Goal: Task Accomplishment & Management: Use online tool/utility

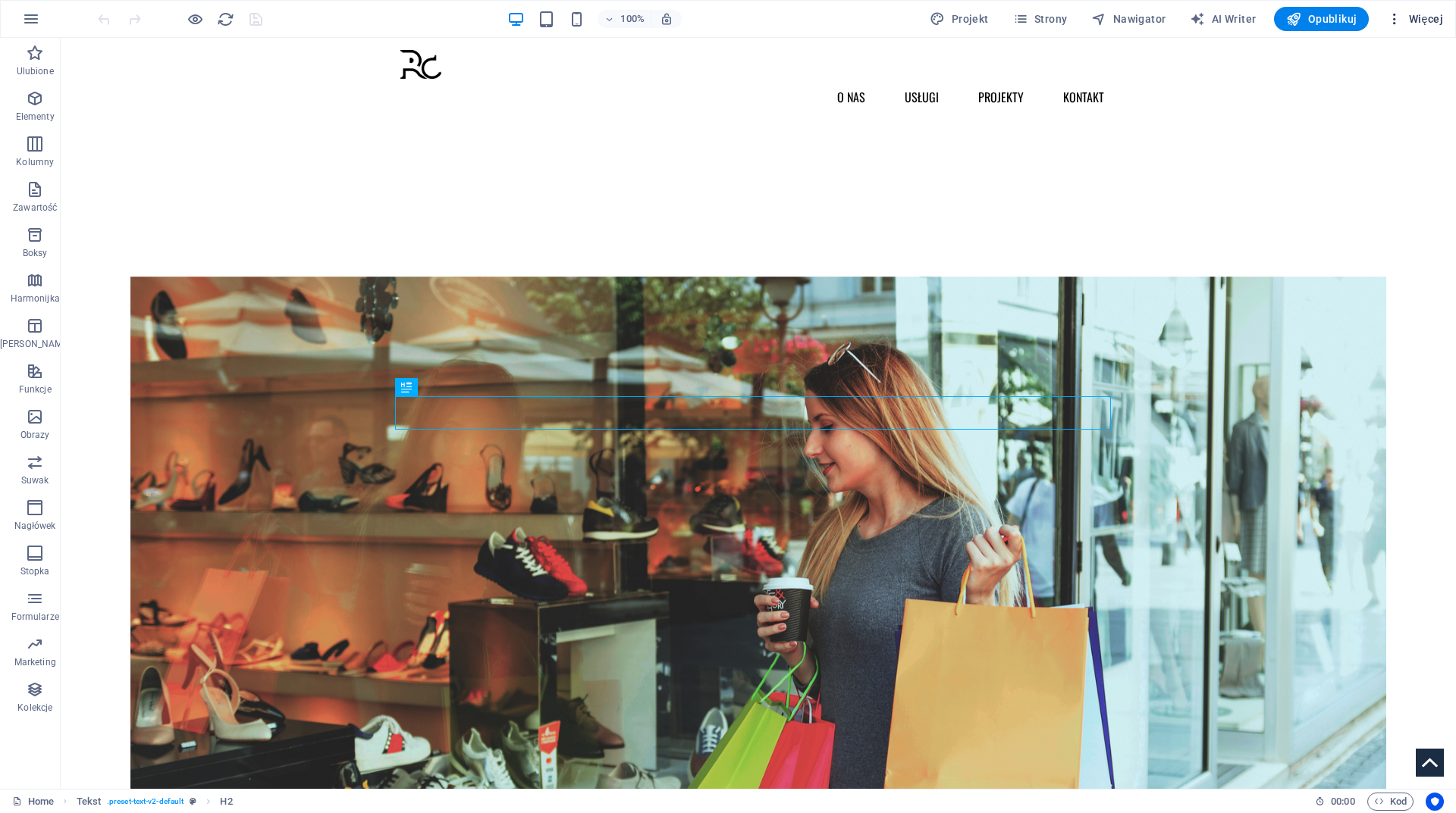
scroll to position [464, 0]
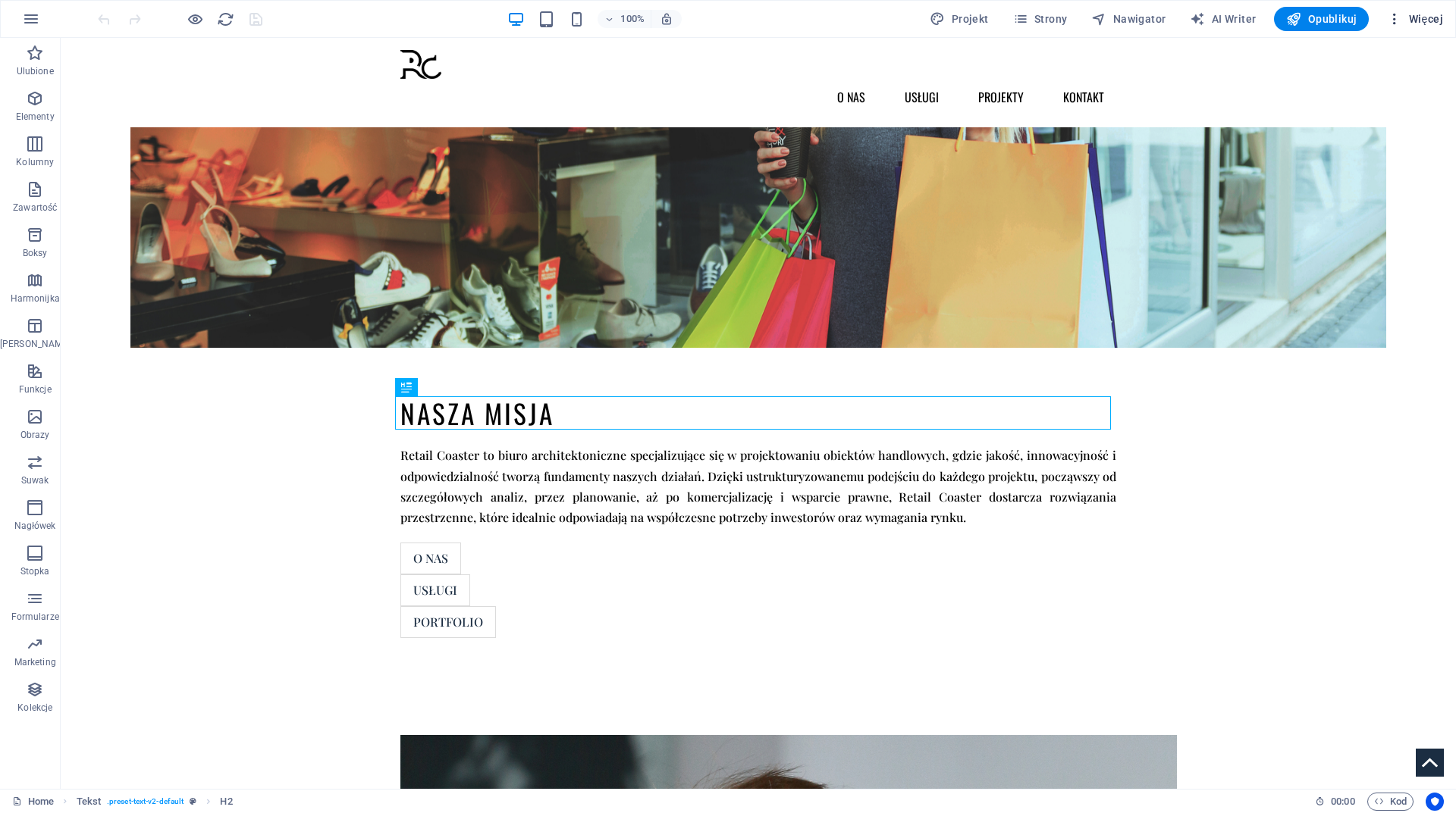
click at [1418, 18] on span "Więcej" at bounding box center [1415, 18] width 56 height 15
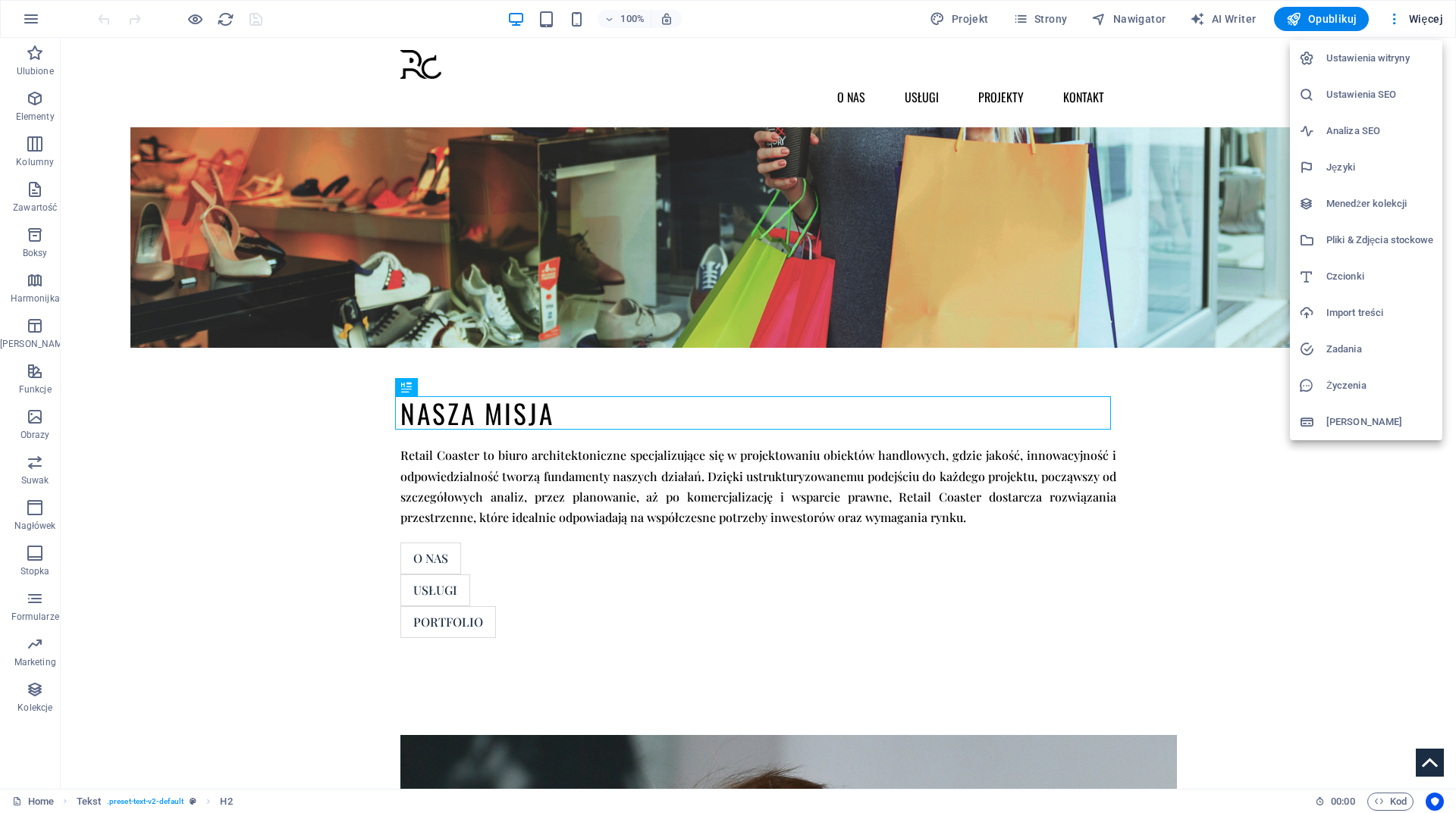
click at [788, 62] on div at bounding box center [728, 406] width 1456 height 813
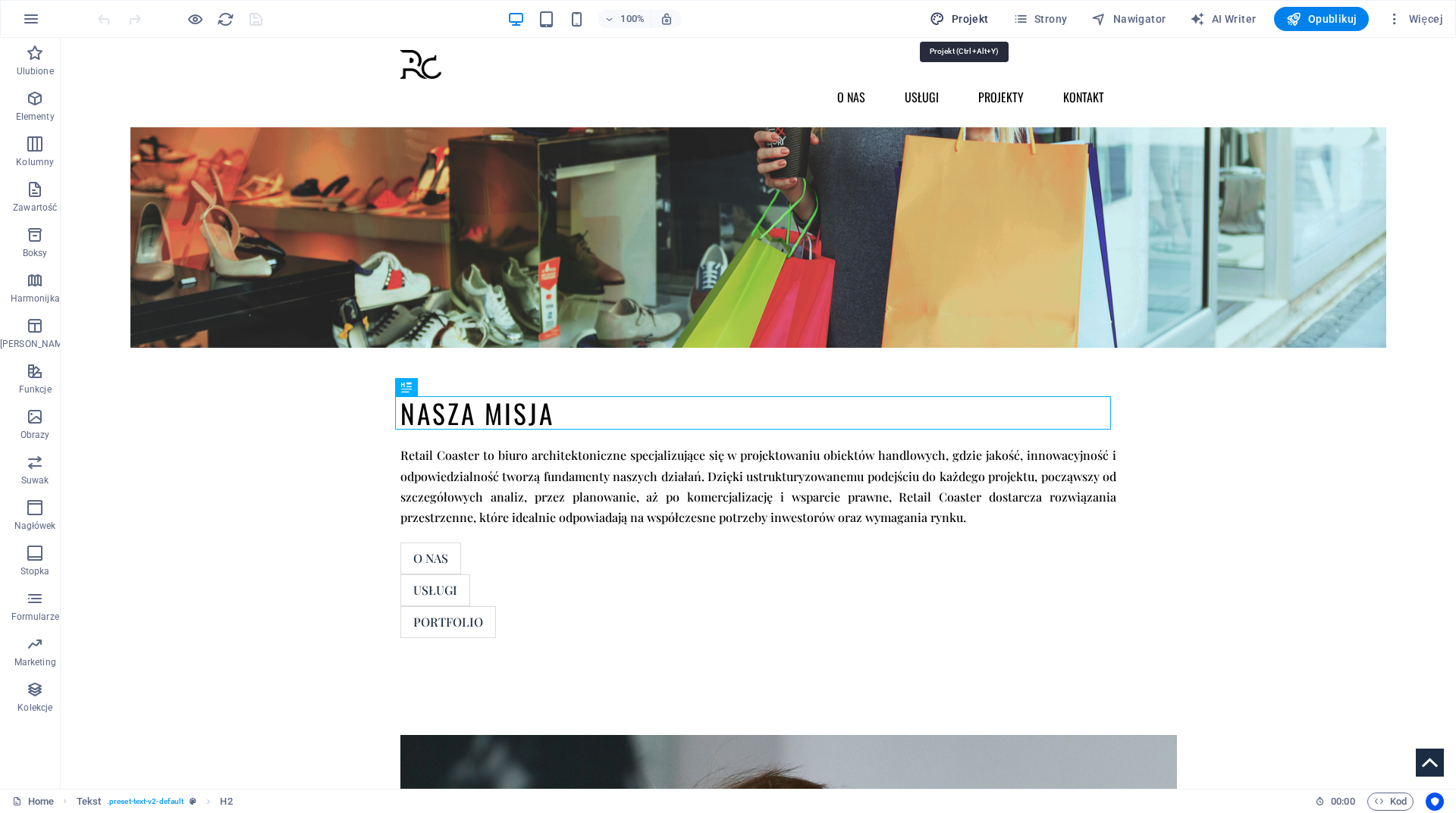
click at [981, 21] on span "Projekt" at bounding box center [959, 18] width 59 height 15
click at [1148, 20] on span "Nawigator" at bounding box center [1128, 18] width 74 height 15
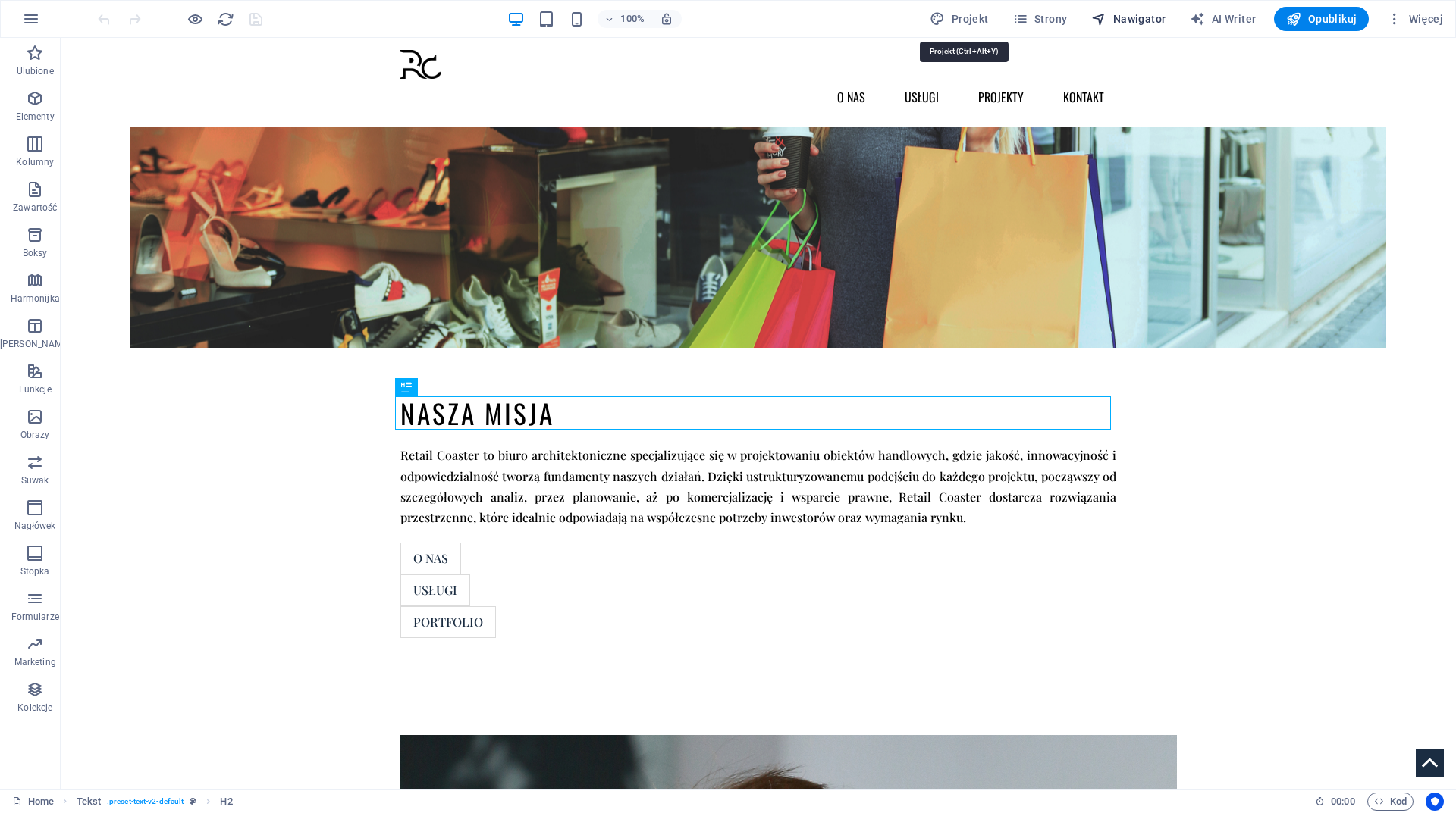
select select "px"
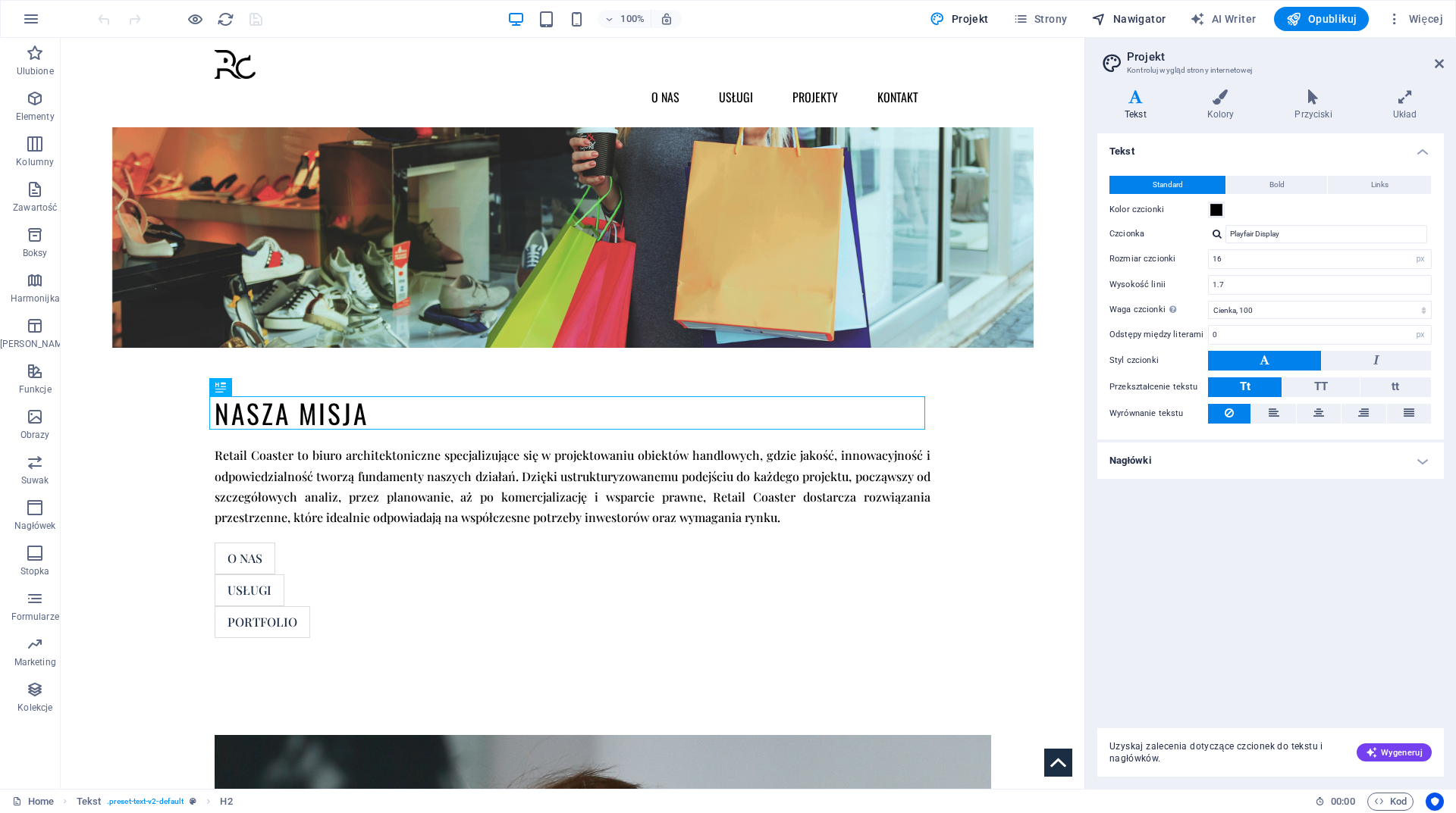
click at [1148, 20] on span "Nawigator" at bounding box center [1128, 18] width 74 height 15
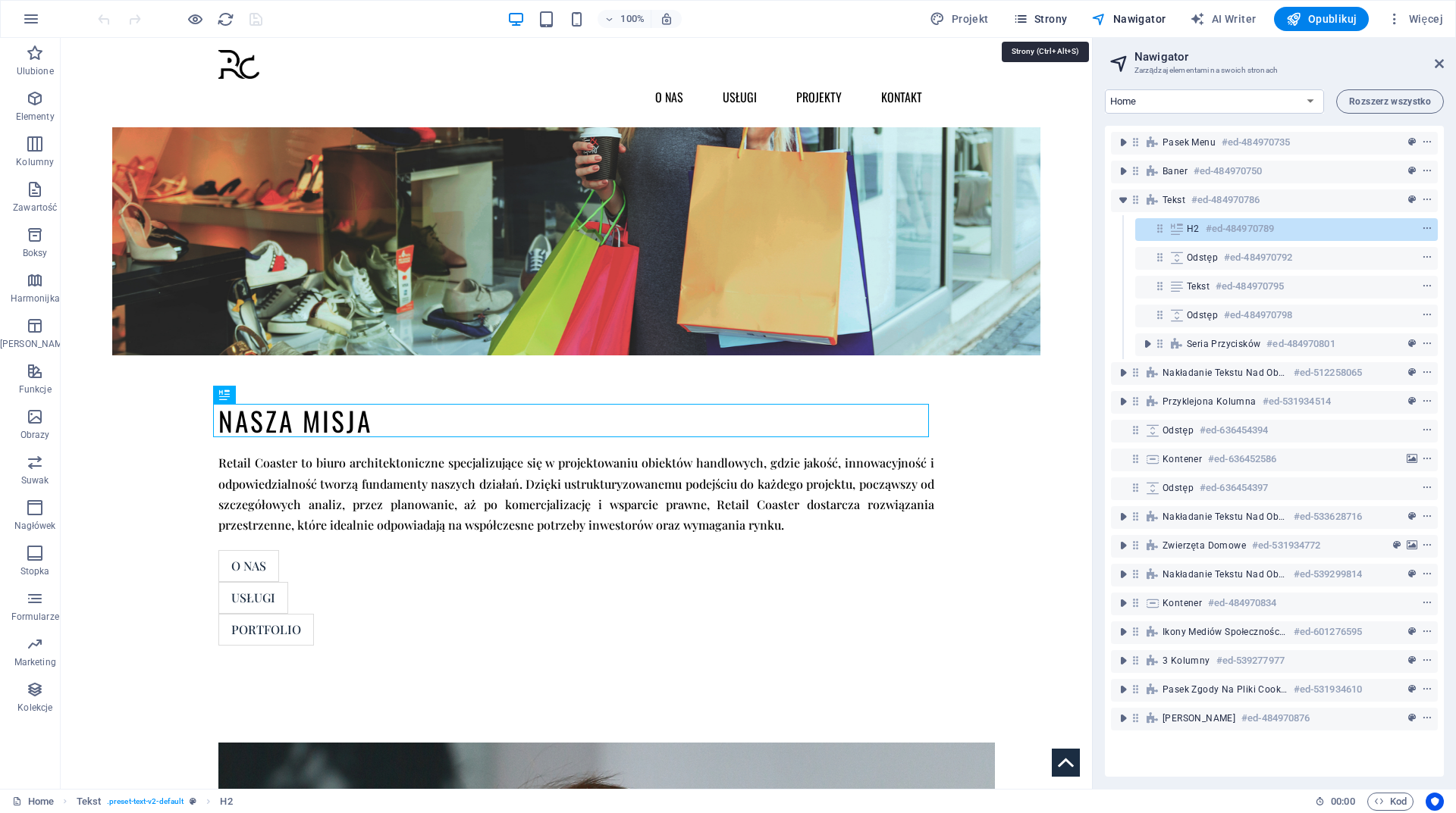
click at [1064, 15] on span "Strony" at bounding box center [1041, 18] width 55 height 15
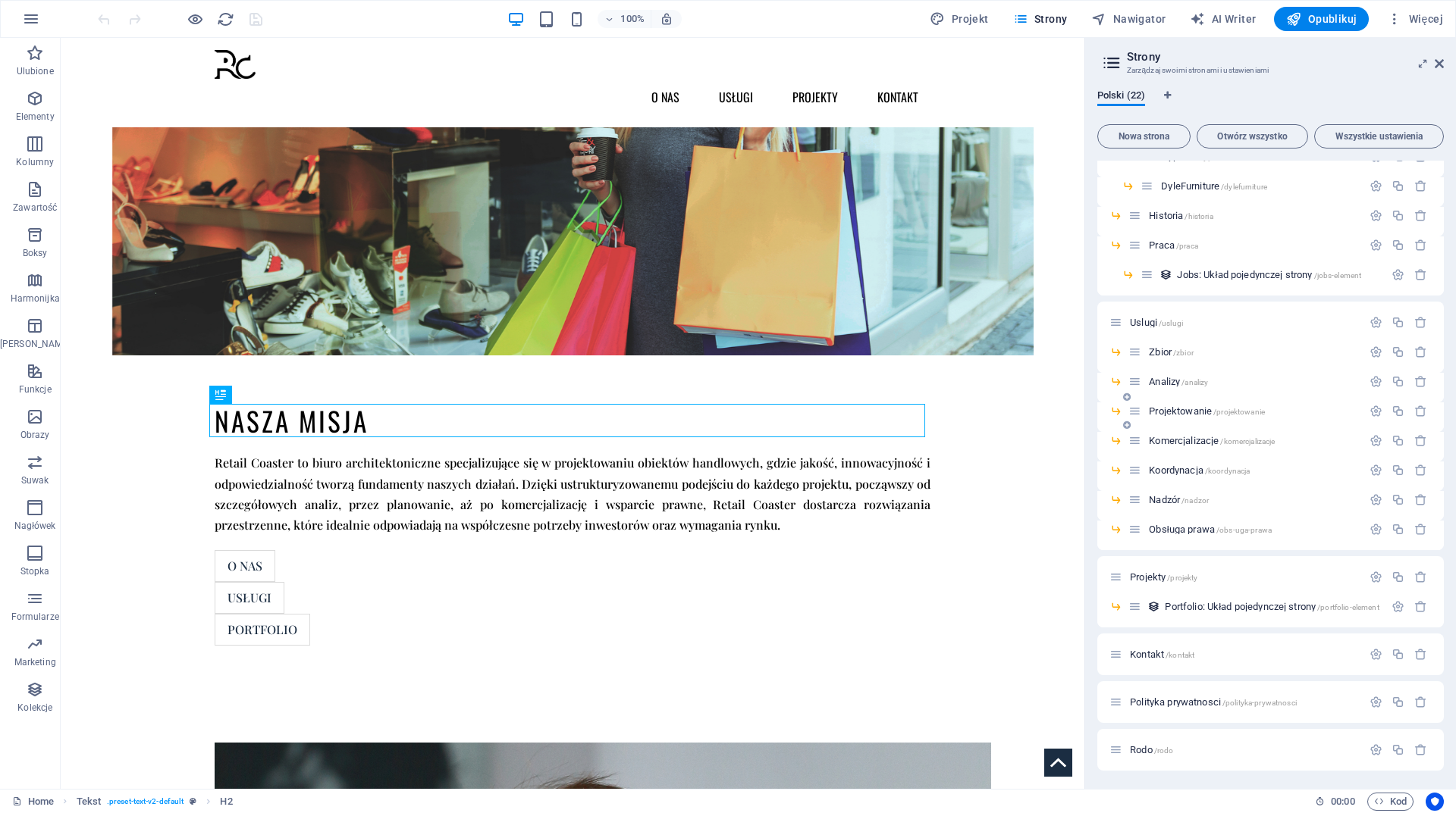
scroll to position [86, 0]
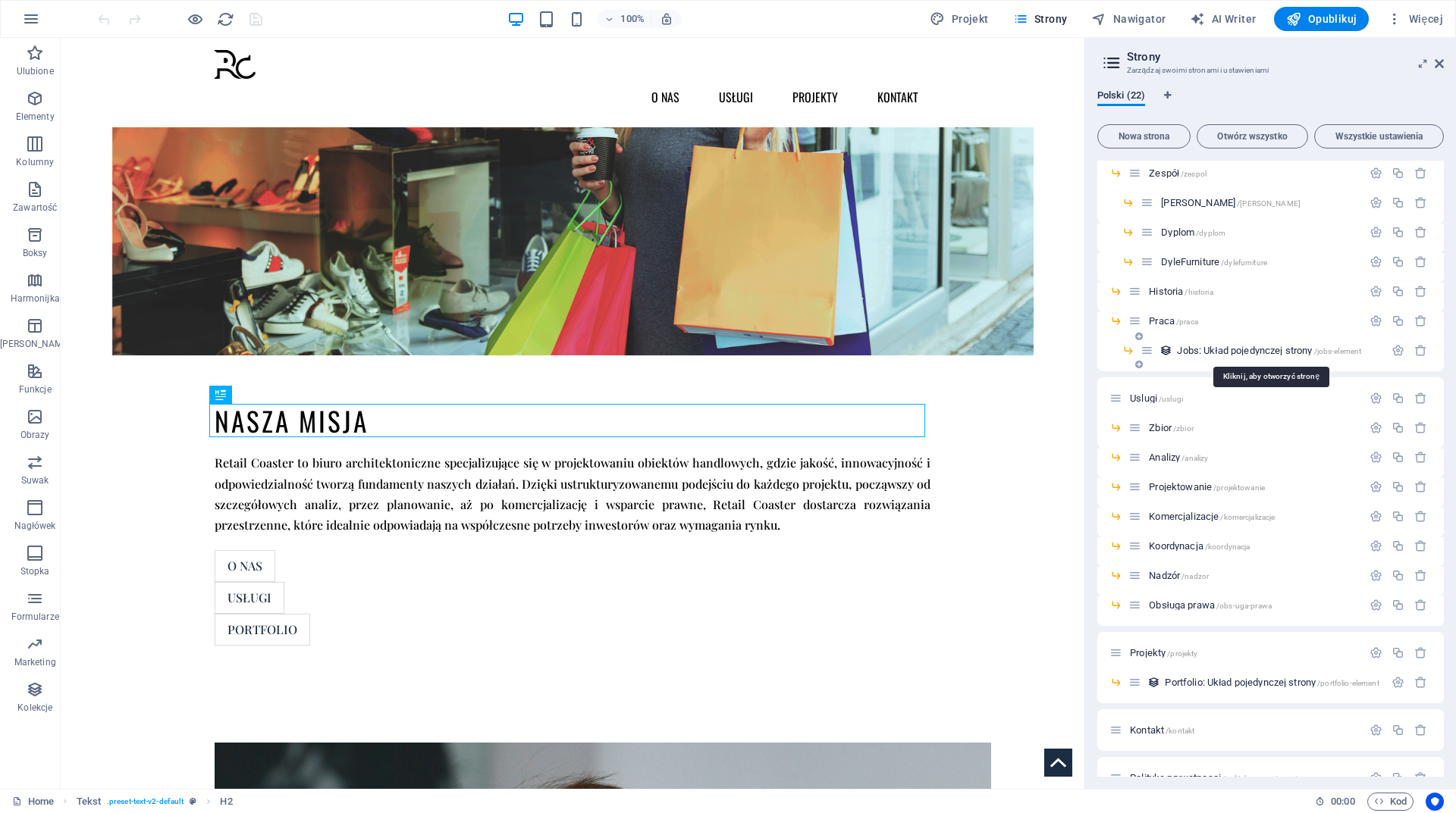
click at [1208, 349] on span "Jobs: Układ pojedynczej strony /jobs-element" at bounding box center [1268, 350] width 184 height 11
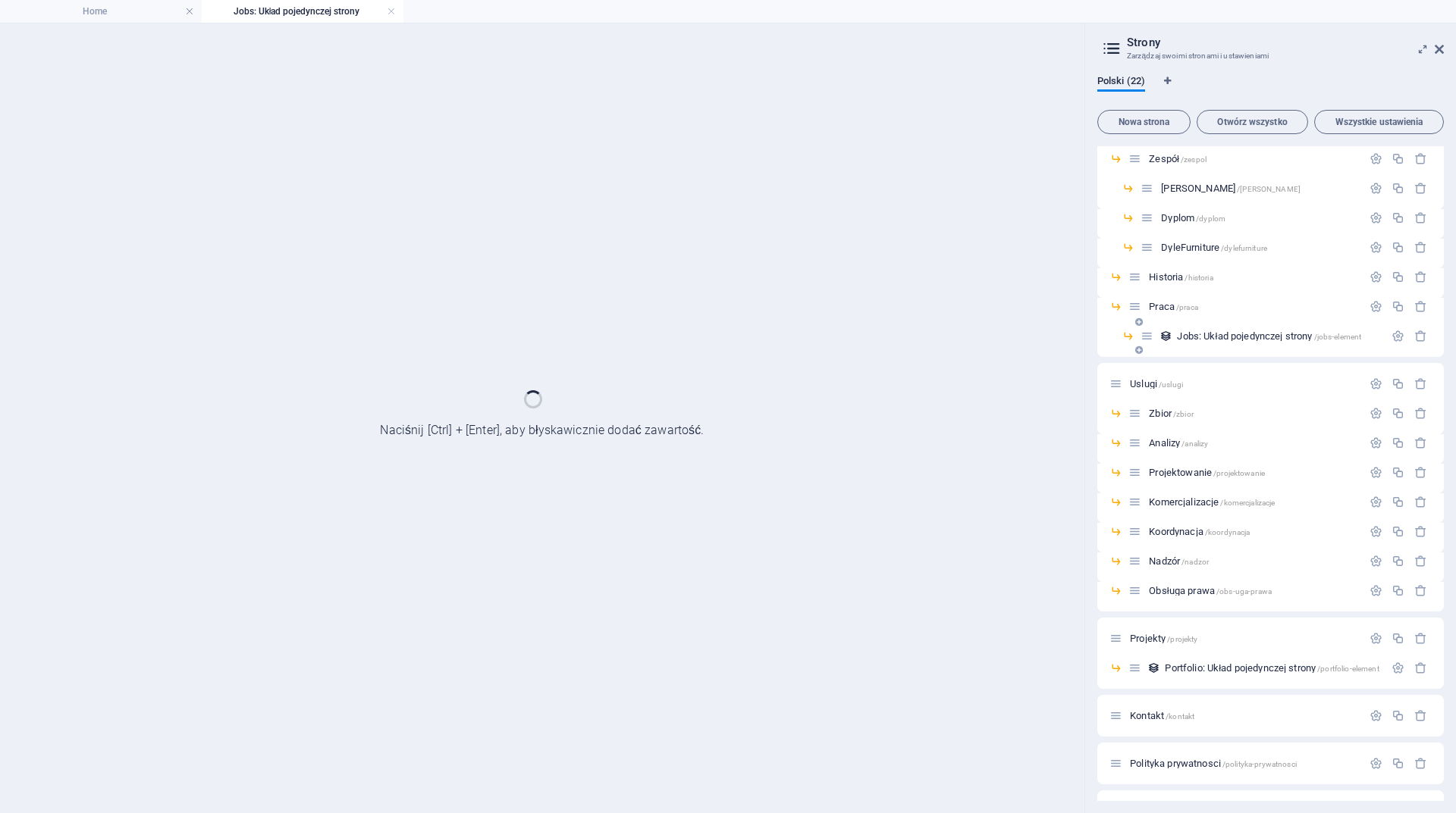
scroll to position [0, 0]
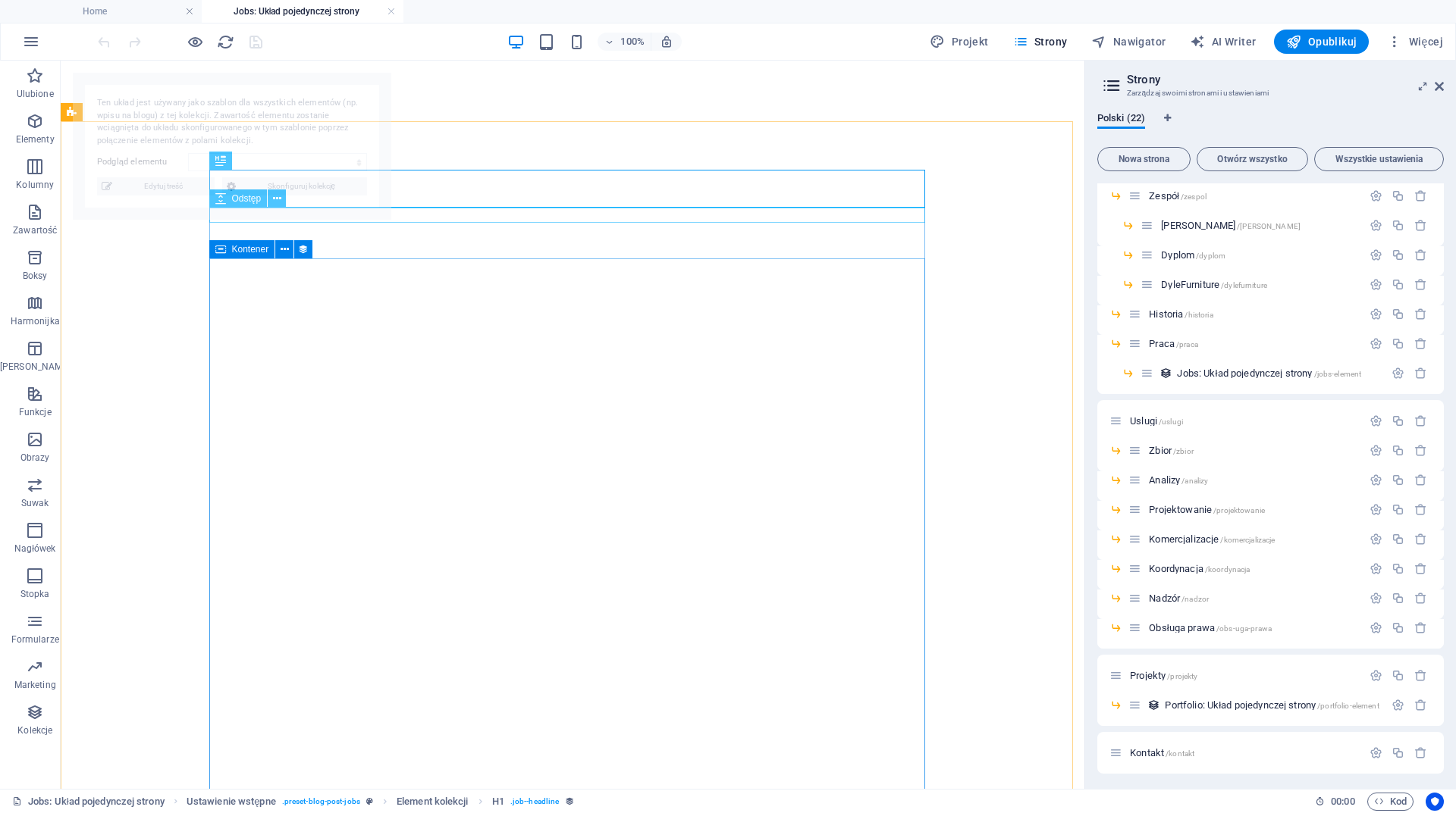
select select "676ebb92e8df0a1d5f176317"
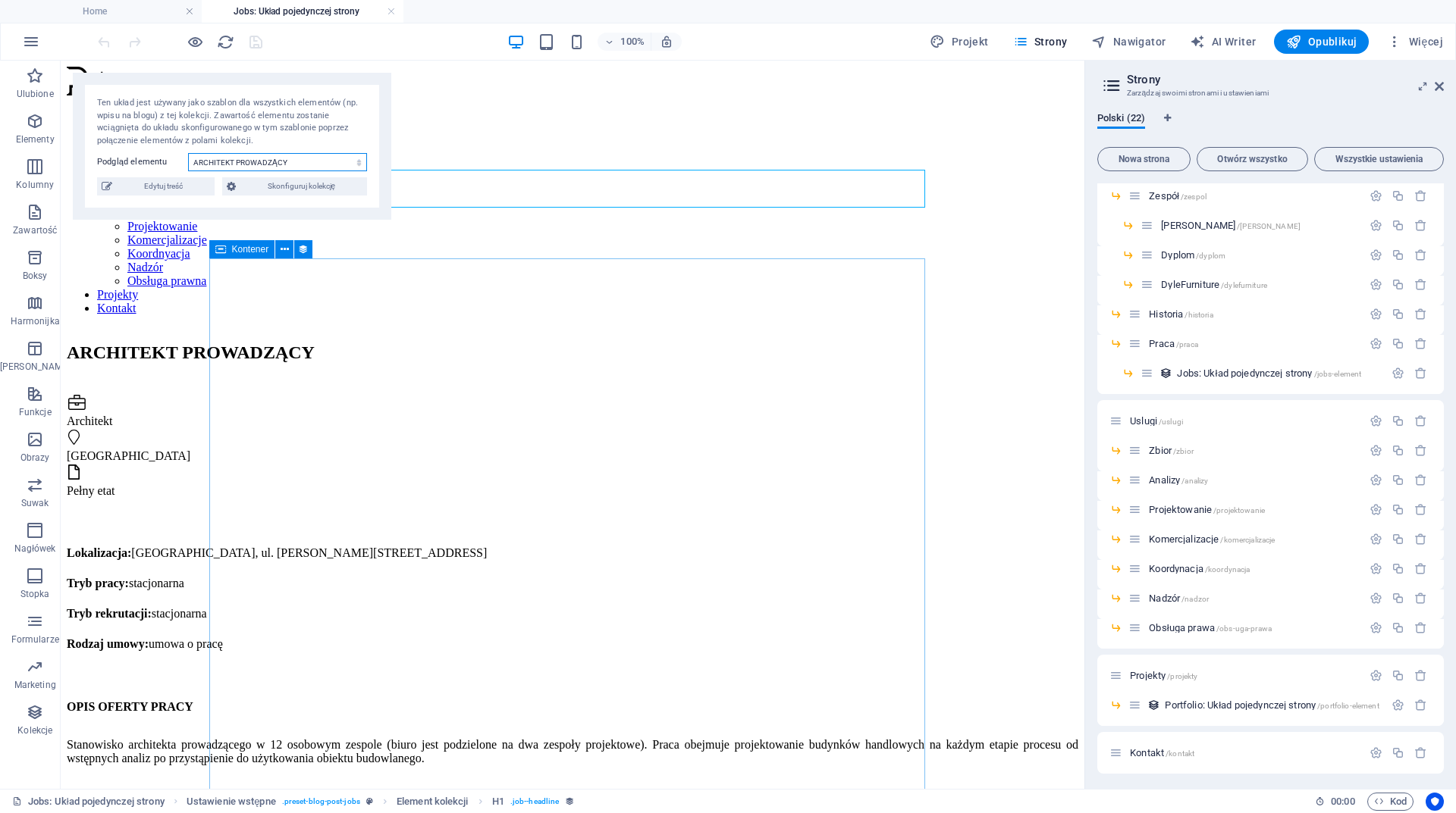
click at [353, 165] on select "ARCHITEKT PROWADZĄCY ASYSTENT ARCHITEKTA" at bounding box center [277, 162] width 179 height 18
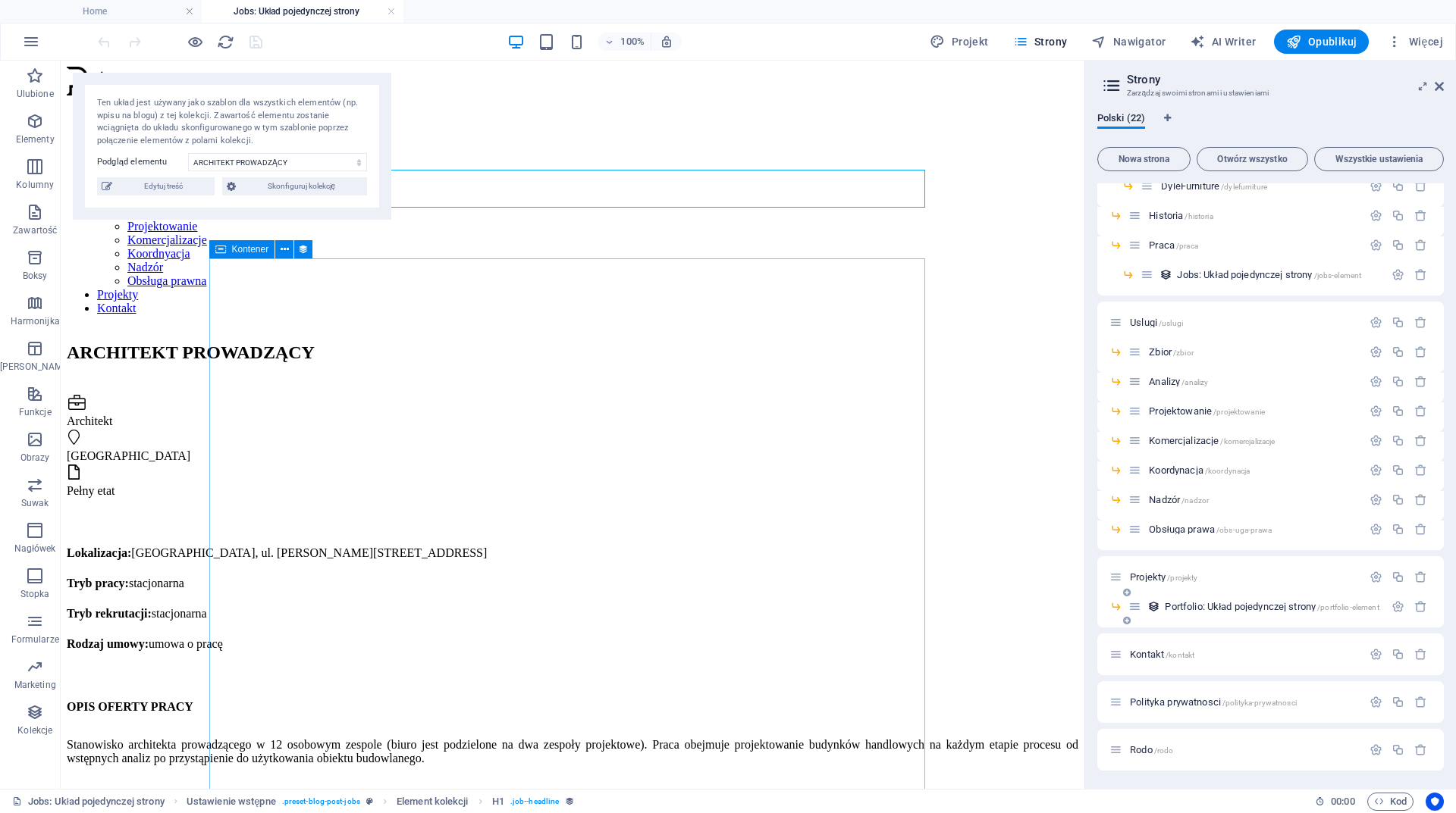
click at [1184, 605] on span "Portfolio: Układ pojedynczej strony /portfolio-element" at bounding box center [1271, 607] width 214 height 11
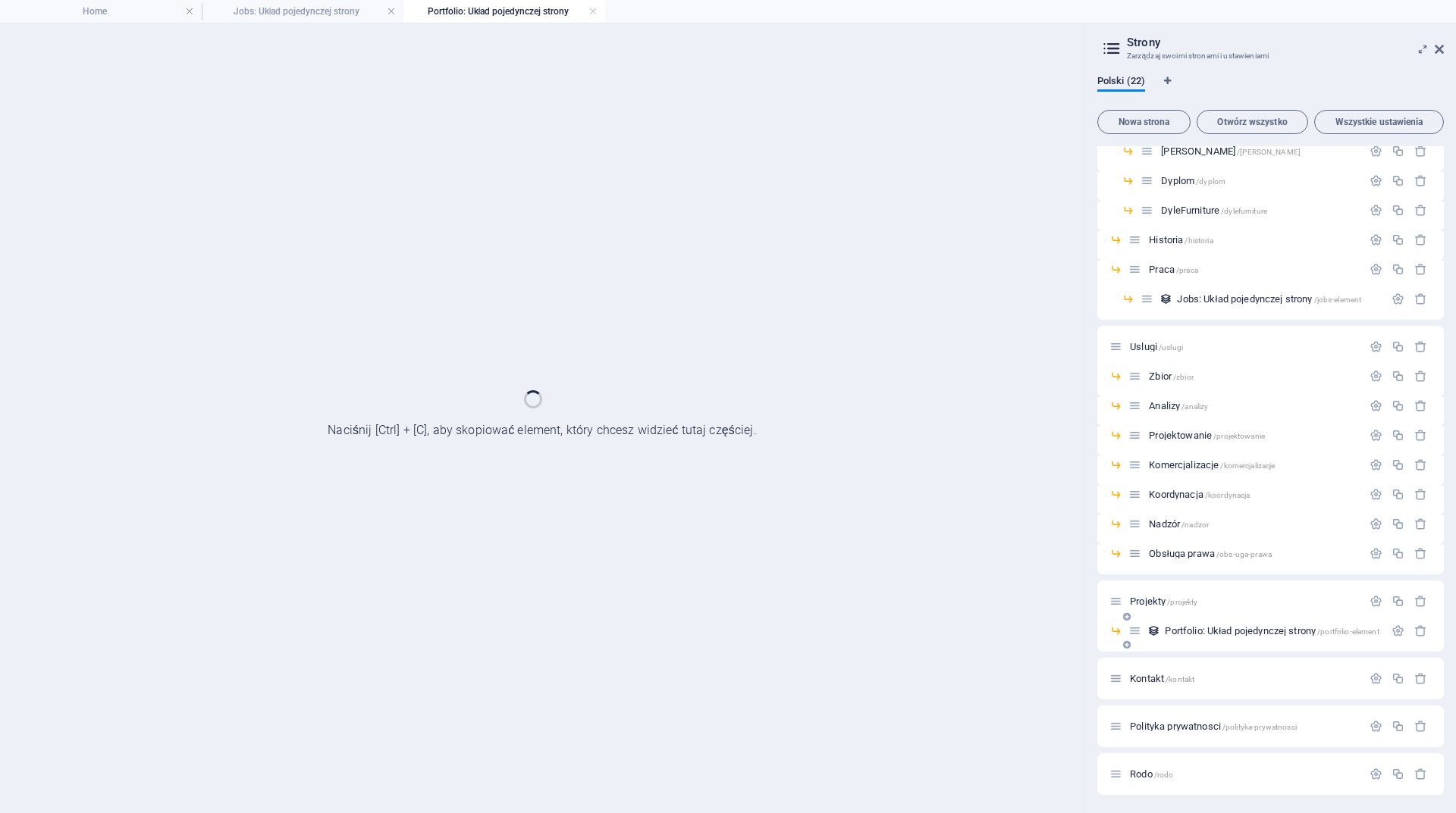
scroll to position [123, 0]
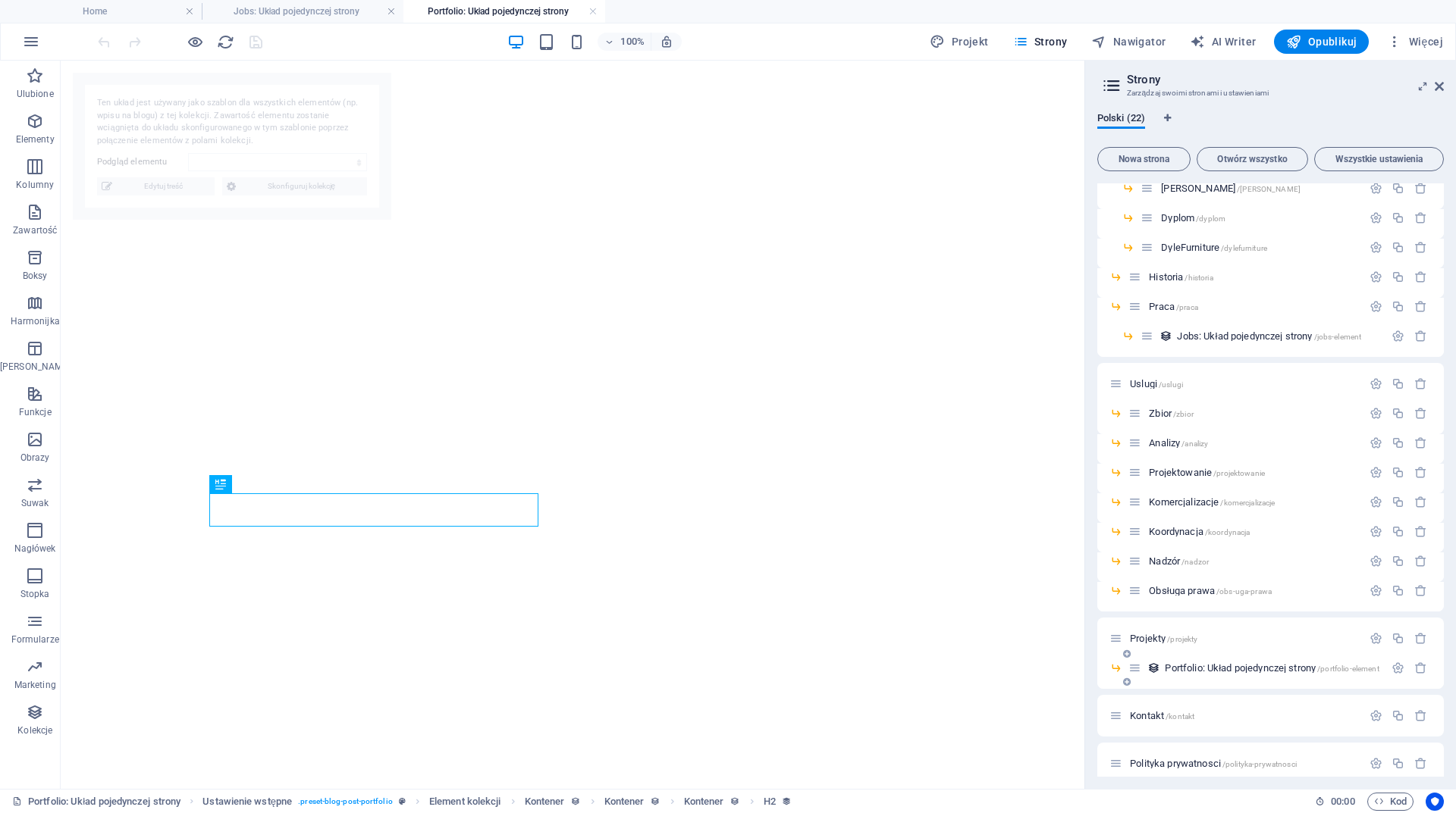
select select "68405e47a661562ef000f7c3"
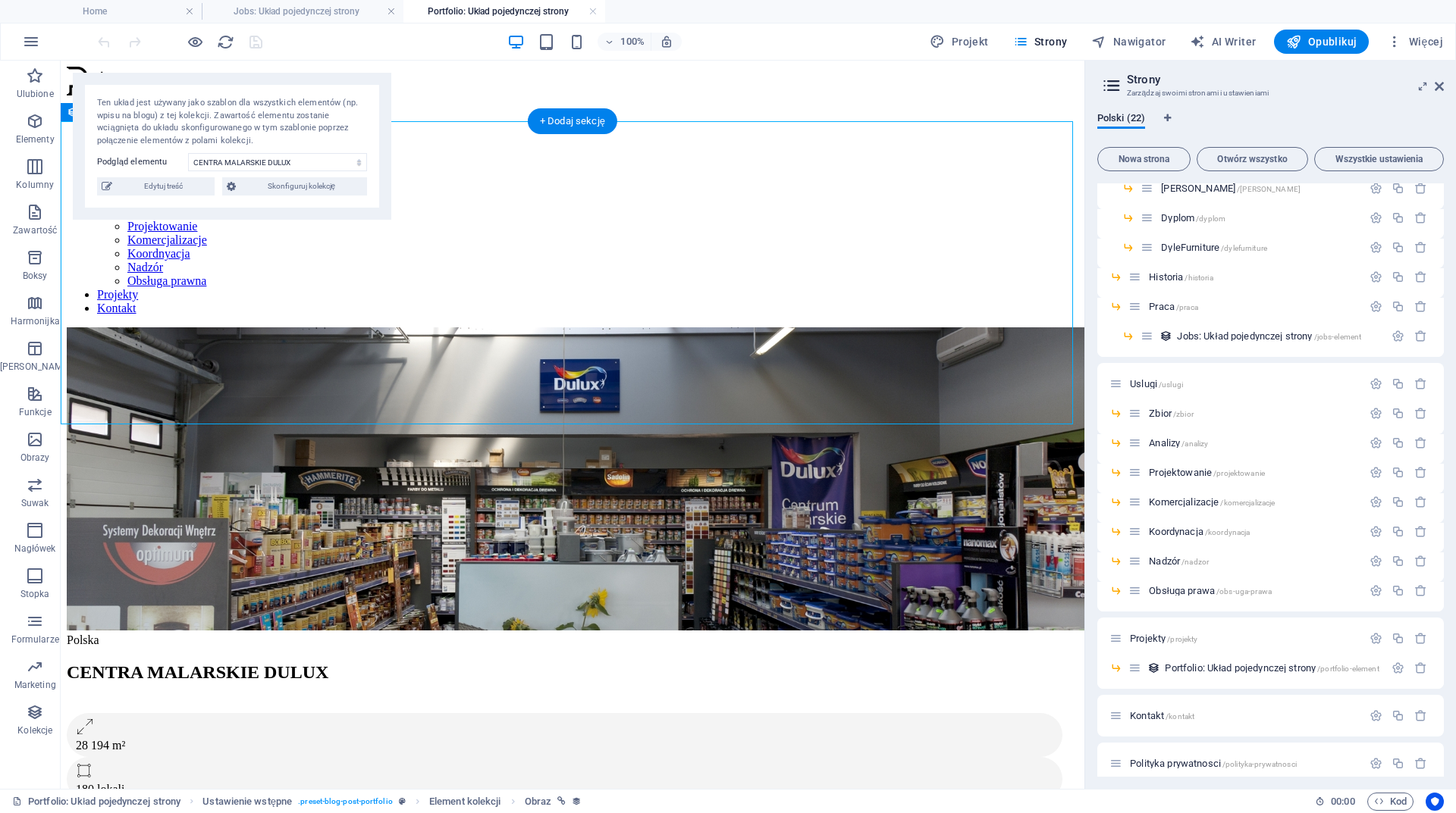
scroll to position [0, 0]
click at [591, 328] on figure at bounding box center [572, 480] width 1012 height 306
select select "vw"
select select "px"
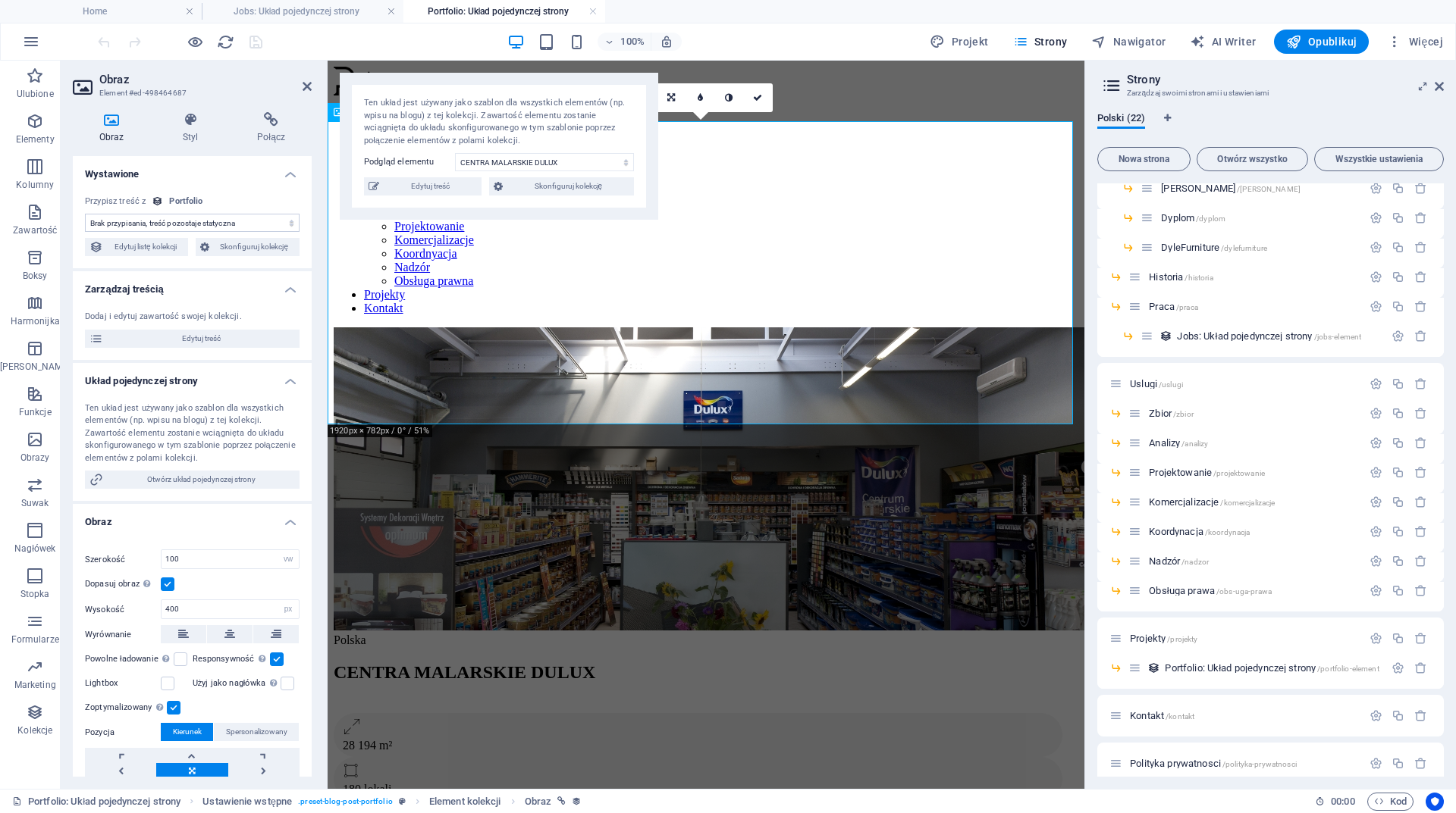
select select "image"
click at [191, 117] on icon at bounding box center [190, 120] width 68 height 15
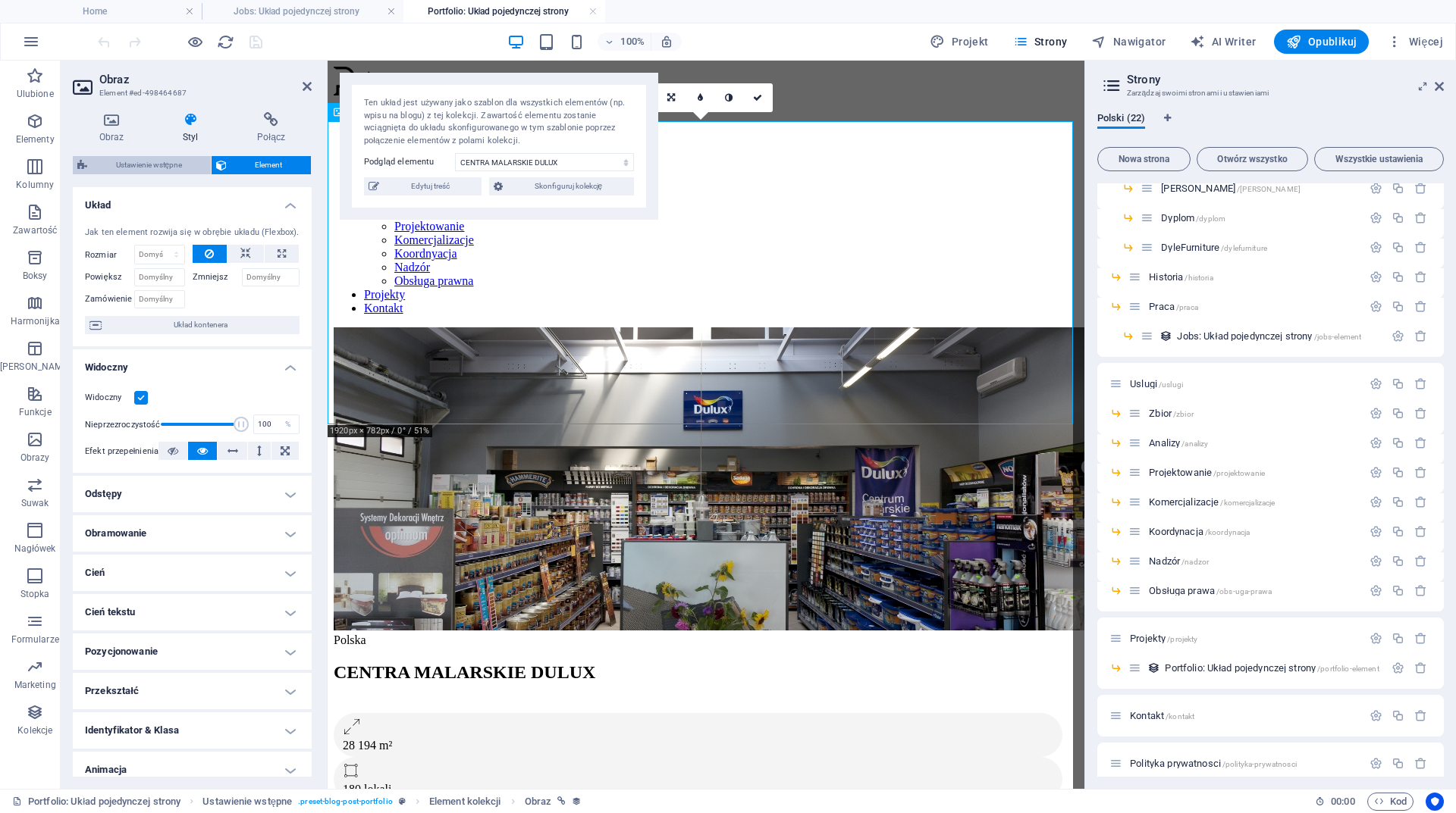
click at [131, 157] on span "Ustawienie wstępne" at bounding box center [149, 165] width 114 height 18
select select "67694c2820bab808d660f9b2"
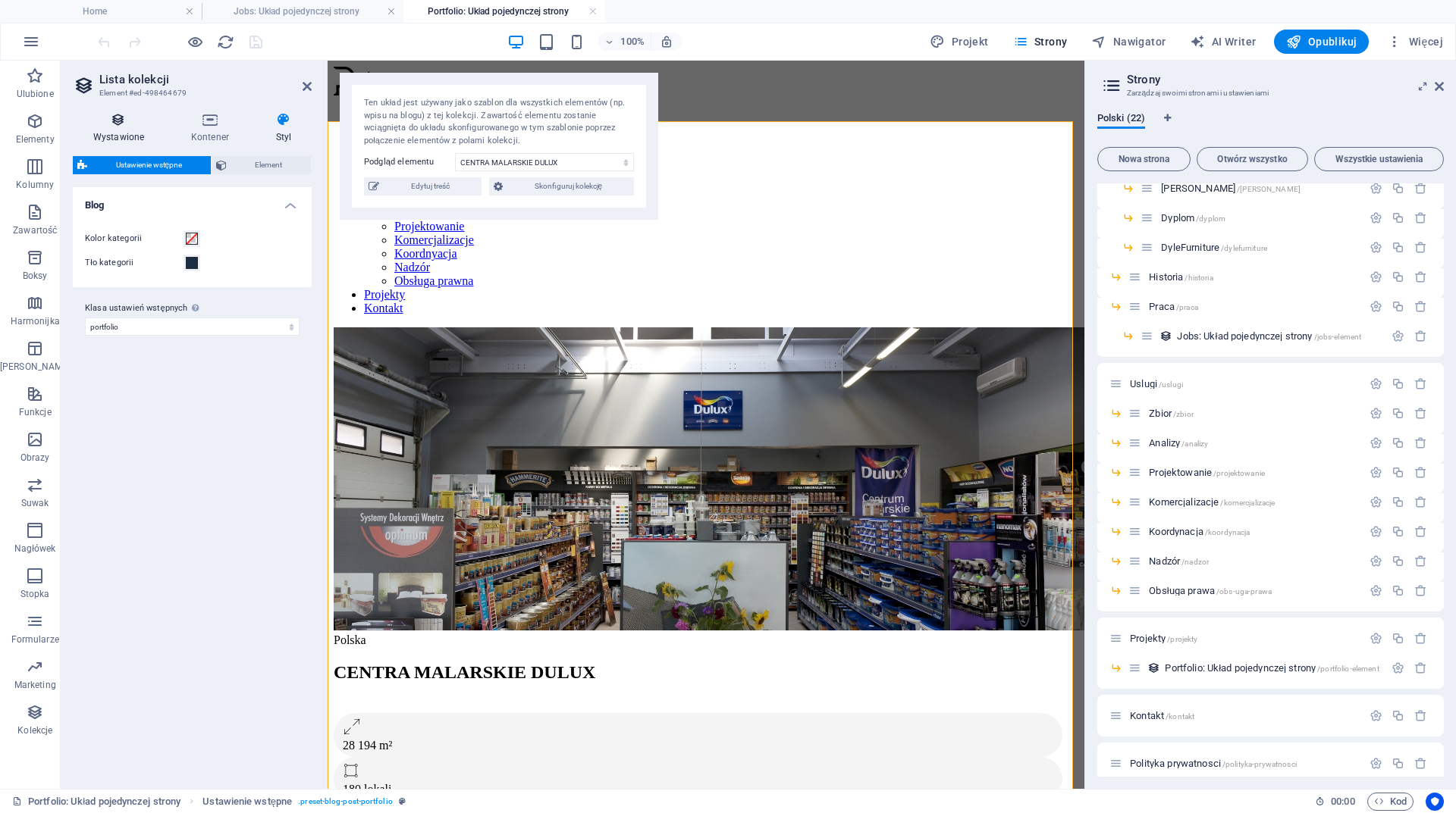
click at [119, 123] on icon at bounding box center [119, 120] width 92 height 15
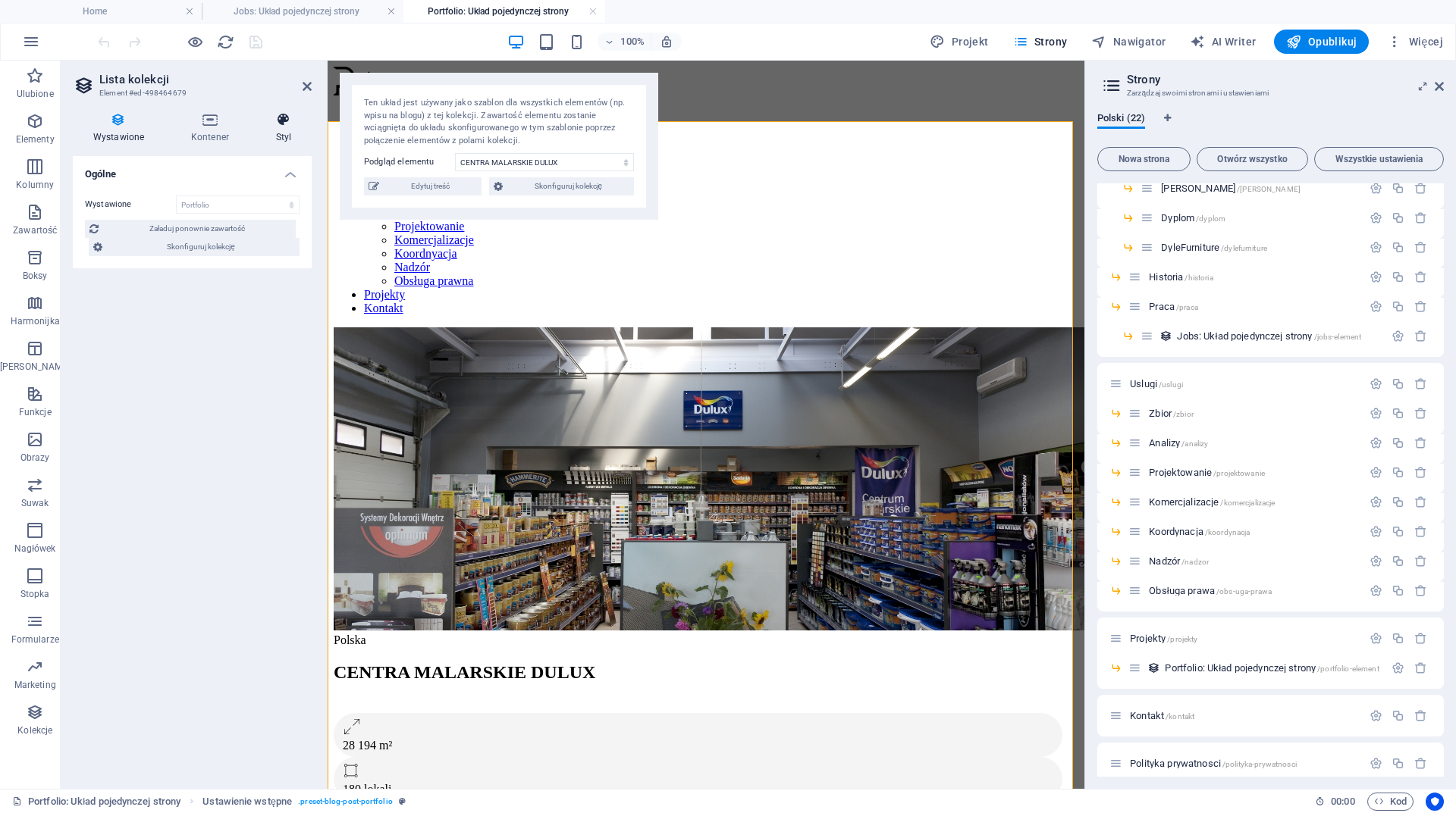
click at [288, 123] on icon at bounding box center [284, 120] width 56 height 15
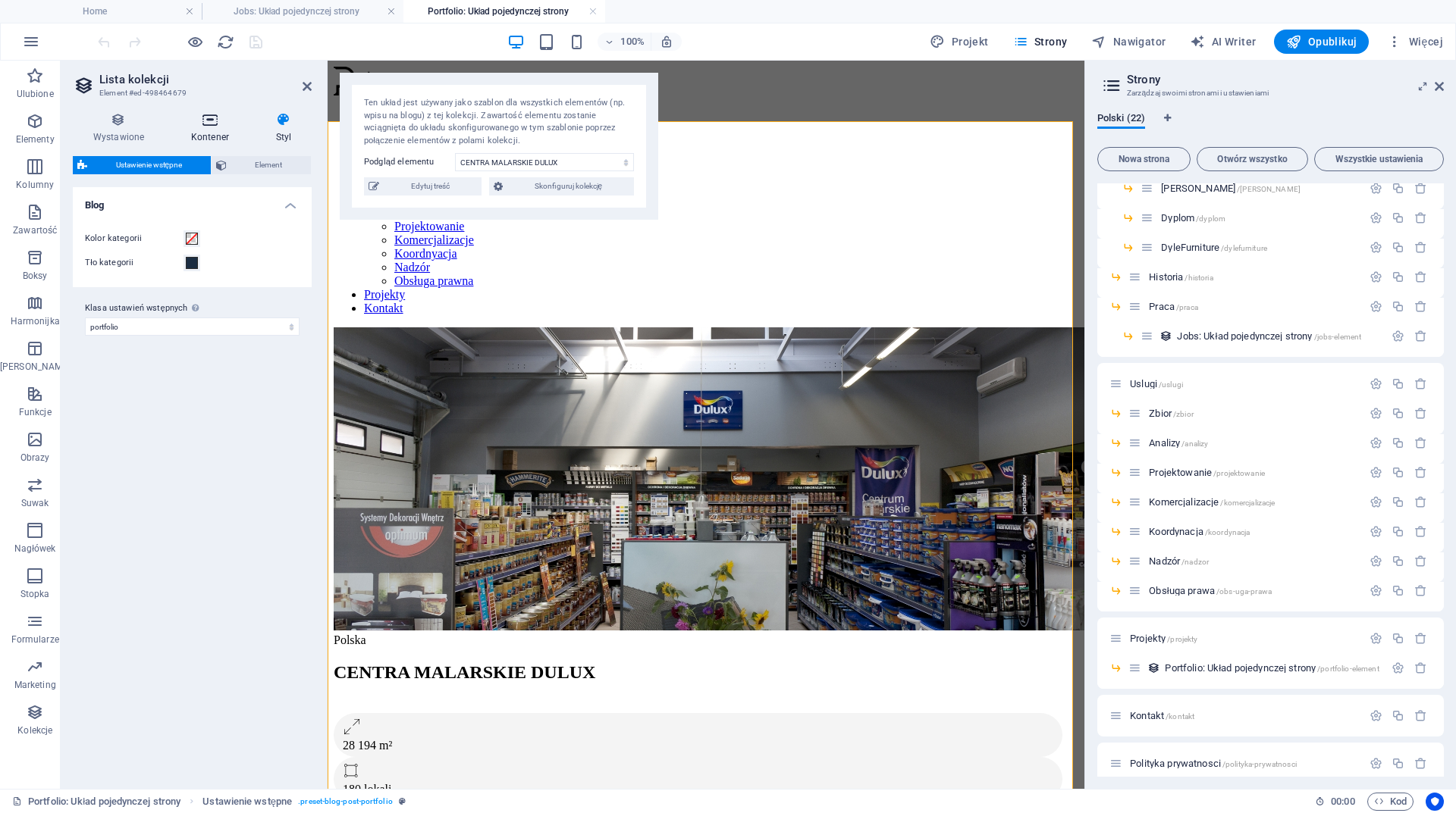
click at [219, 123] on icon at bounding box center [210, 120] width 79 height 15
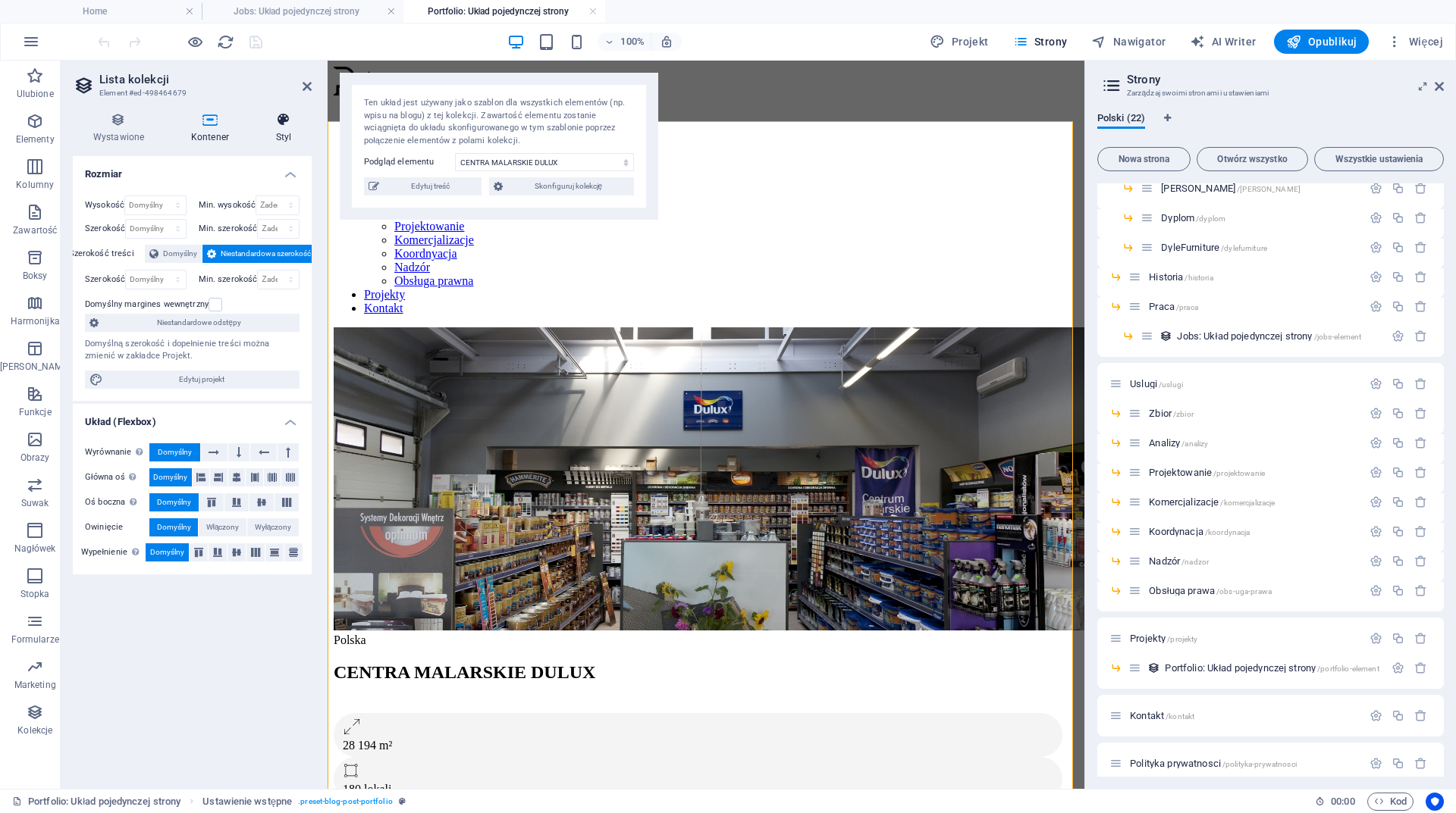
click at [281, 122] on icon at bounding box center [284, 120] width 56 height 15
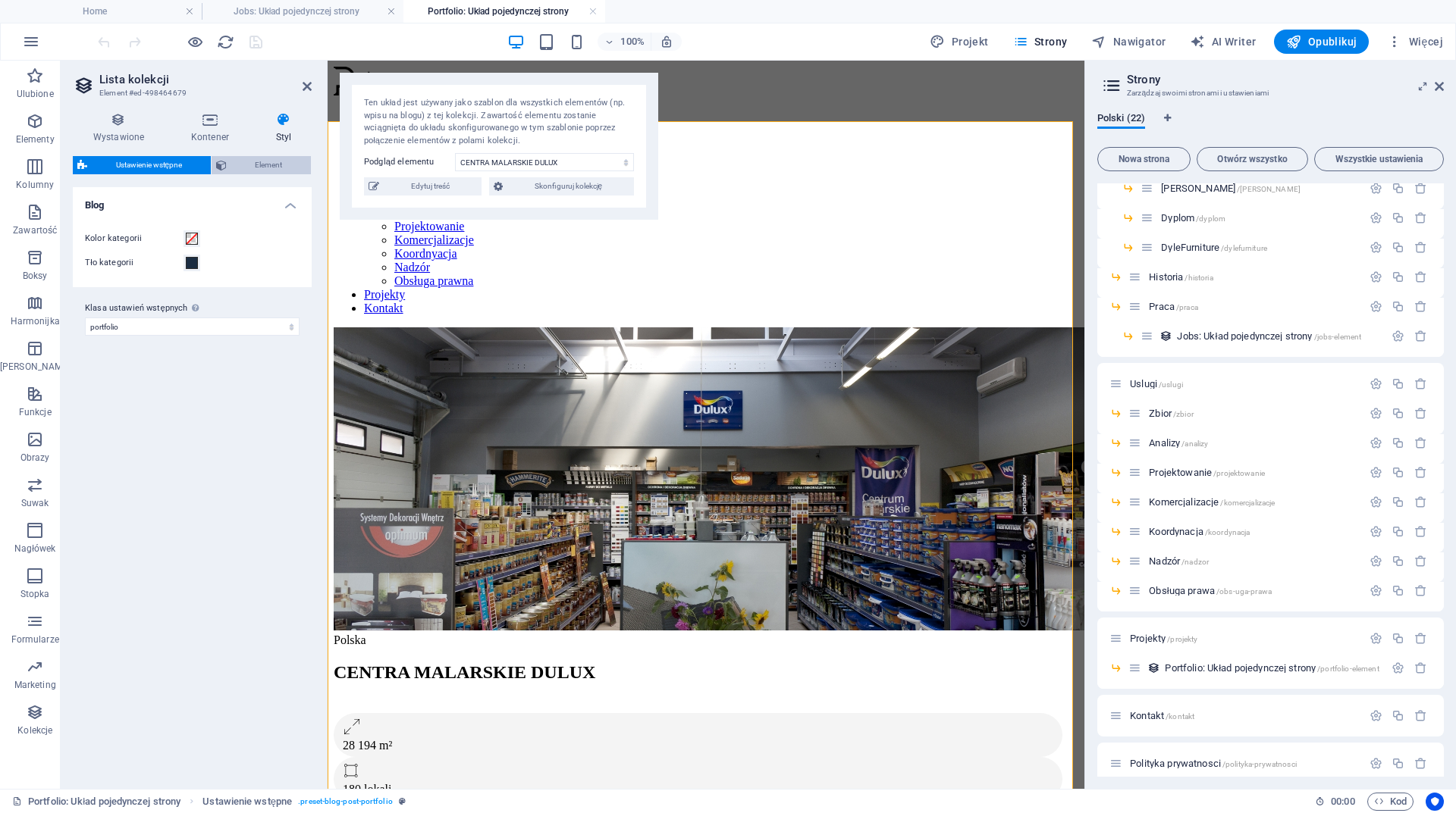
click at [257, 161] on span "Element" at bounding box center [268, 165] width 75 height 18
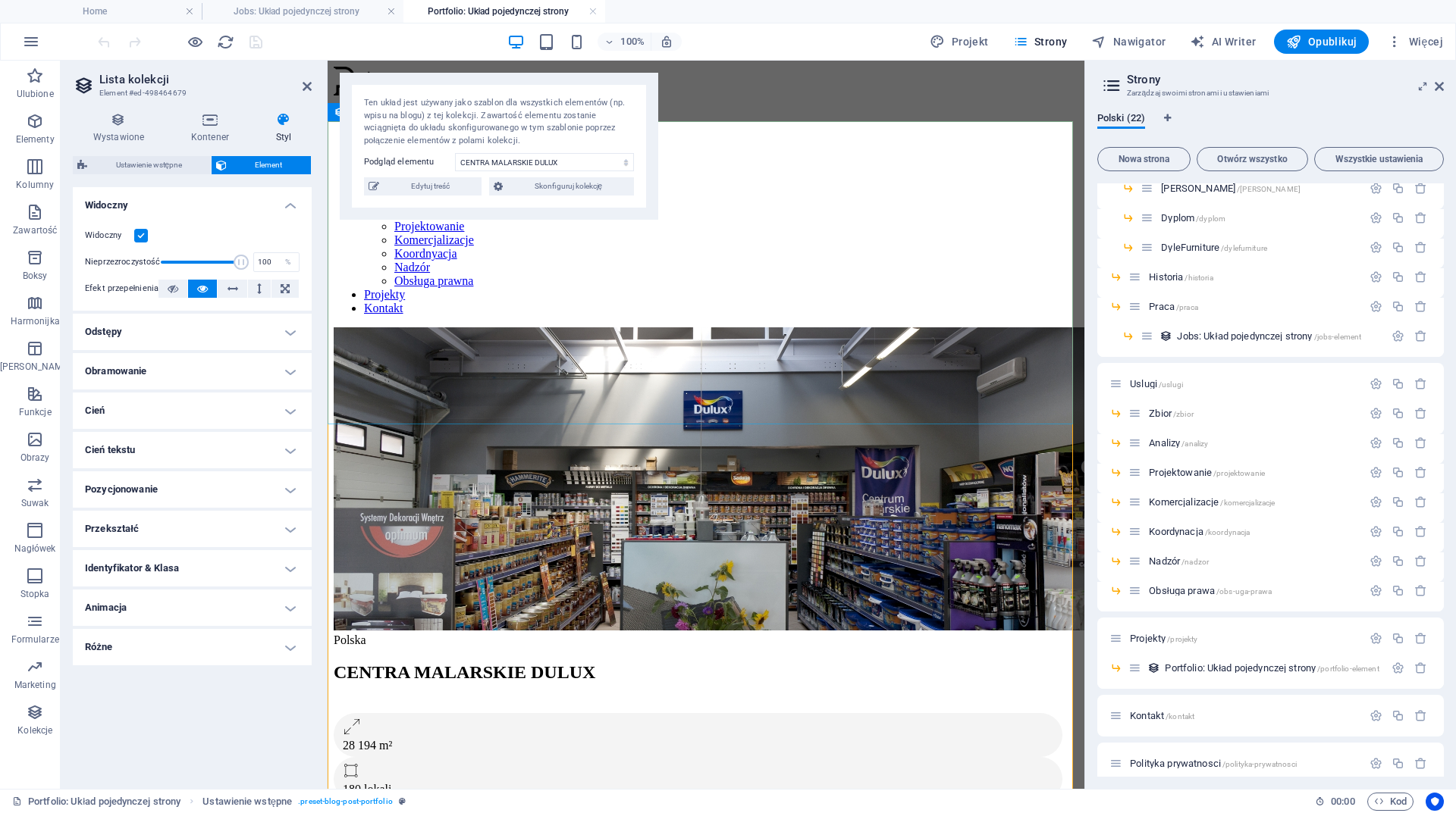
click at [476, 328] on figure at bounding box center [706, 480] width 745 height 306
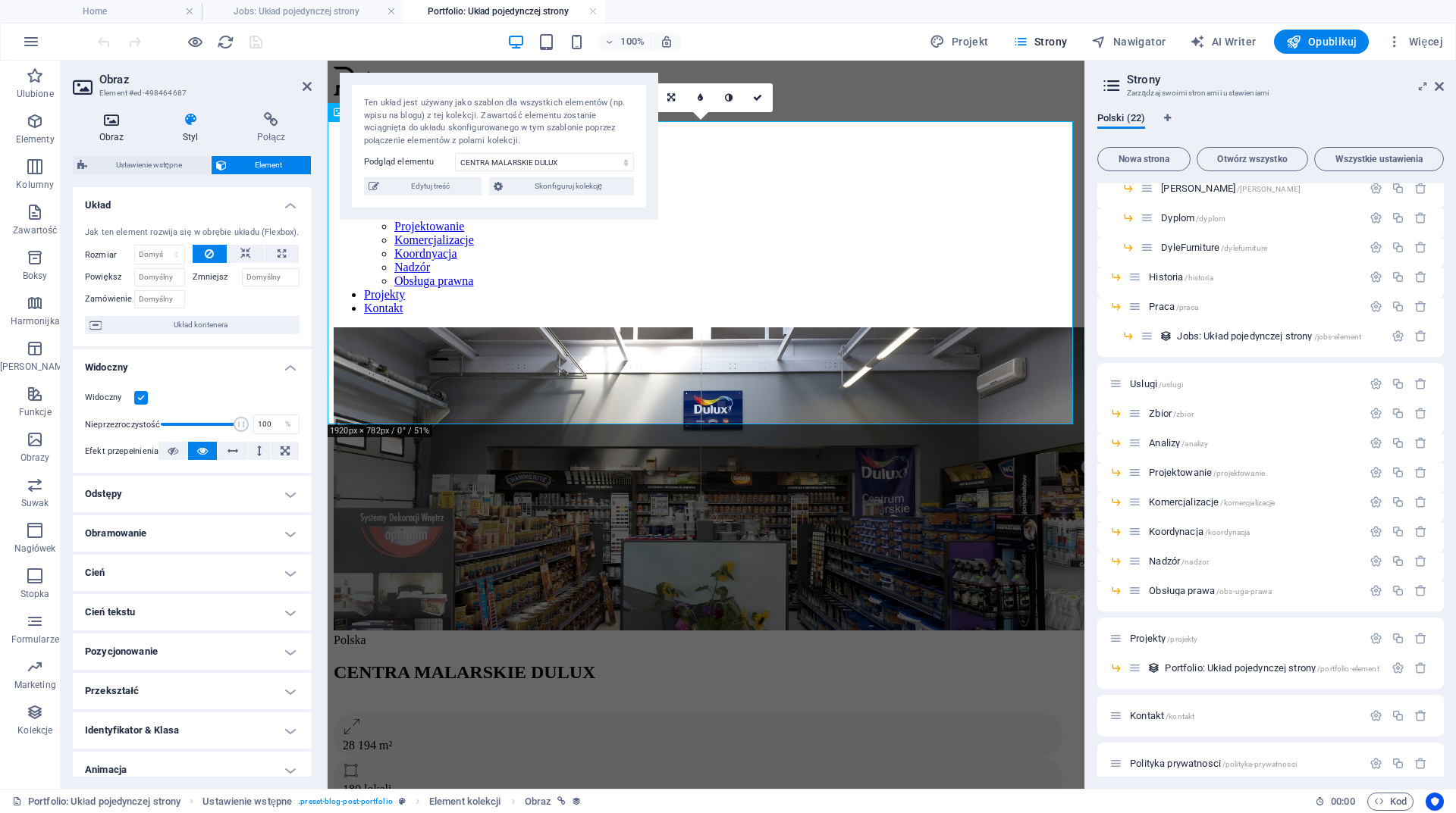
click at [105, 123] on icon at bounding box center [112, 120] width 77 height 15
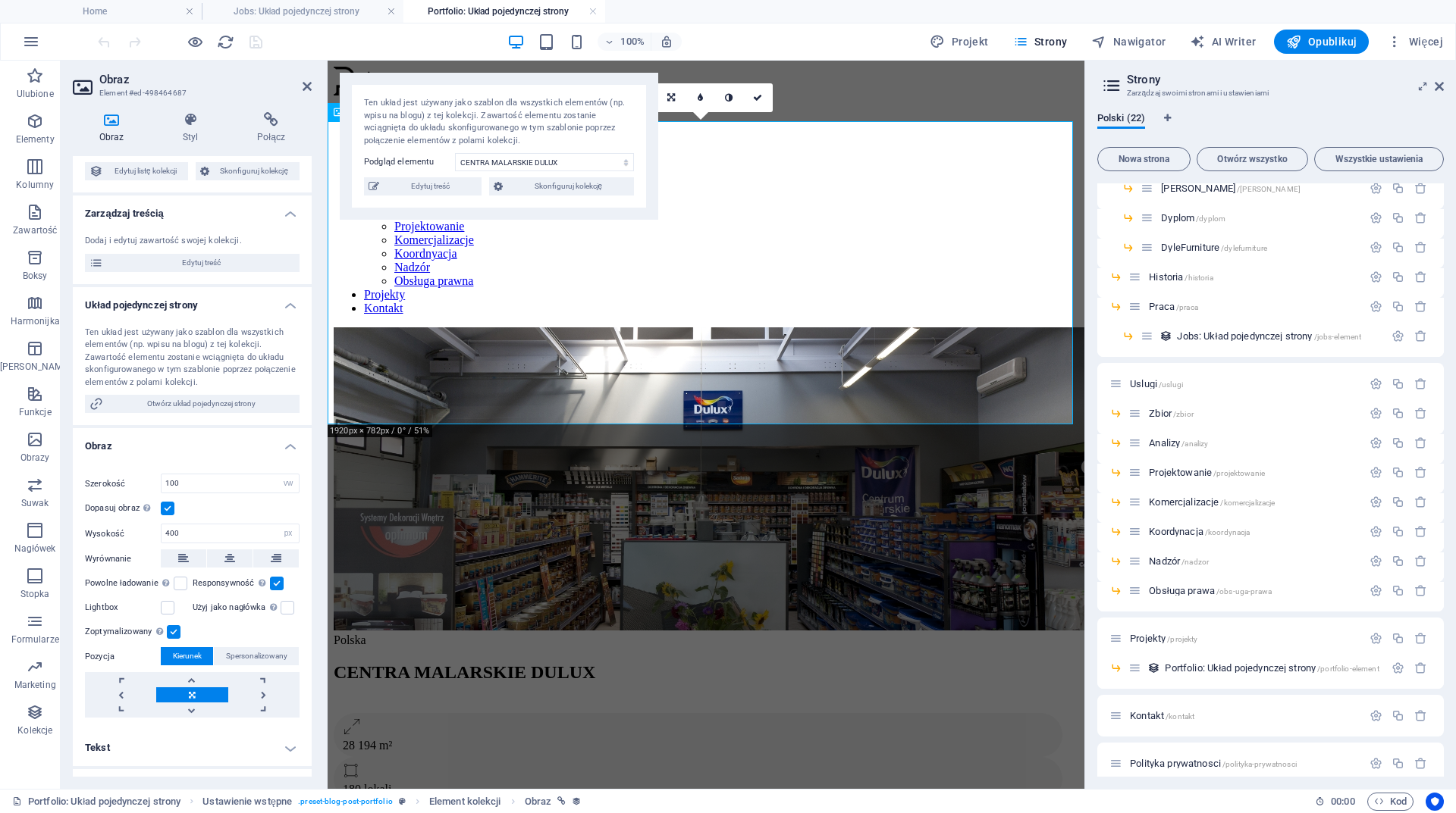
scroll to position [152, 0]
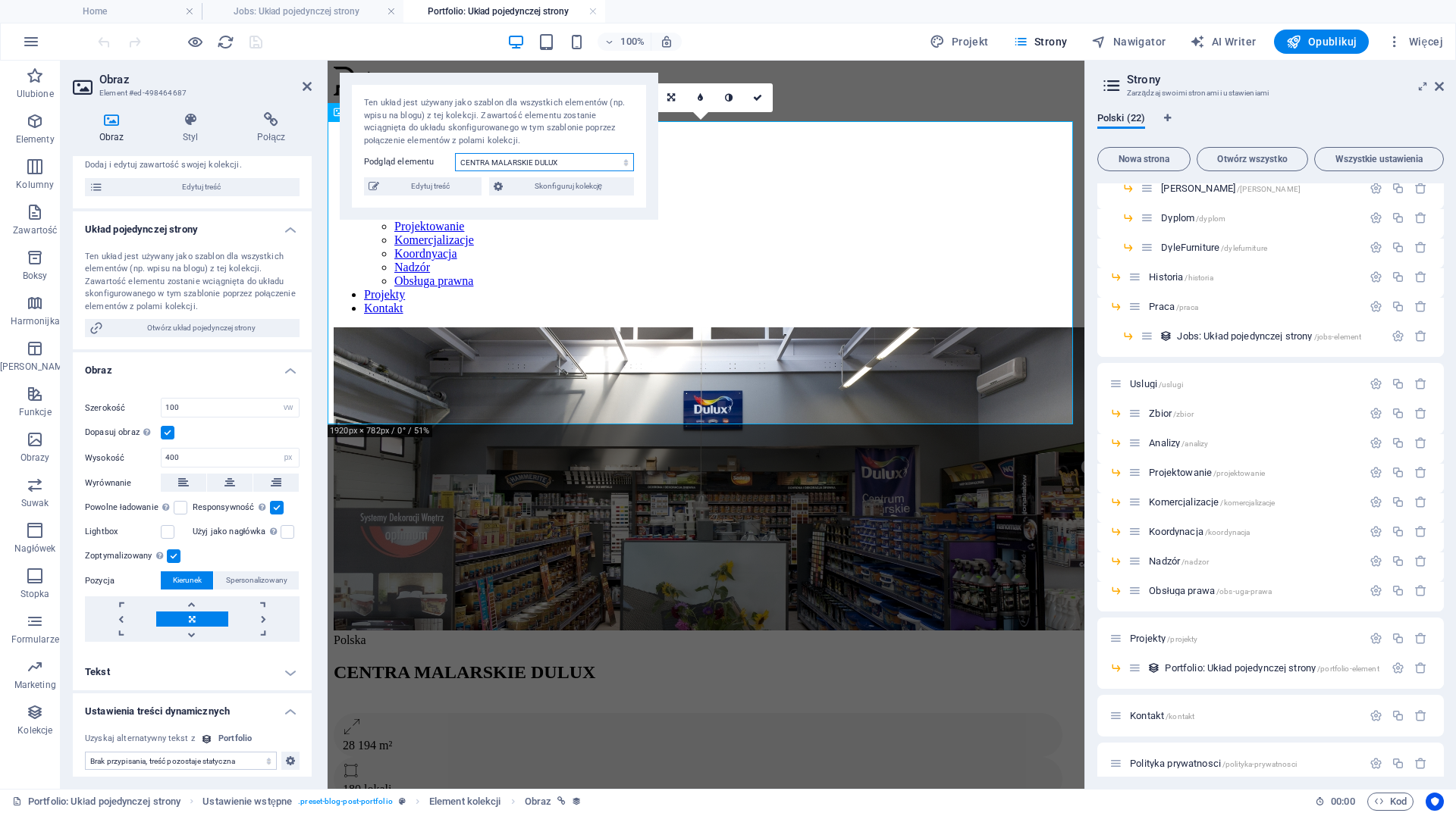
click at [630, 161] on select "CENTRA MALARSKIE [GEOGRAPHIC_DATA] ZAKROCZYM [GEOGRAPHIC_DATA] PNIEWY [GEOGRAPH…" at bounding box center [544, 162] width 179 height 18
select select "67c07b1b1795176ba41871b2"
click at [455, 153] on select "CENTRA MALARSKIE [GEOGRAPHIC_DATA] ZAKROCZYM [GEOGRAPHIC_DATA] PNIEWY [GEOGRAPH…" at bounding box center [544, 162] width 179 height 18
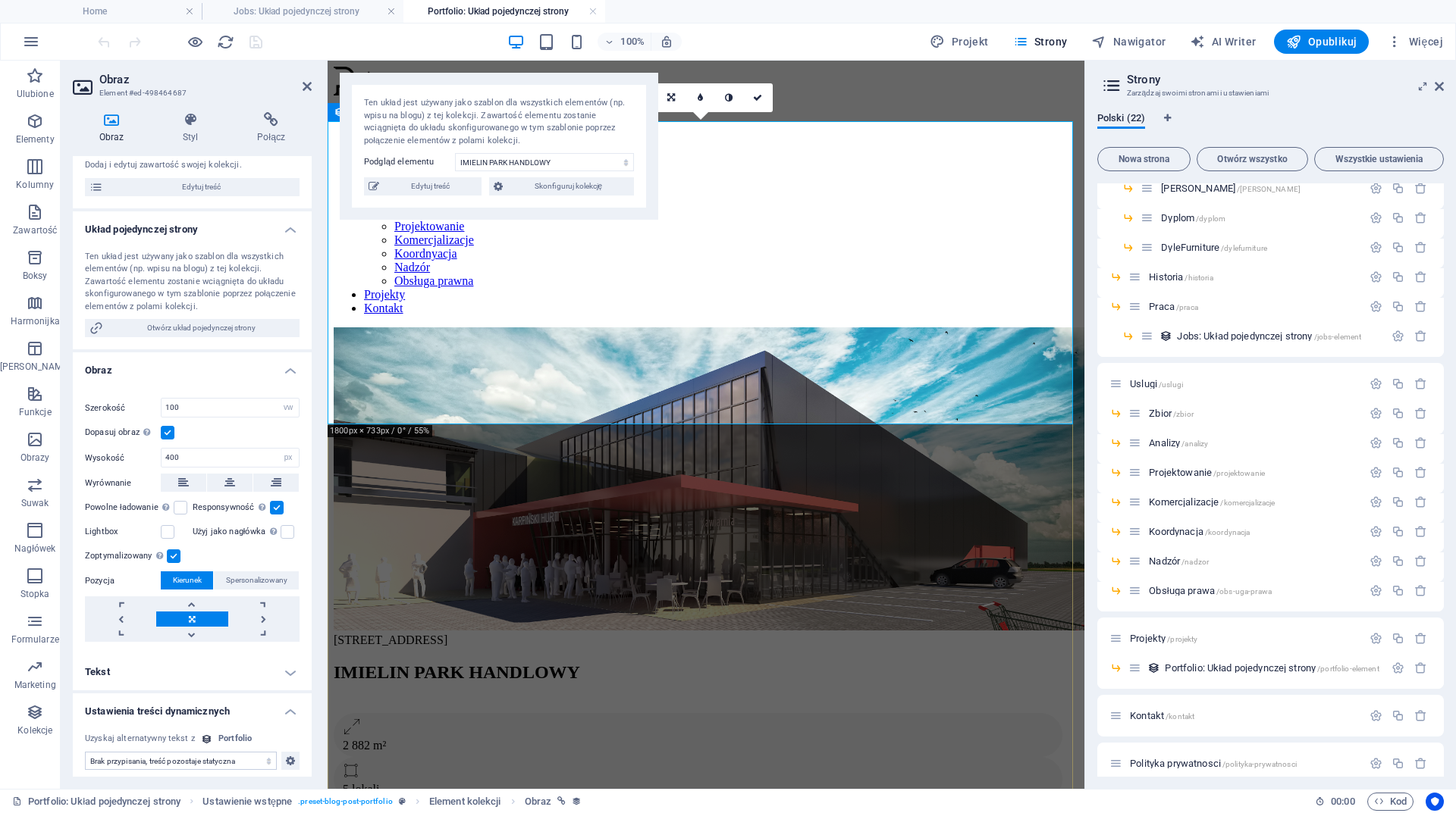
click at [539, 328] on figure at bounding box center [706, 480] width 745 height 306
click at [437, 193] on span "Edytuj treść" at bounding box center [430, 186] width 93 height 18
select select "[DOMAIN_NAME]_DESC"
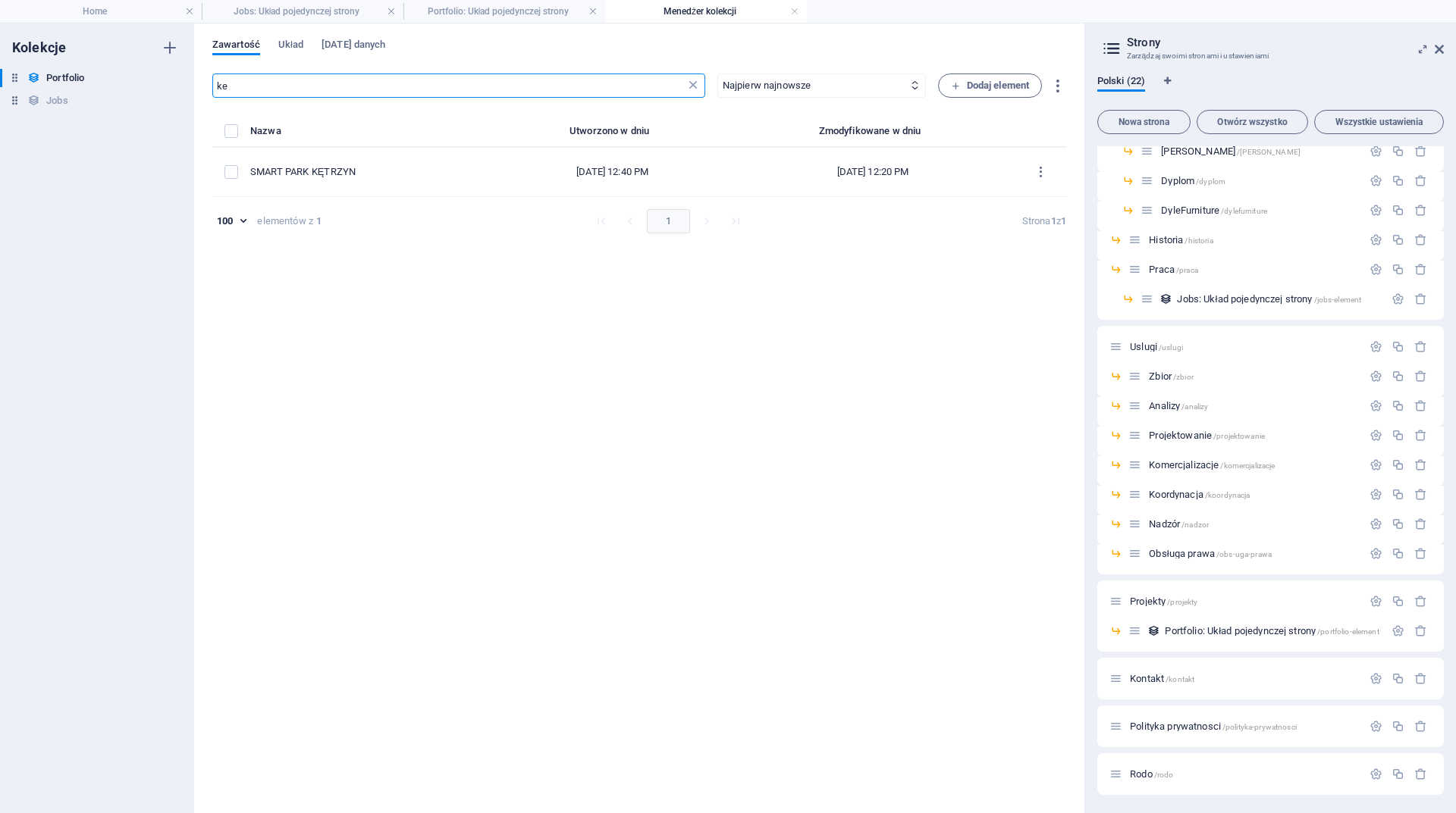
click at [687, 82] on icon at bounding box center [693, 85] width 15 height 15
select select "W [GEOGRAPHIC_DATA]"
select select "W budowie"
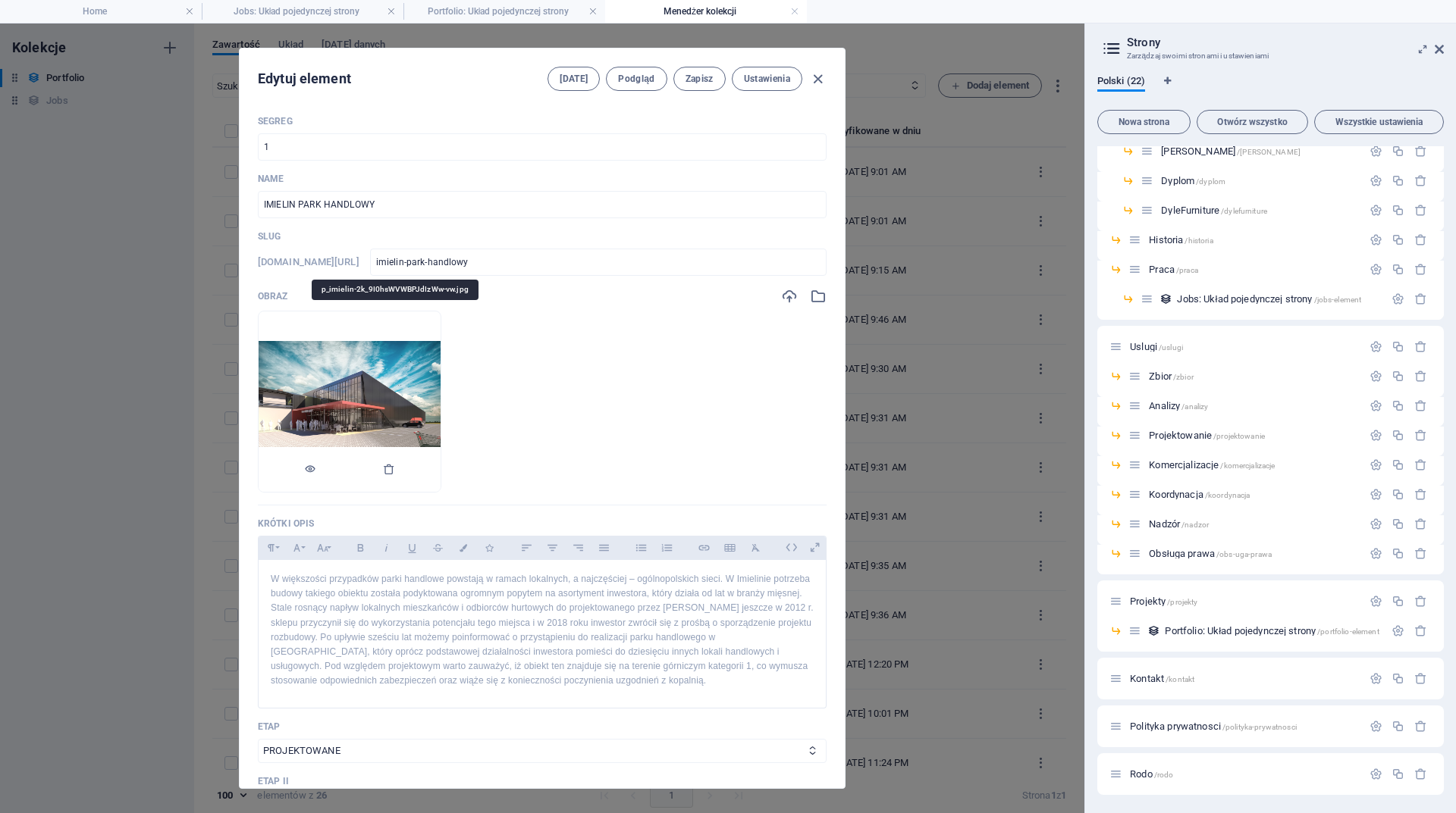
click at [384, 357] on img at bounding box center [350, 402] width 182 height 121
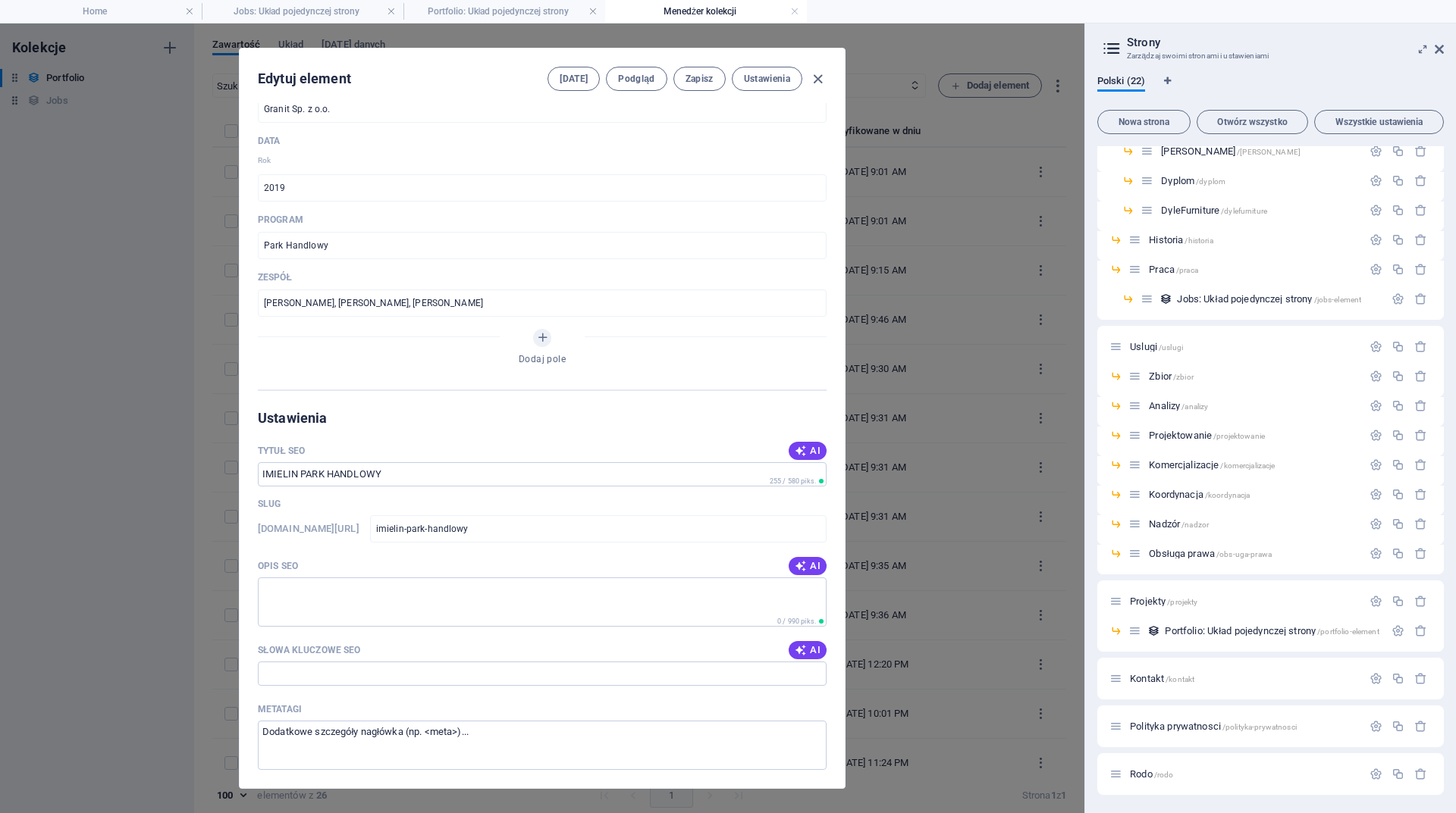
scroll to position [1433, 0]
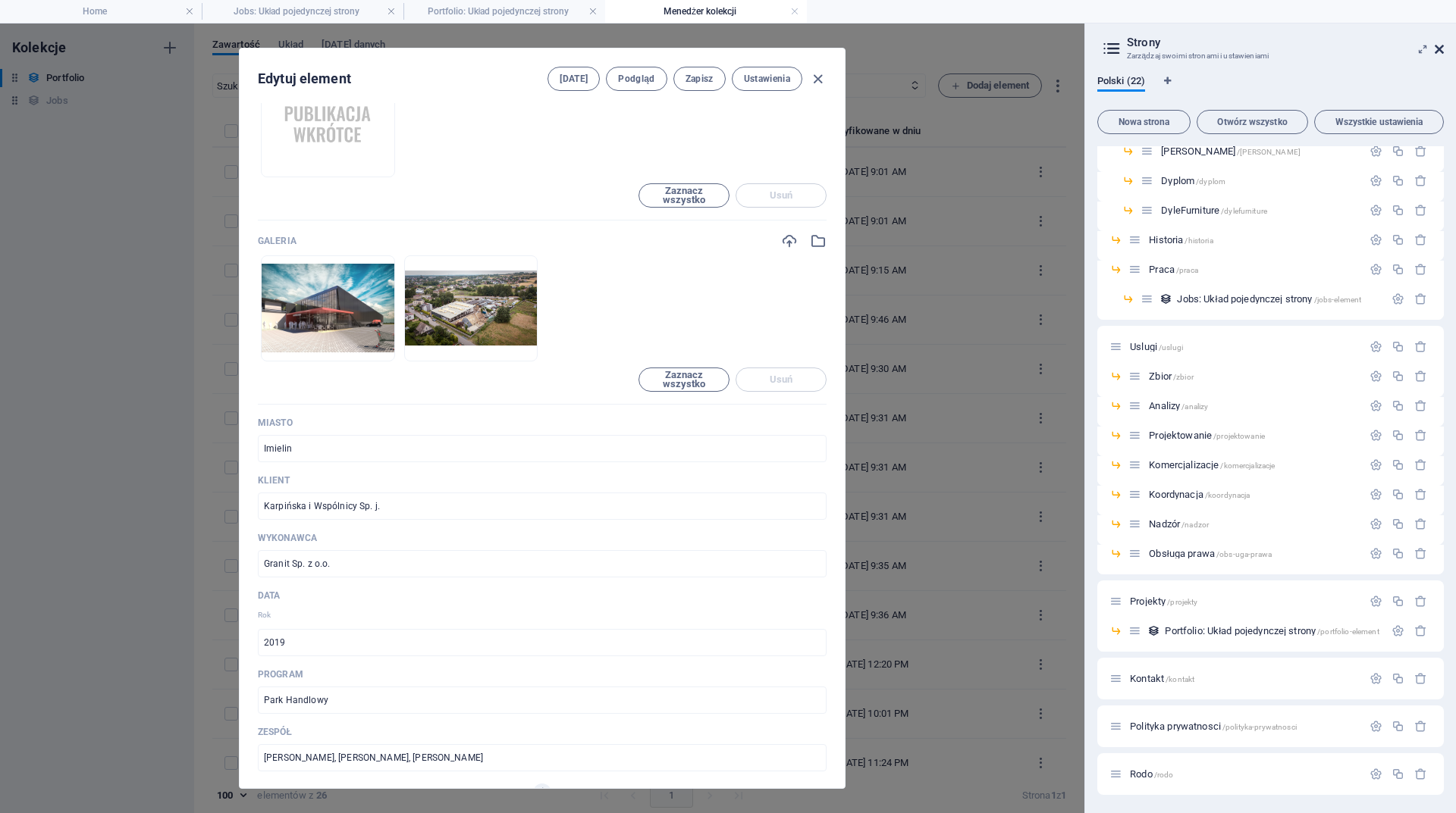
click at [1437, 48] on icon at bounding box center [1438, 49] width 9 height 12
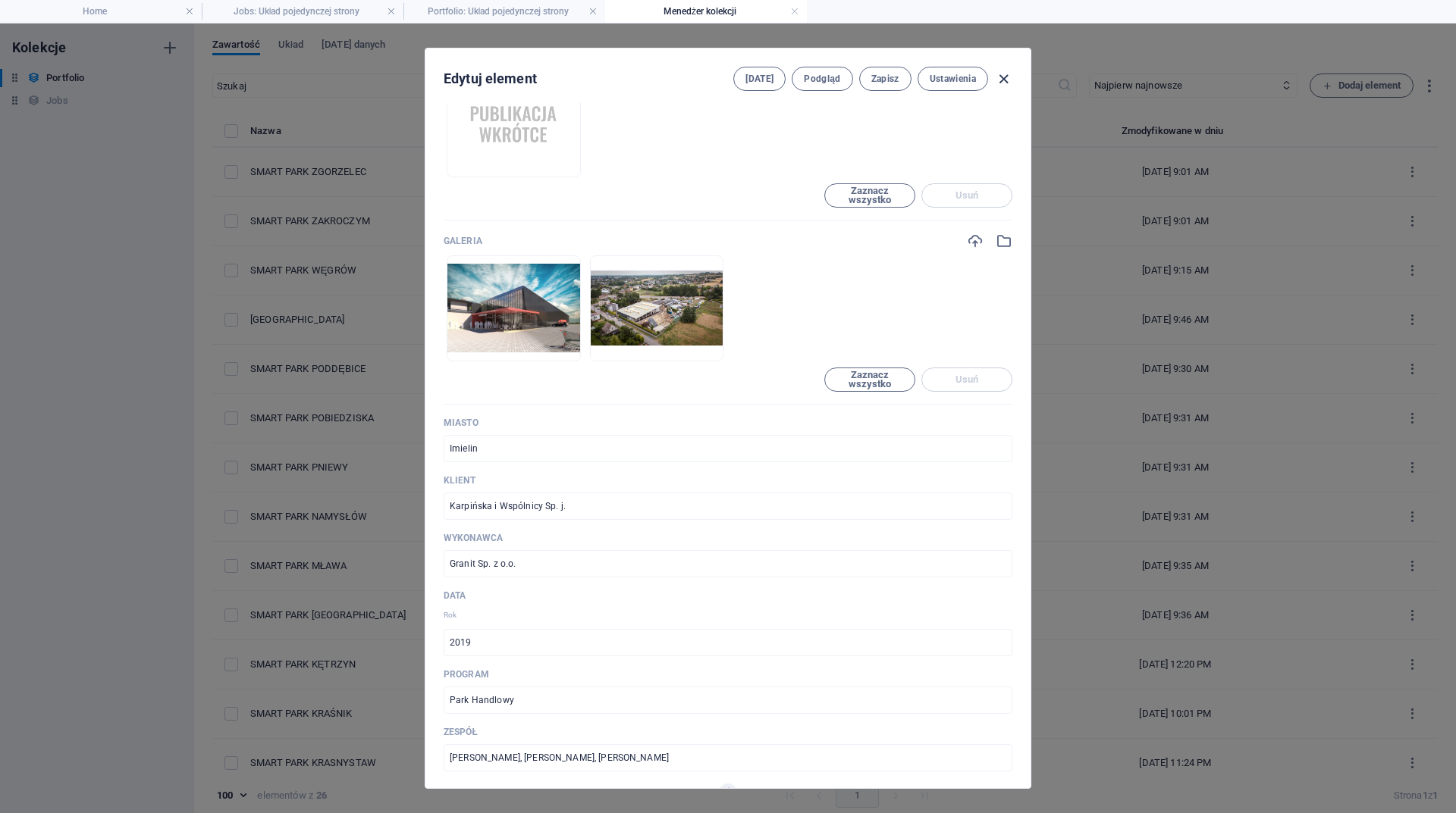
click at [1005, 77] on icon "button" at bounding box center [1004, 80] width 18 height 18
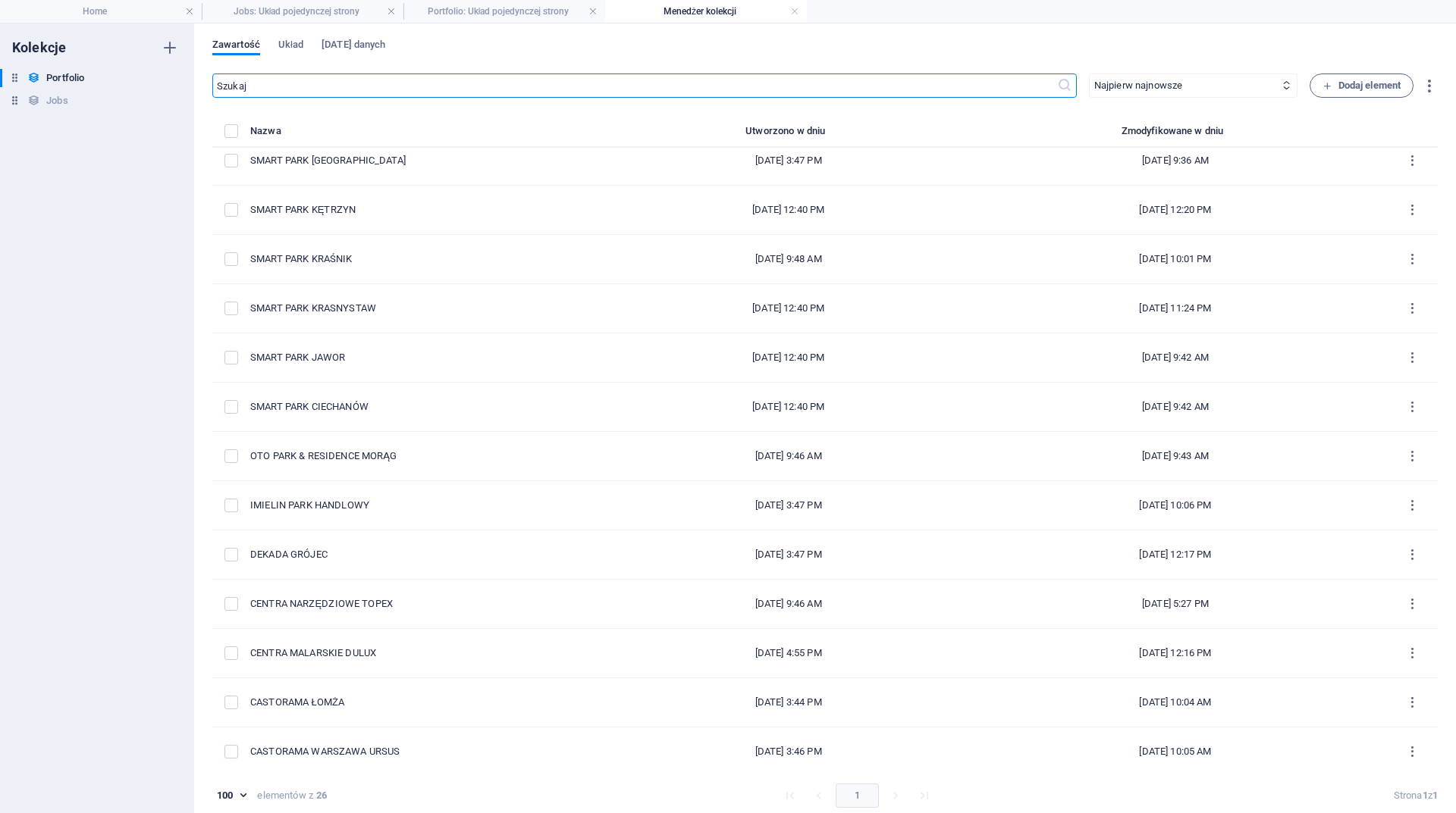
scroll to position [0, 0]
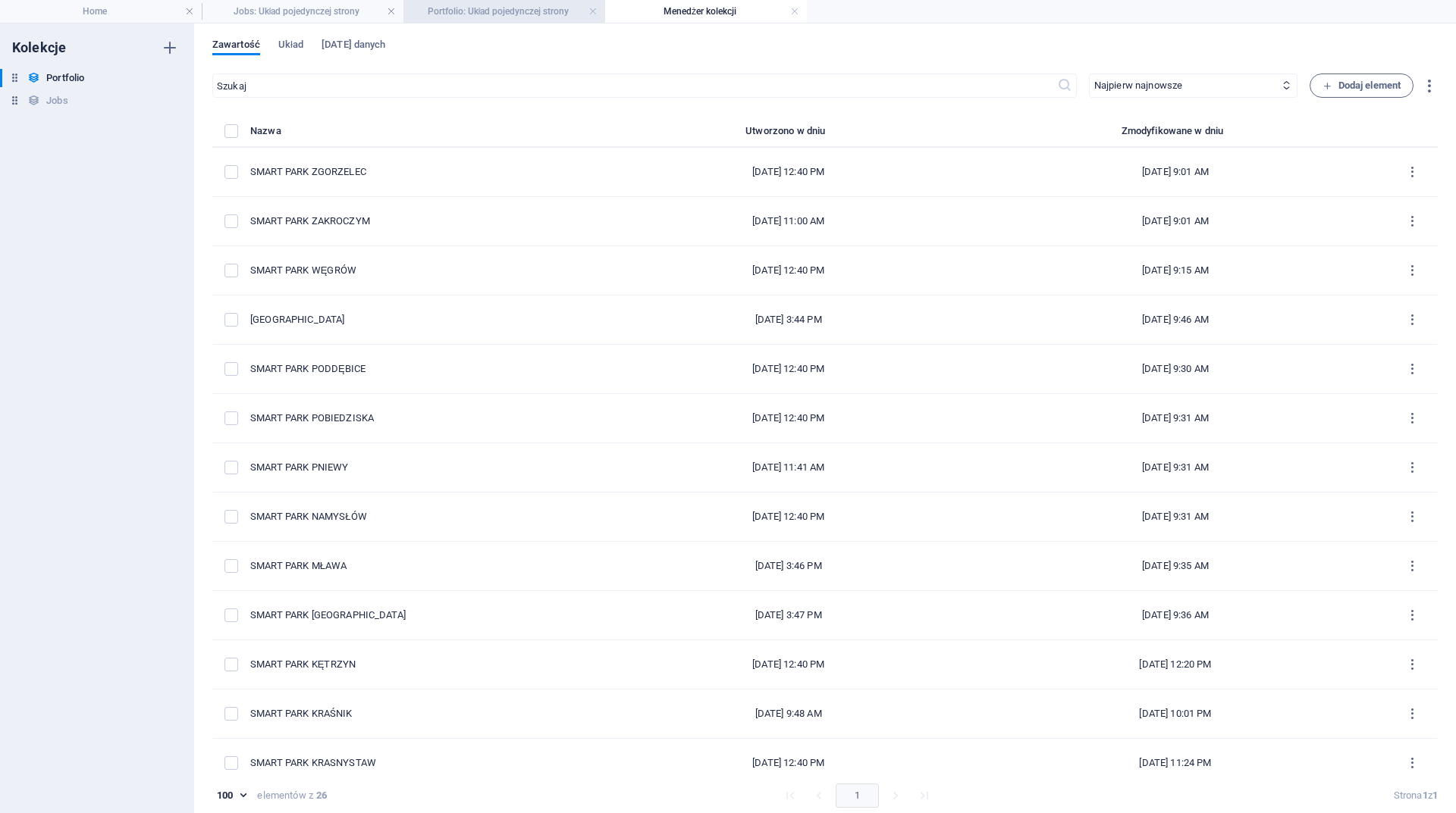
click at [489, 5] on h4 "Portfolio: Układ pojedynczej strony" at bounding box center [504, 11] width 202 height 17
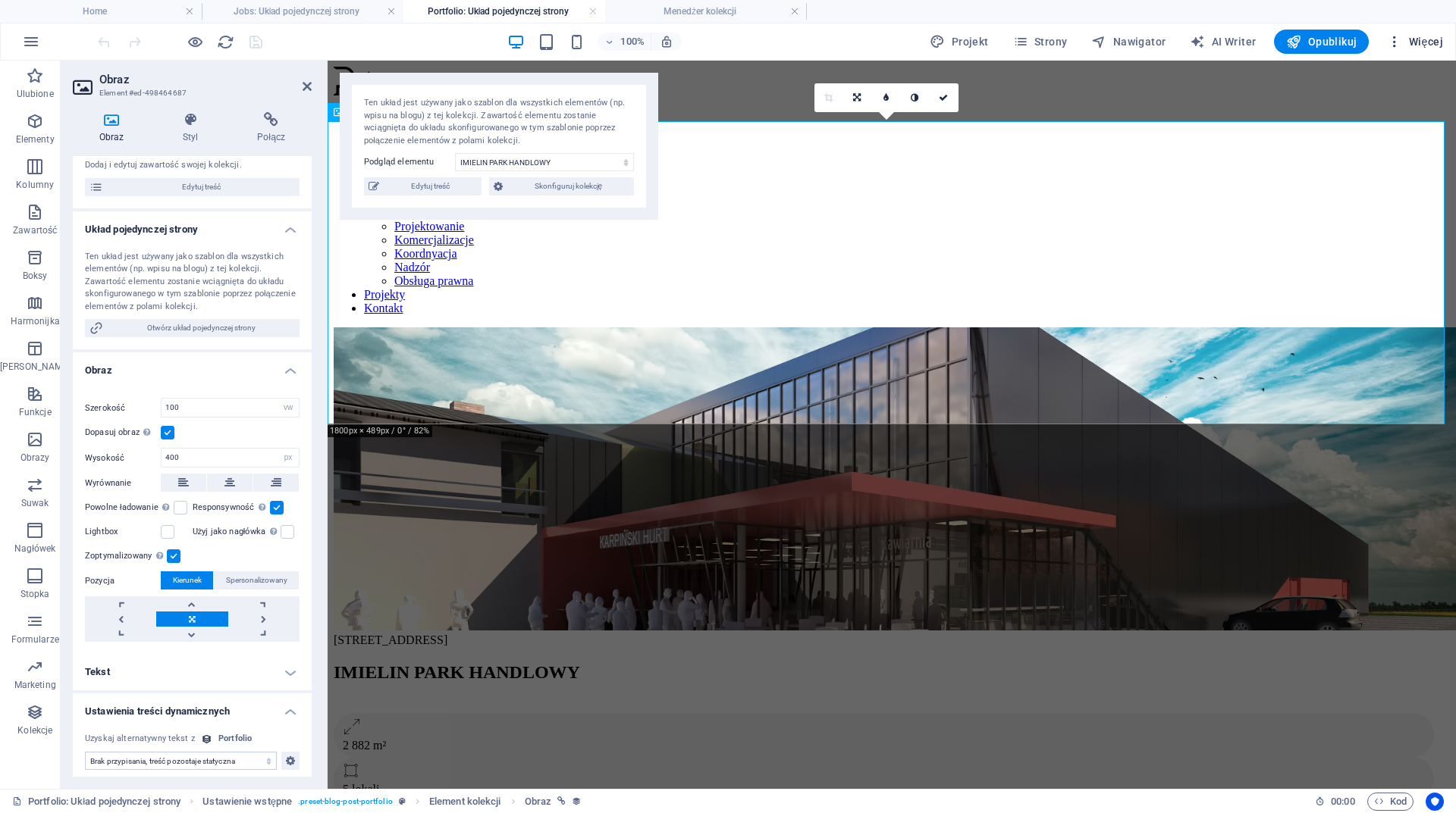
click at [1426, 37] on span "Więcej" at bounding box center [1415, 41] width 56 height 15
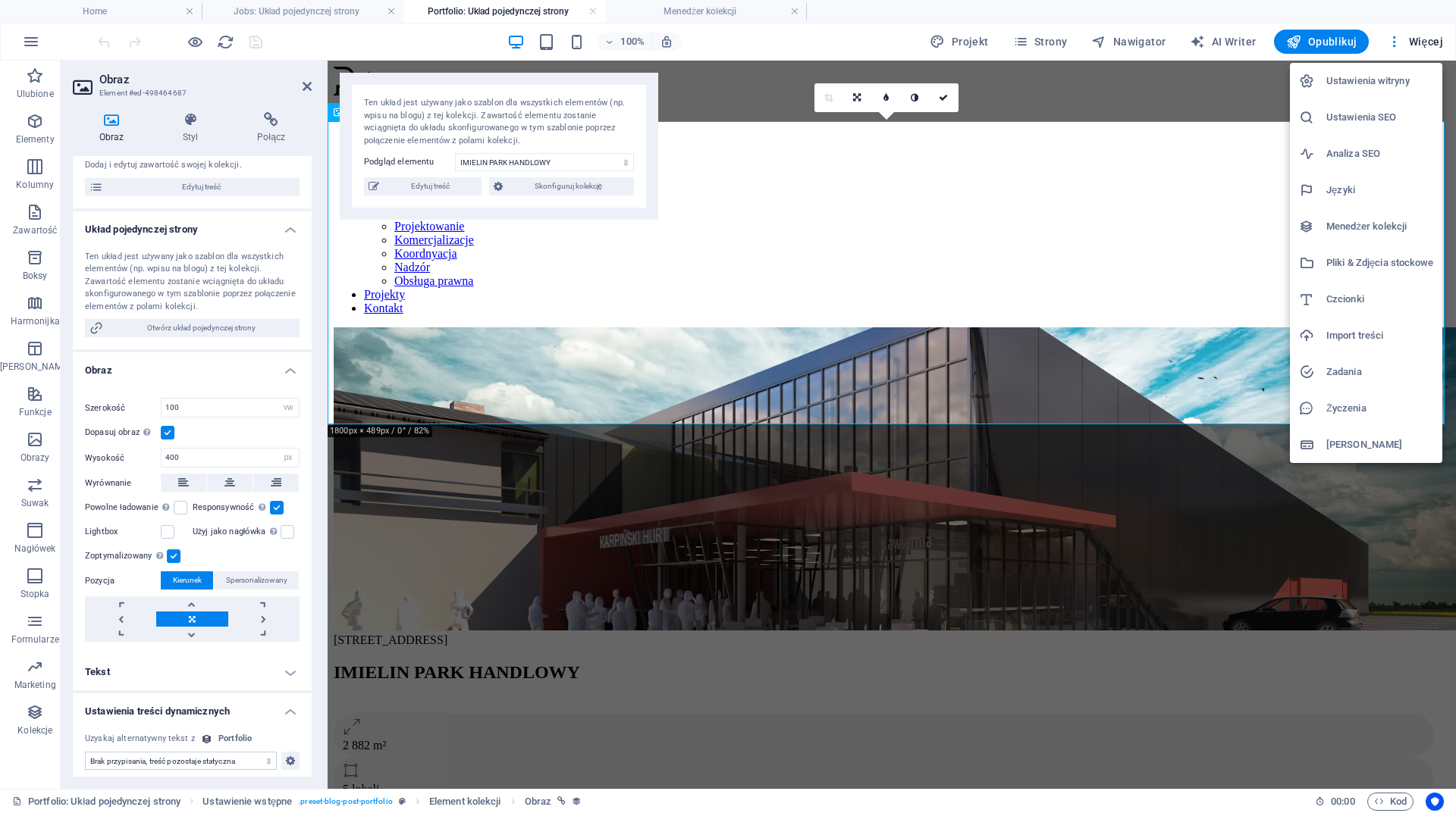
click at [1357, 261] on h6 "Pliki & Zdjęcia stockowe" at bounding box center [1379, 263] width 107 height 18
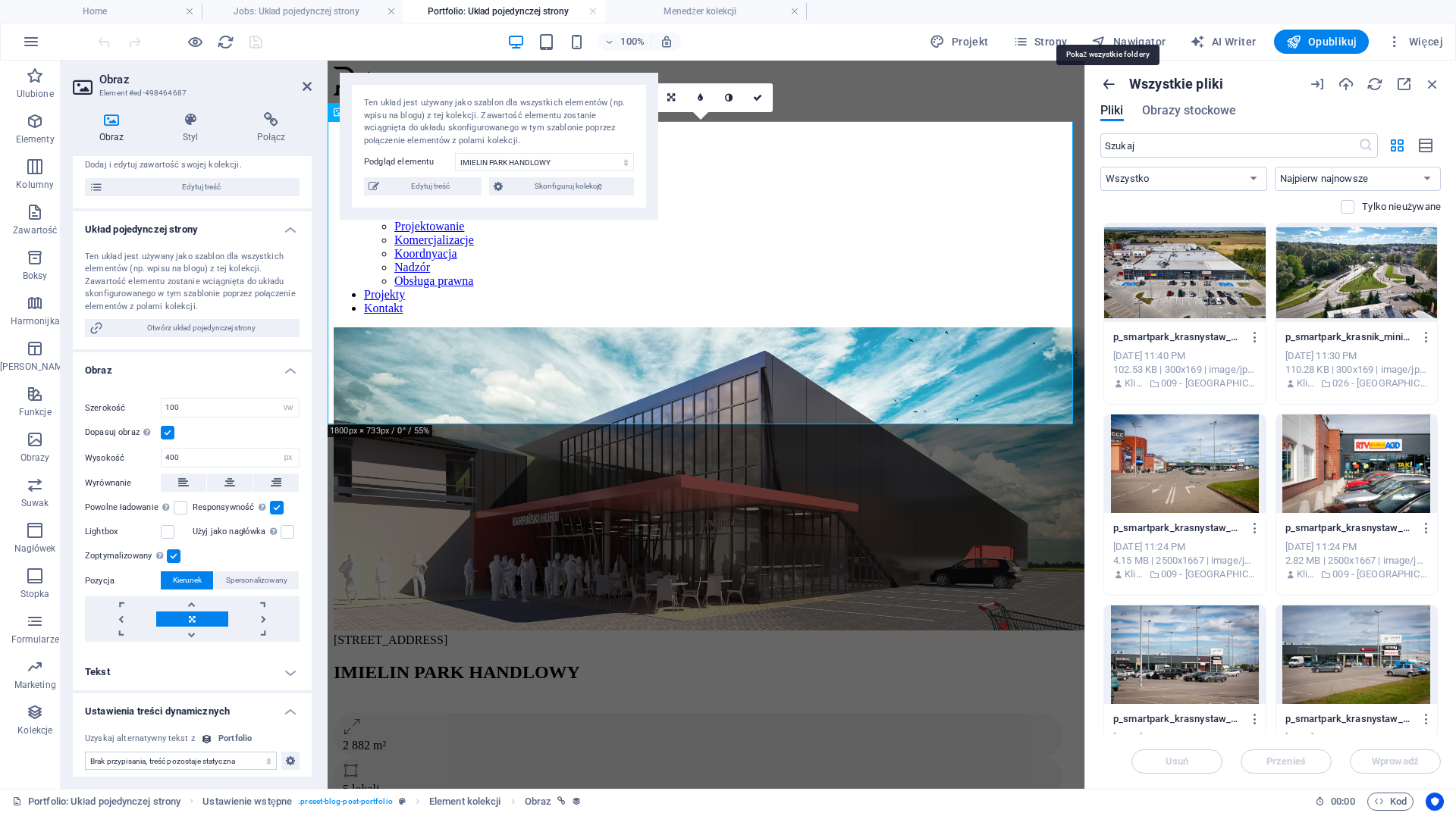
click at [1106, 82] on icon "button" at bounding box center [1108, 84] width 17 height 17
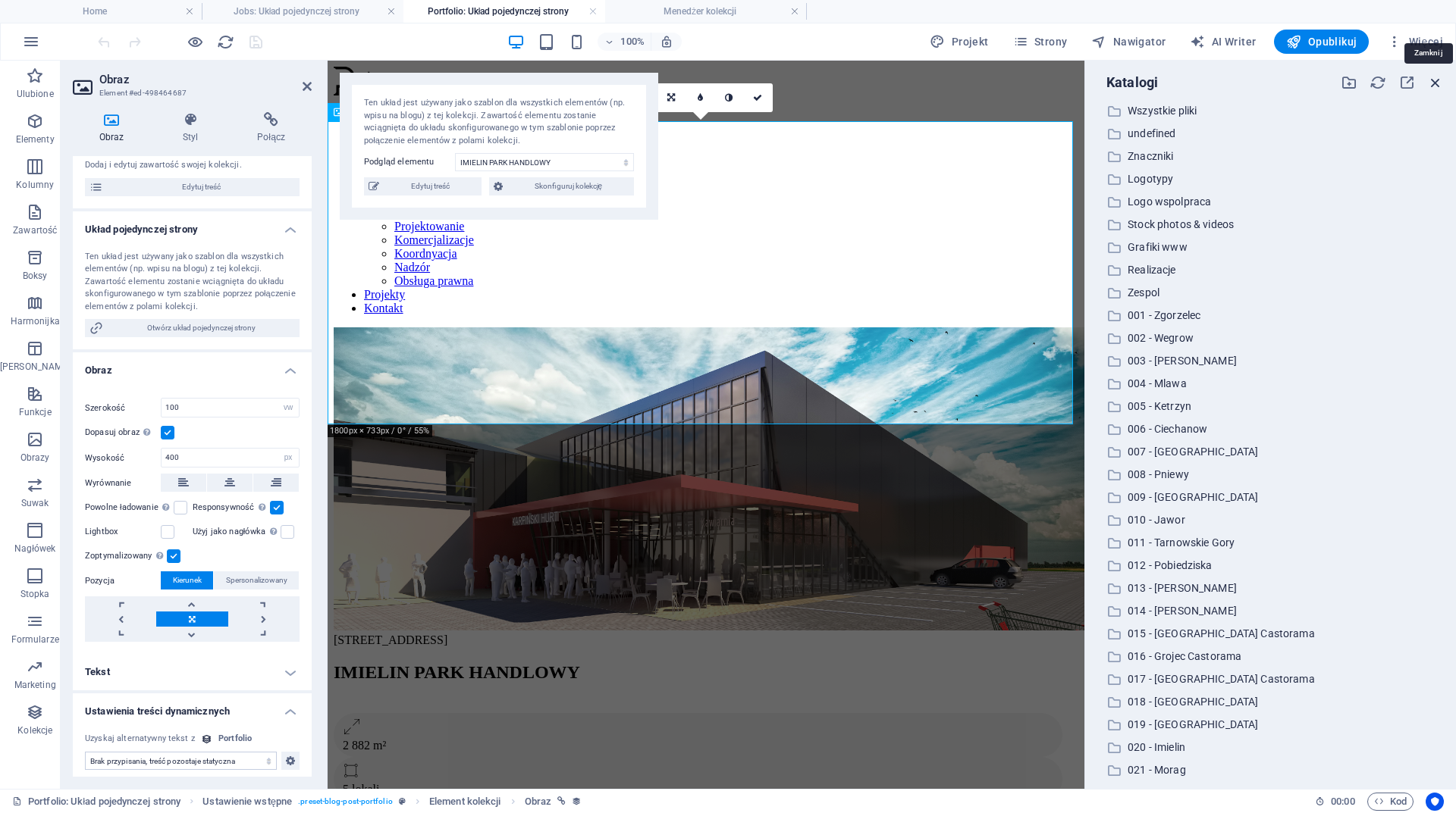
drag, startPoint x: 1440, startPoint y: 78, endPoint x: 1087, endPoint y: 20, distance: 357.7
click at [1440, 78] on icon "button" at bounding box center [1435, 82] width 17 height 17
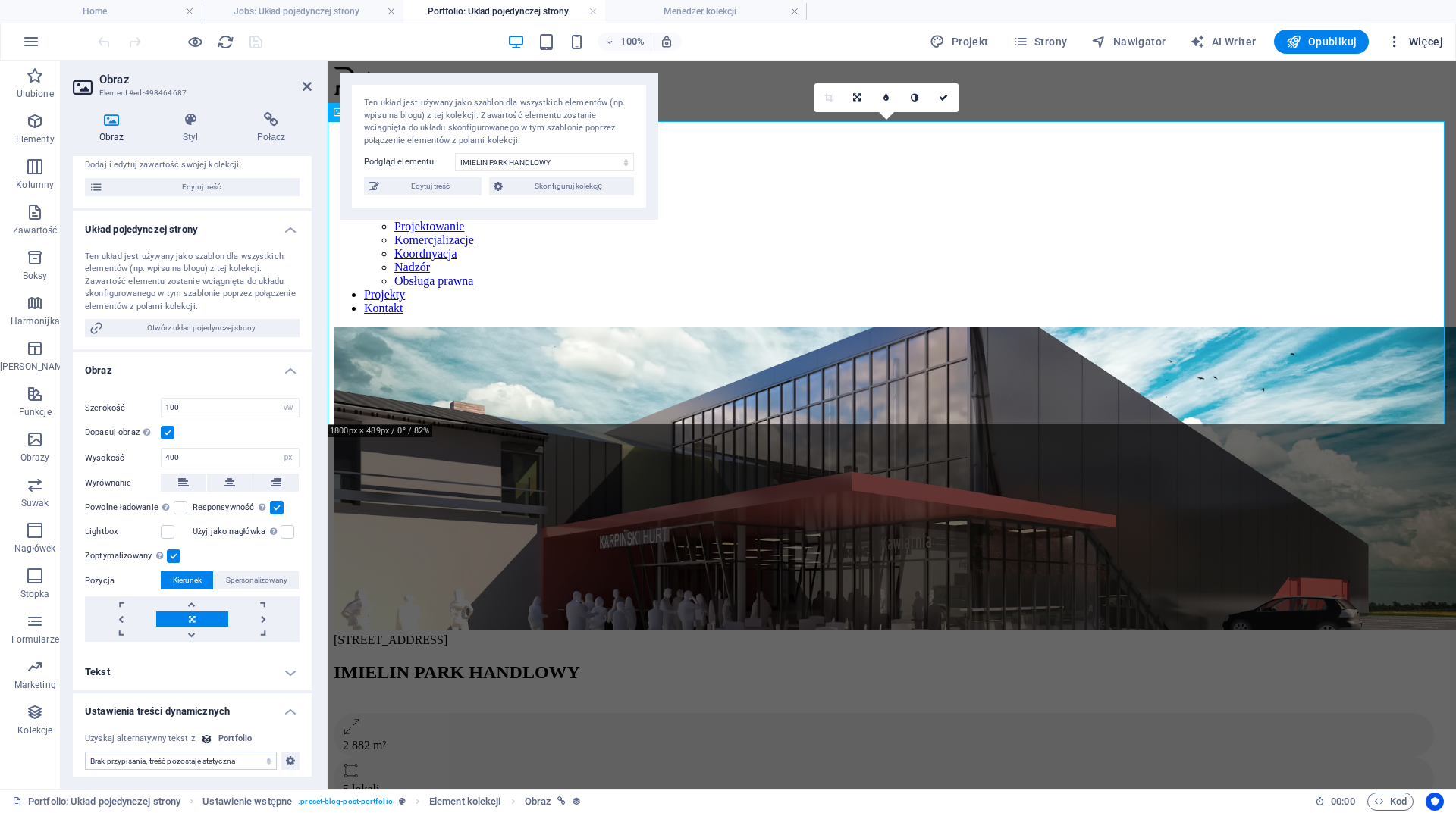
click at [1430, 34] on button "Więcej" at bounding box center [1414, 42] width 68 height 24
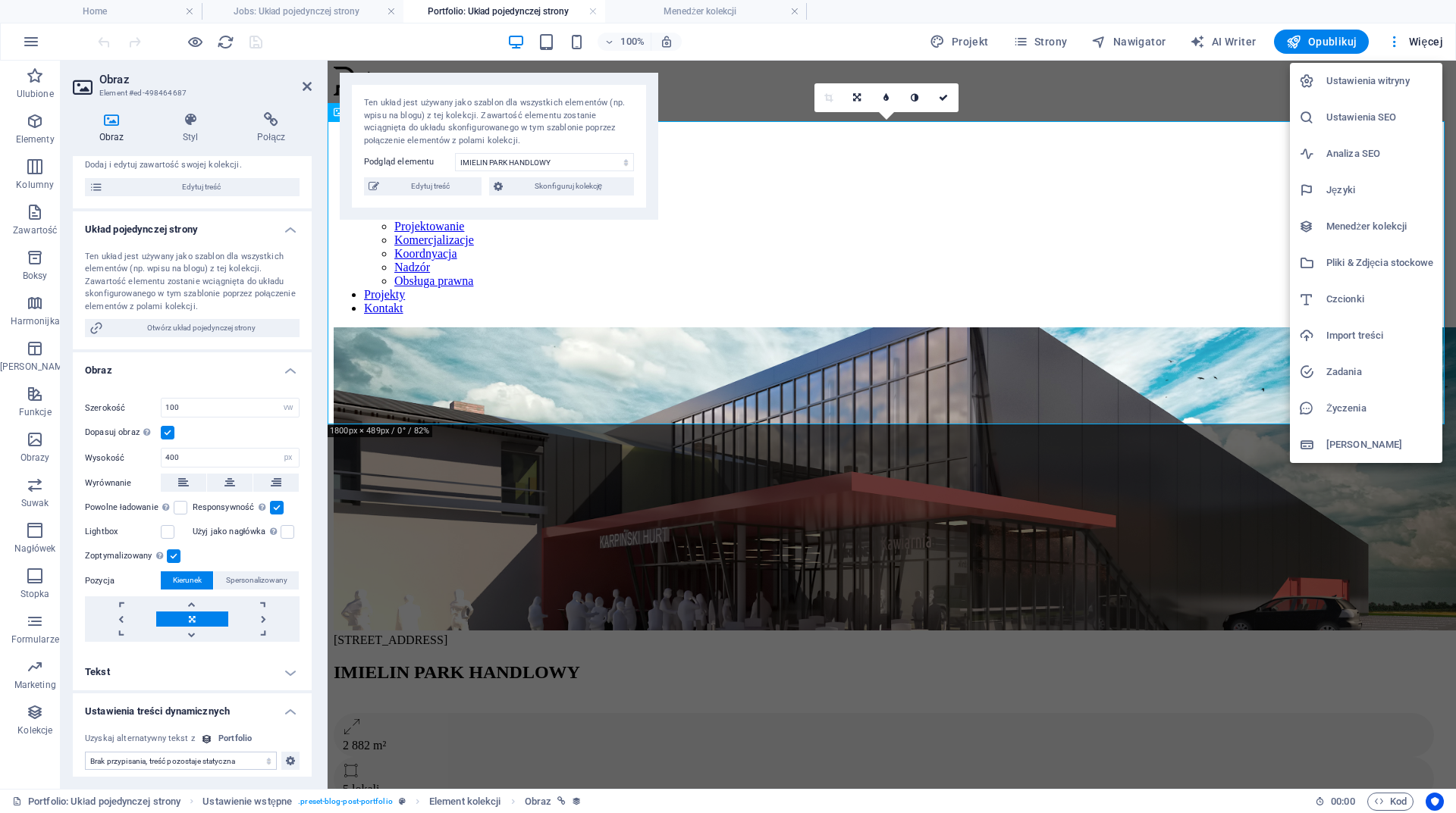
click at [1350, 259] on h6 "Pliki & Zdjęcia stockowe" at bounding box center [1379, 263] width 107 height 18
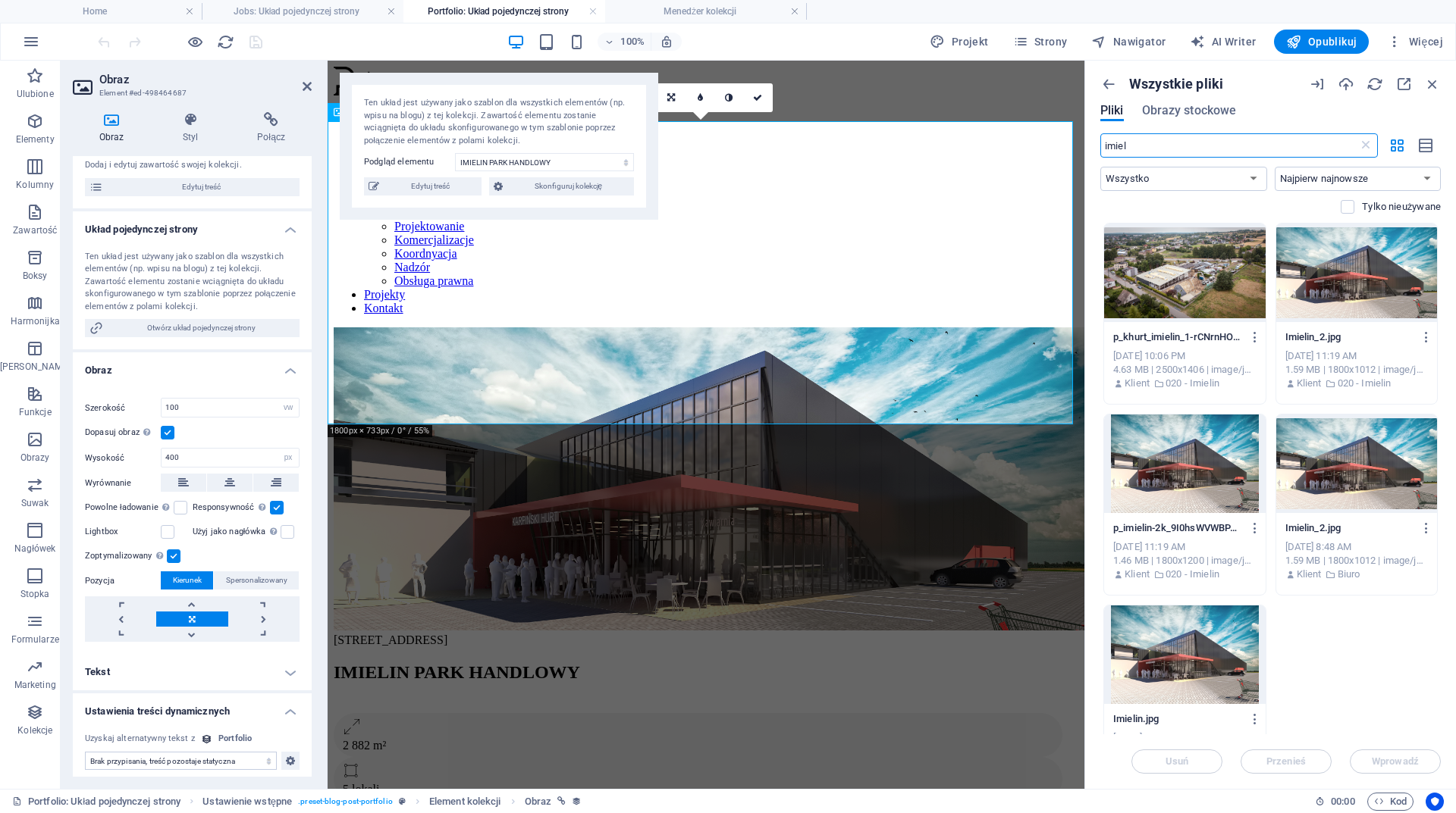
scroll to position [52, 0]
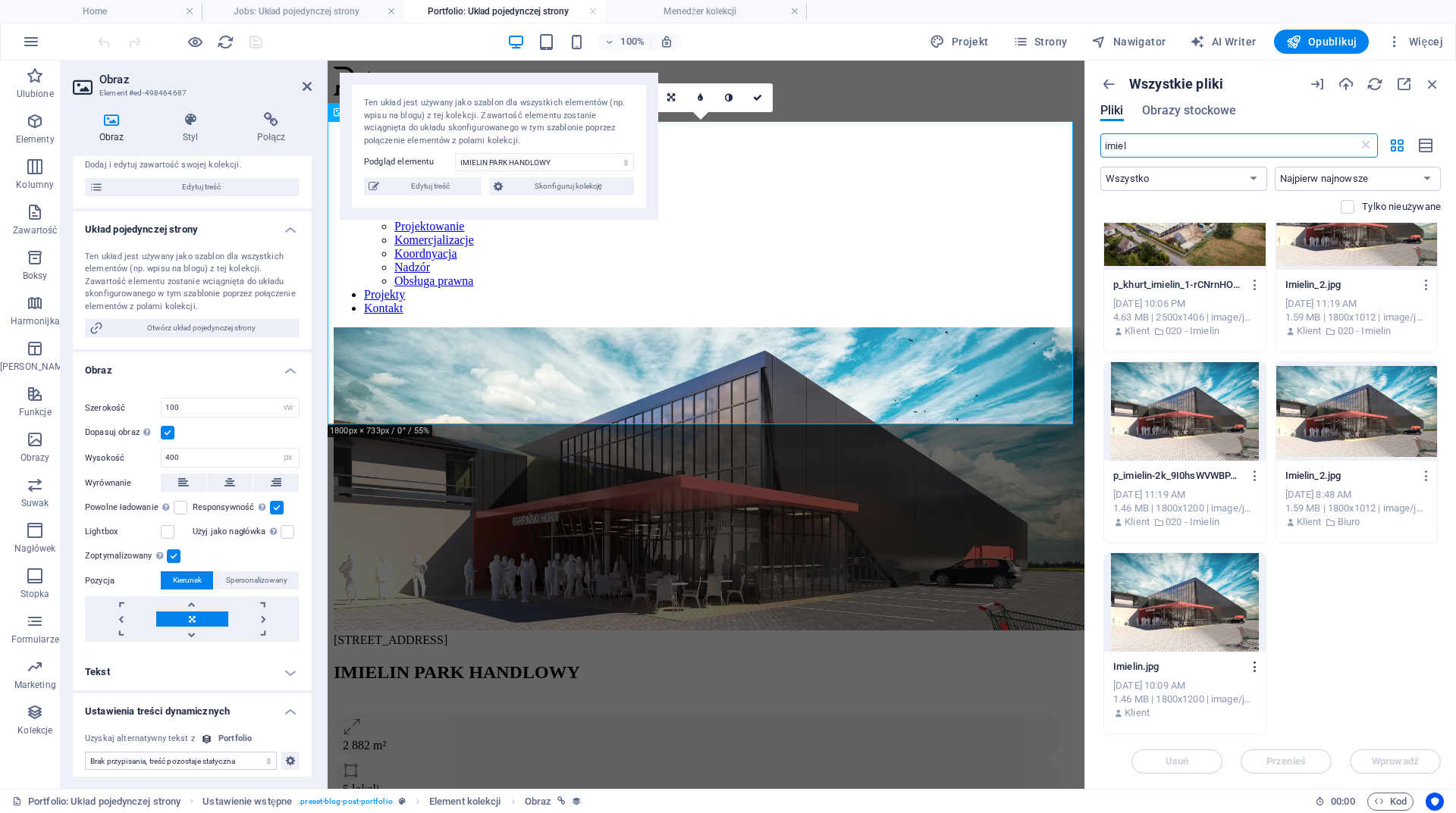
type input "imiel"
click at [1250, 665] on icon "button" at bounding box center [1255, 667] width 14 height 14
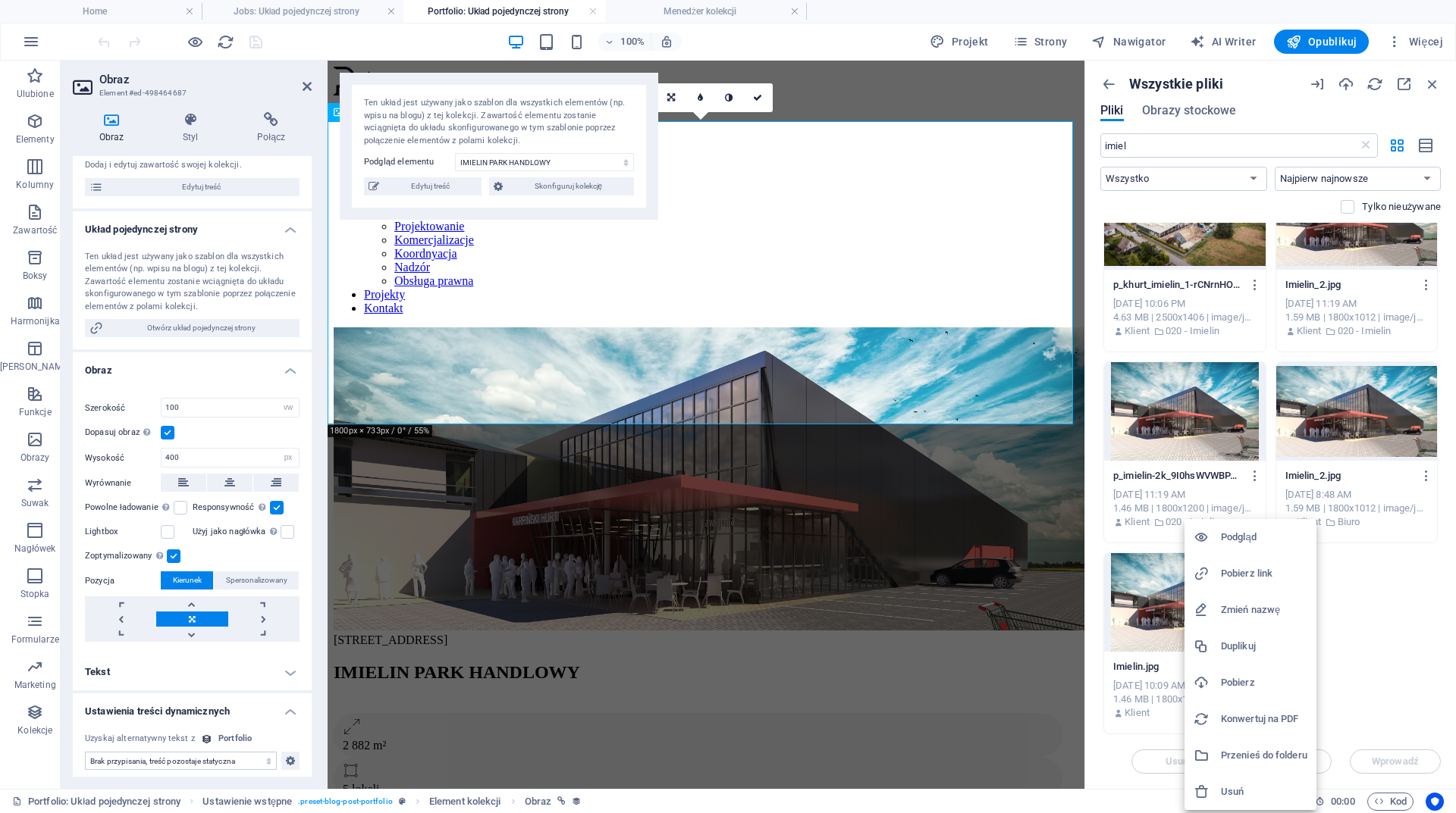
click at [1234, 788] on h6 "Usuń" at bounding box center [1264, 792] width 87 height 18
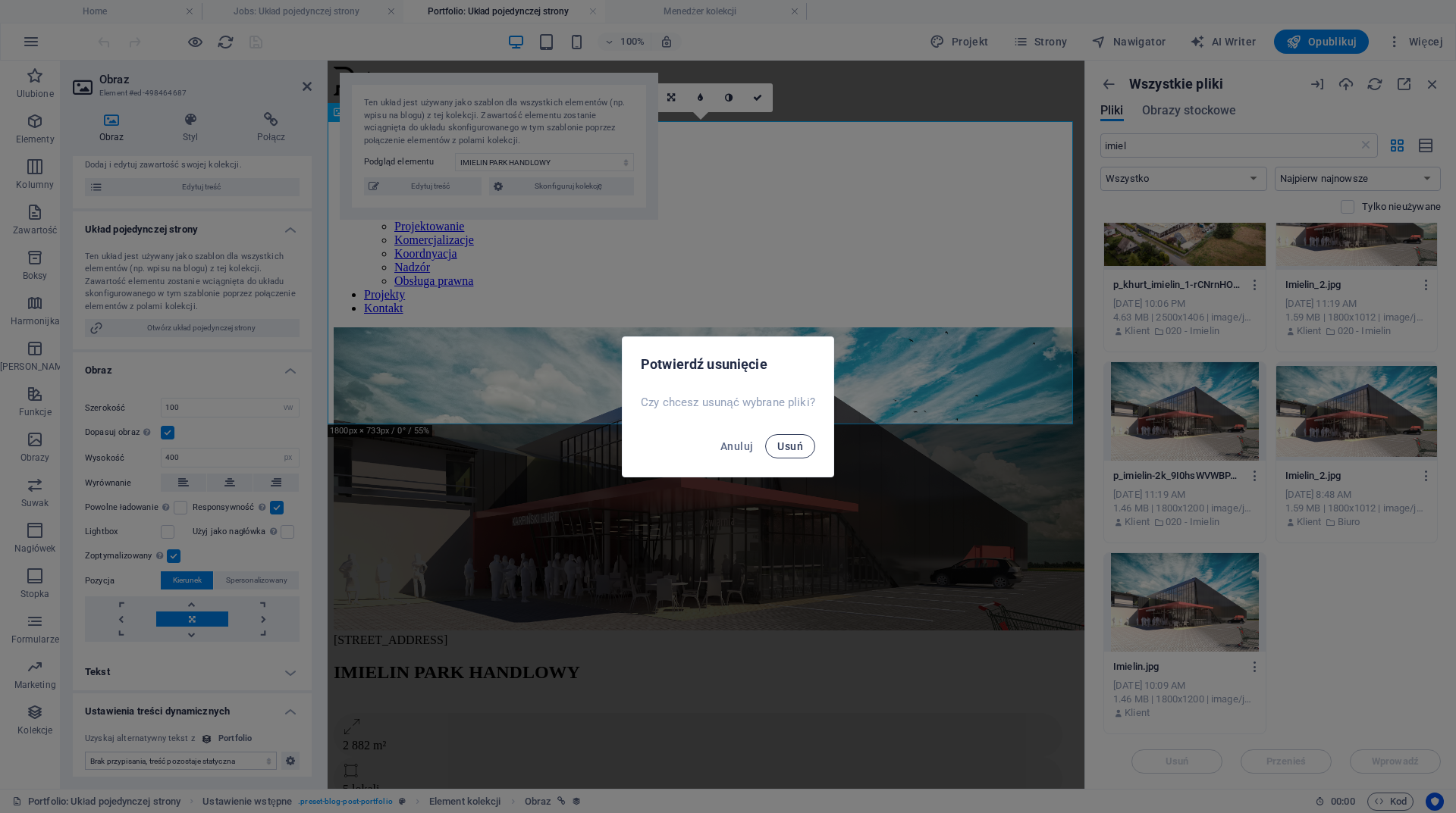
click at [798, 439] on button "Usuń" at bounding box center [790, 447] width 50 height 24
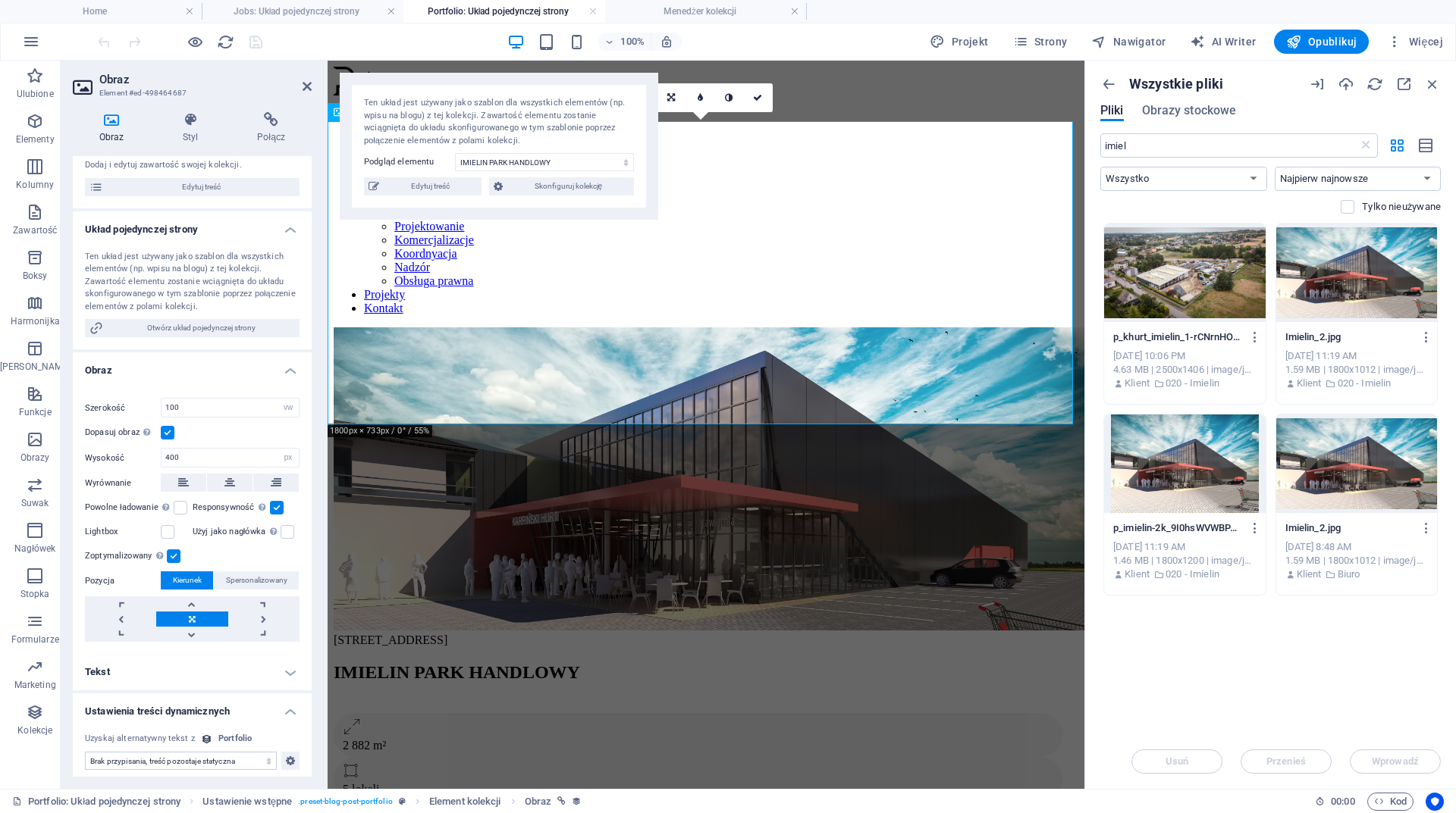
scroll to position [0, 0]
click at [1425, 525] on icon "button" at bounding box center [1426, 528] width 14 height 14
click at [1360, 788] on h6 "Usuń" at bounding box center [1391, 792] width 87 height 18
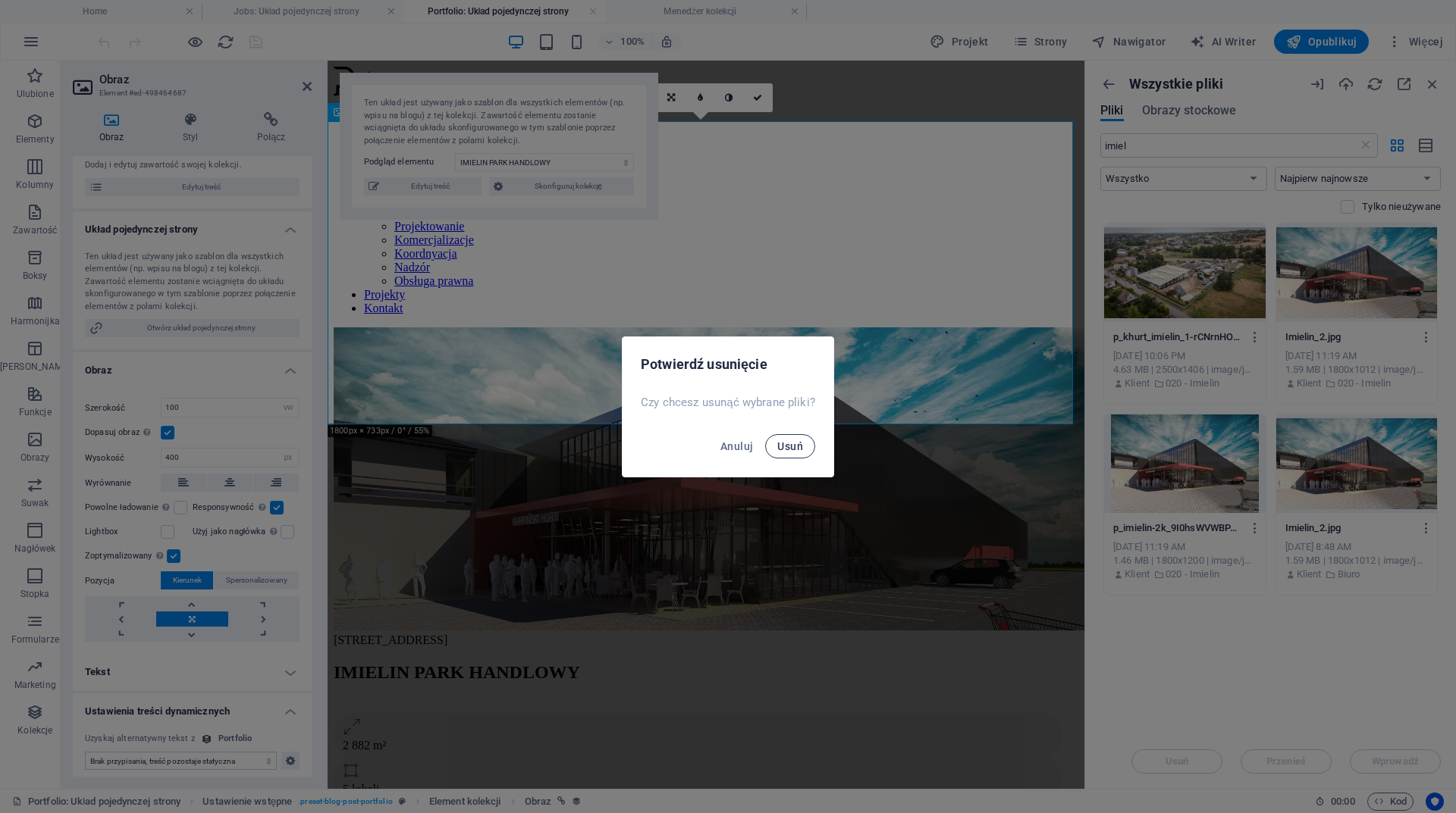
click at [791, 451] on span "Usuń" at bounding box center [790, 446] width 26 height 12
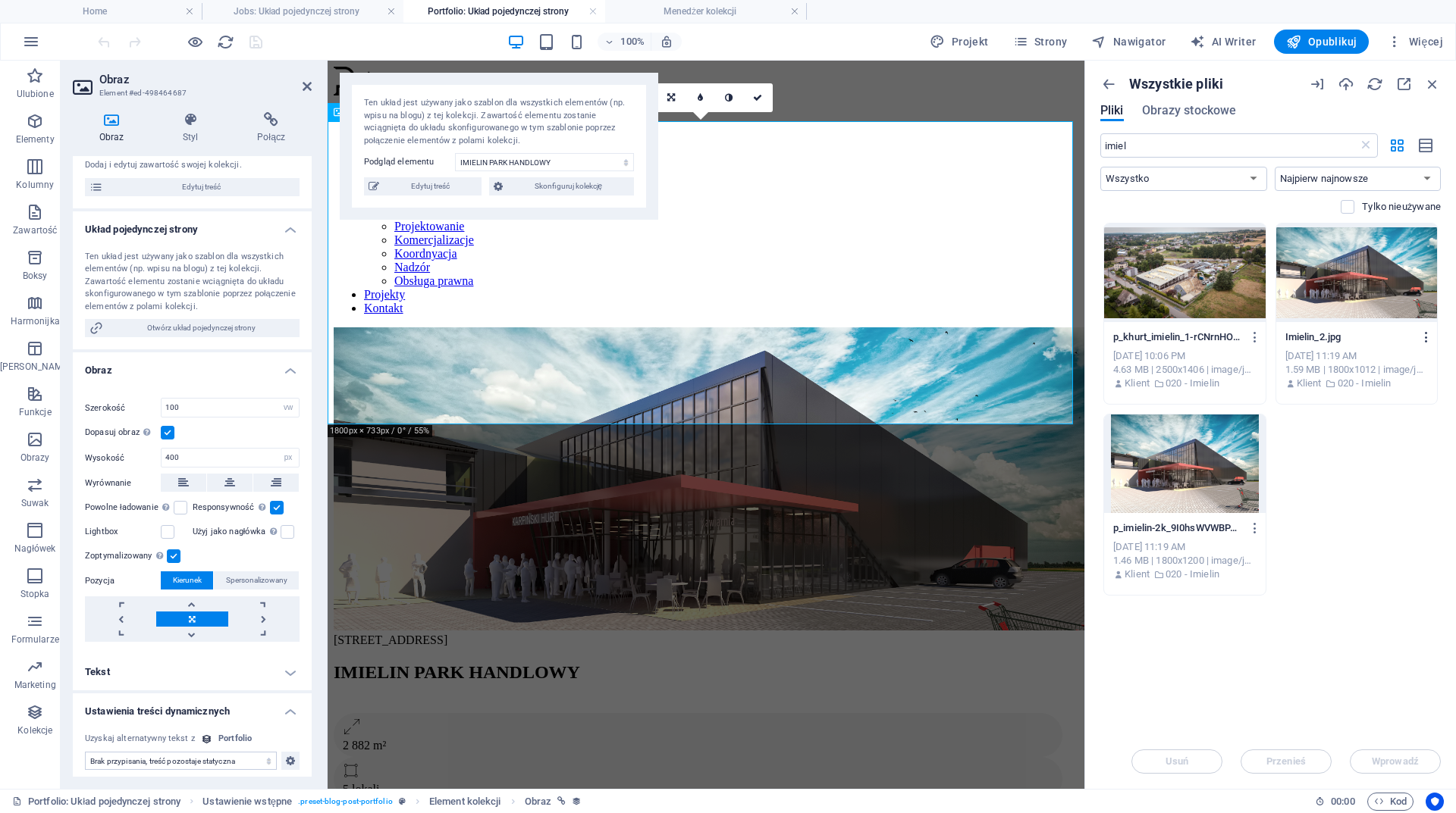
click at [1428, 334] on icon "button" at bounding box center [1426, 337] width 14 height 14
click at [1357, 631] on h6 "Usuń" at bounding box center [1391, 631] width 87 height 18
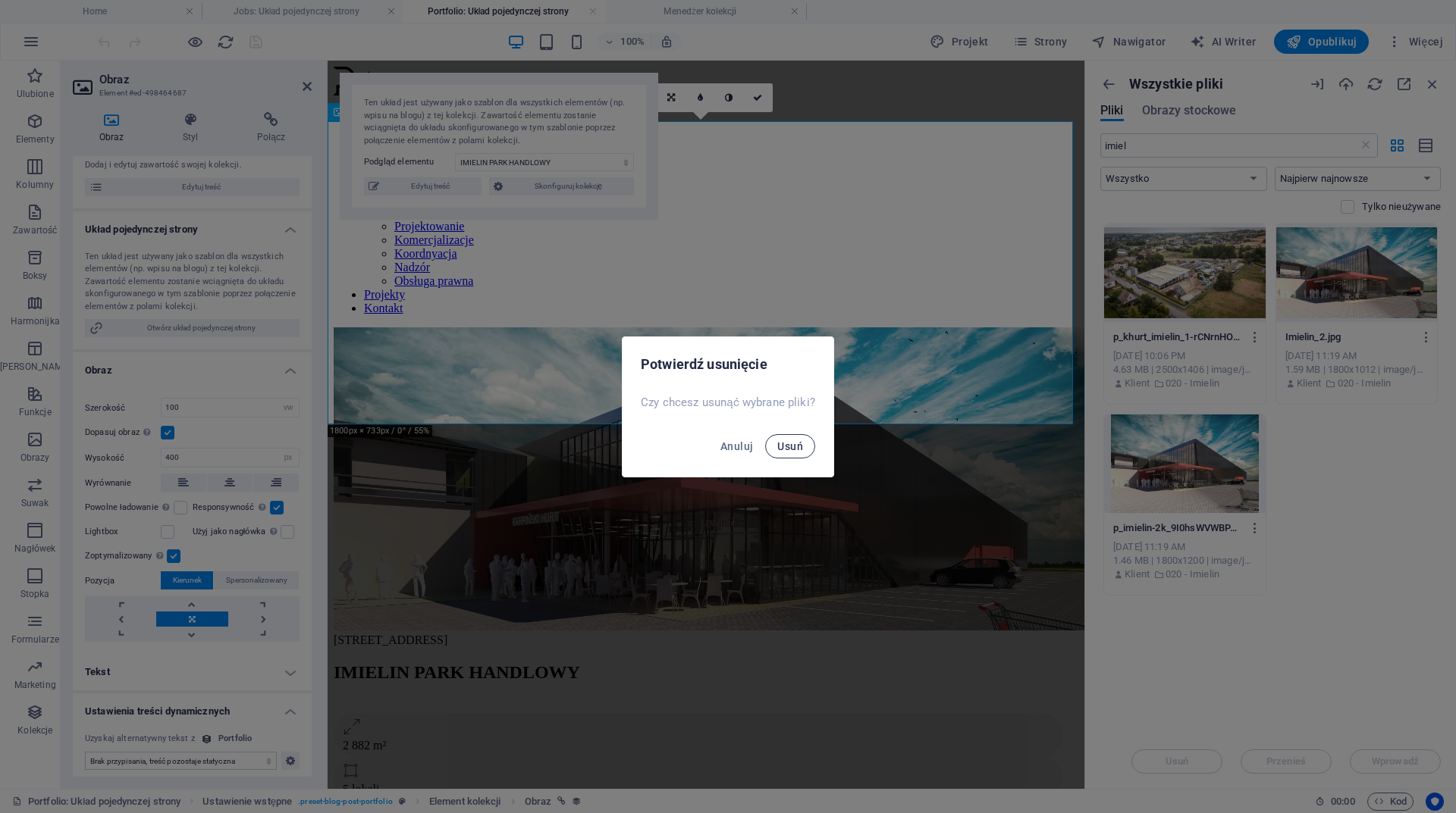
click at [787, 435] on button "Usuń" at bounding box center [790, 447] width 50 height 24
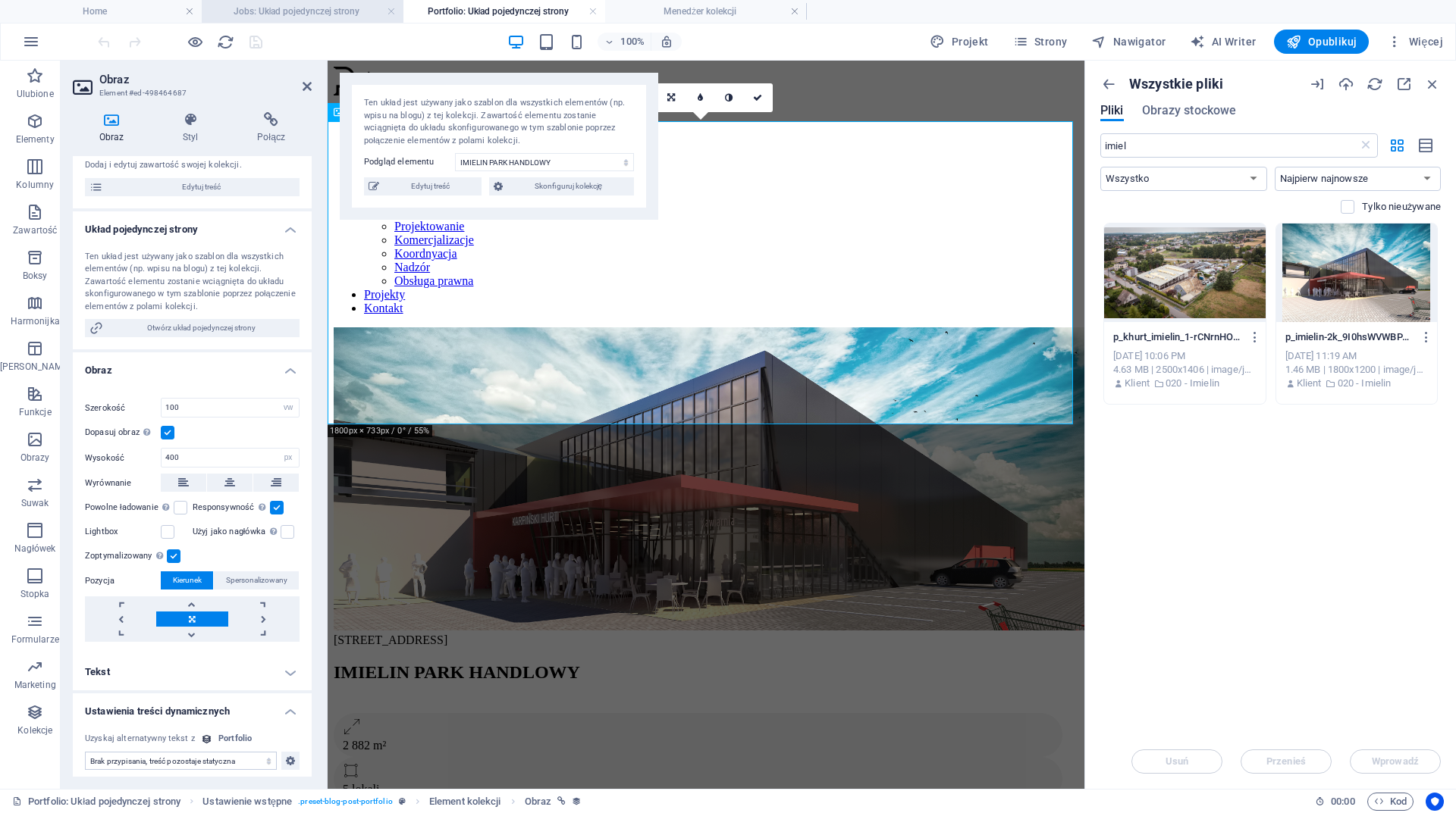
click at [304, 11] on h4 "Jobs: Układ pojedynczej strony" at bounding box center [302, 11] width 202 height 17
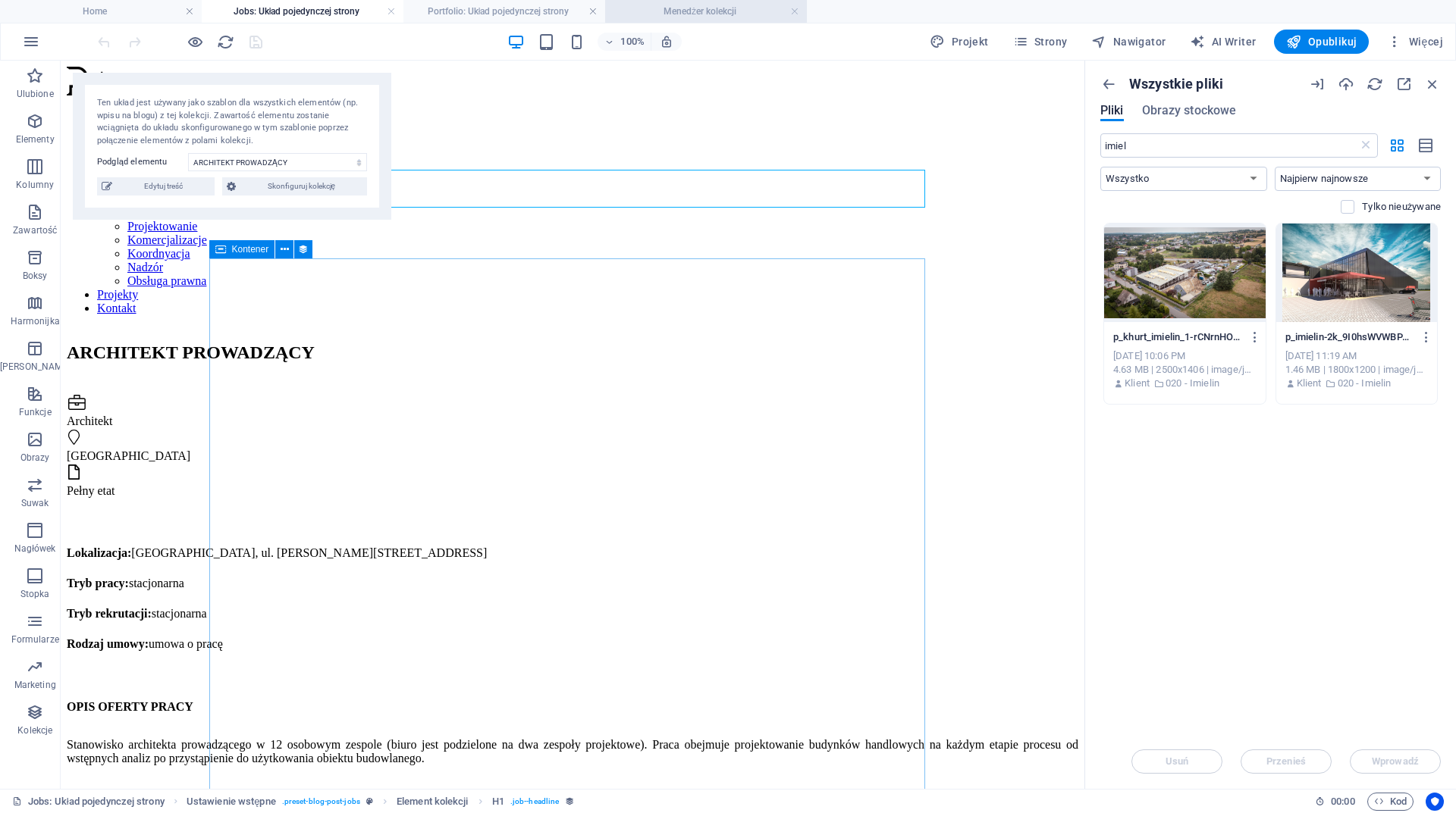
click at [670, 14] on h4 "Menedżer kolekcji" at bounding box center [706, 11] width 202 height 17
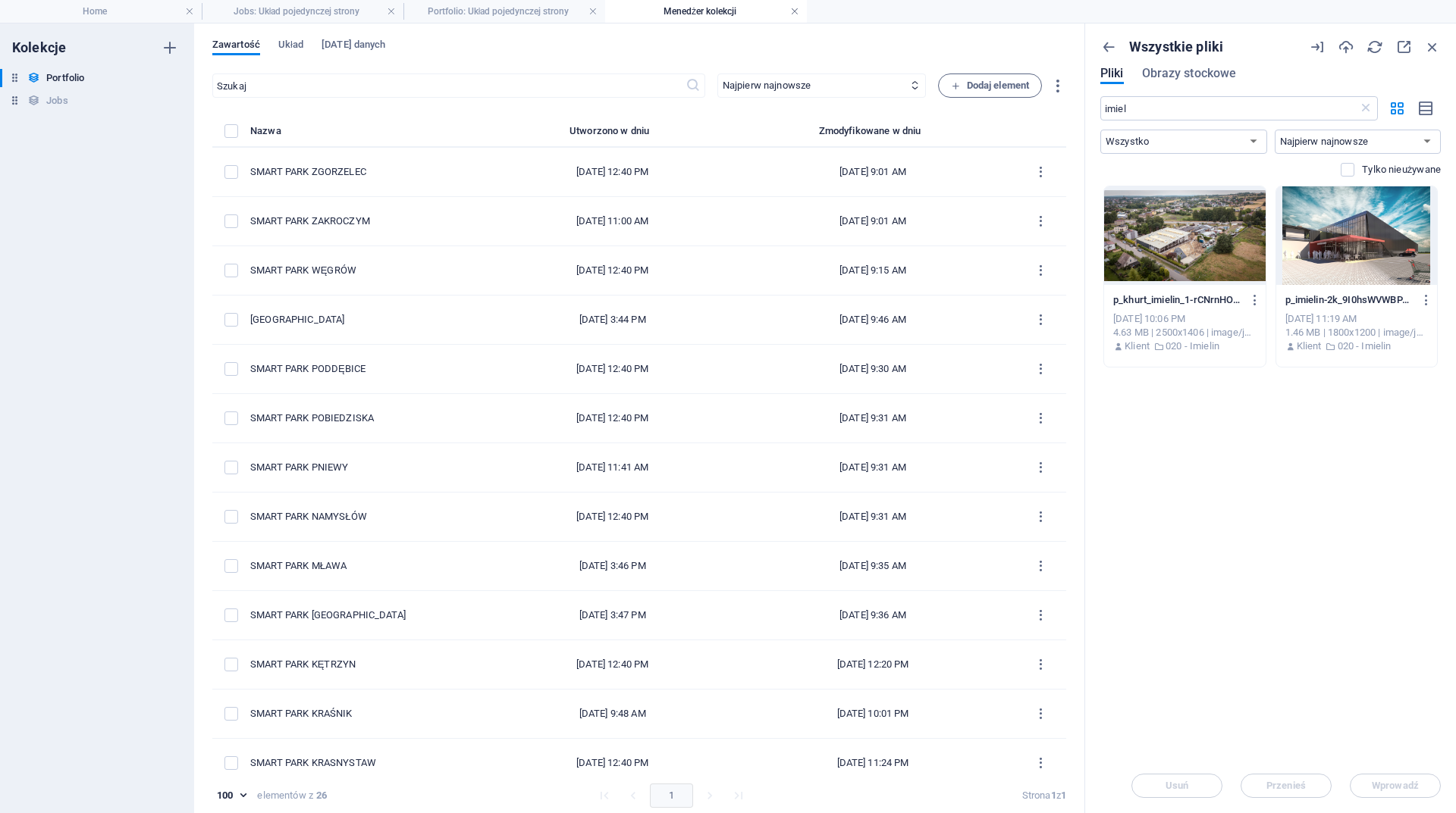
click at [796, 8] on link at bounding box center [794, 12] width 9 height 14
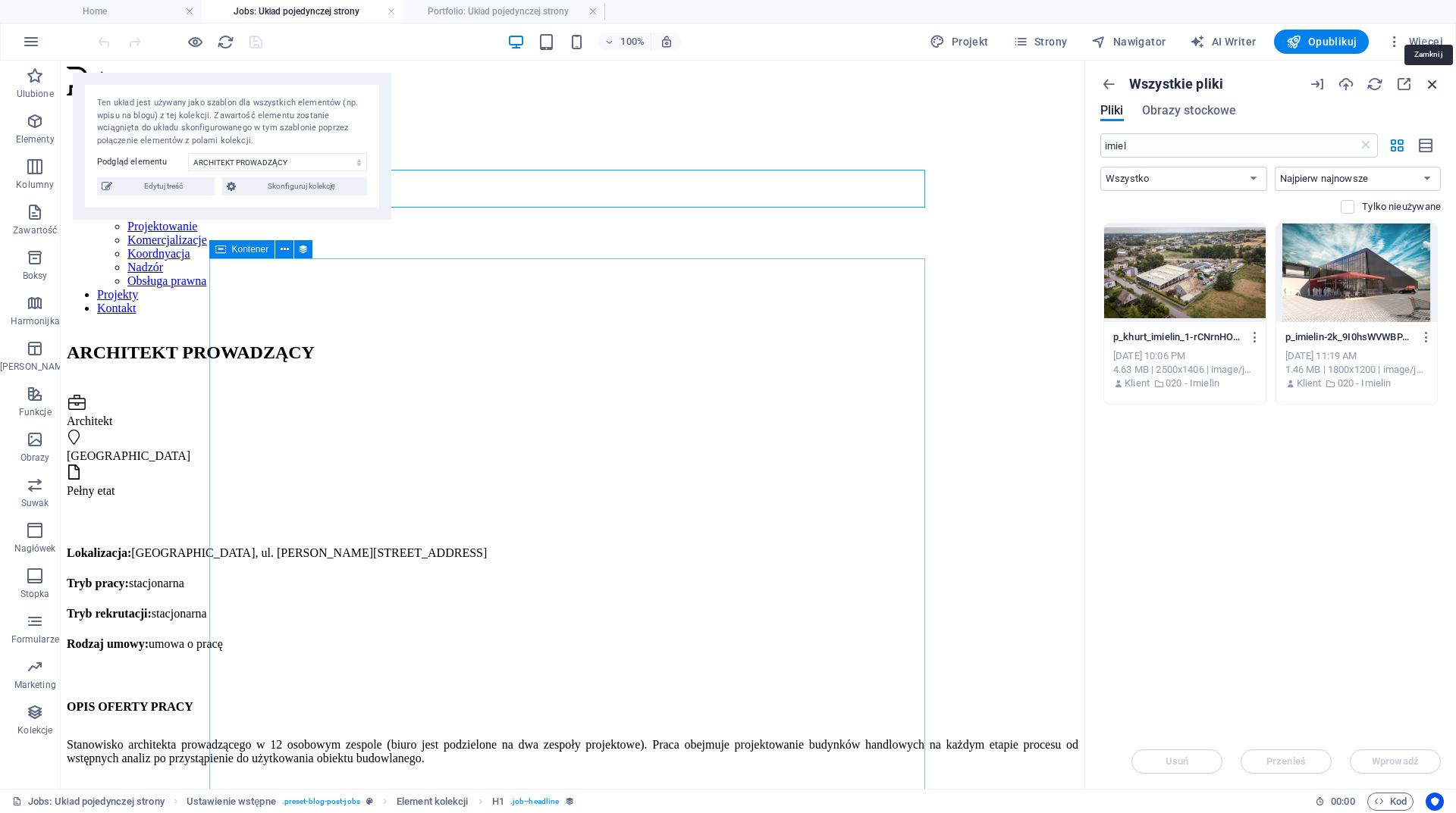
click at [1434, 83] on icon "button" at bounding box center [1432, 84] width 17 height 17
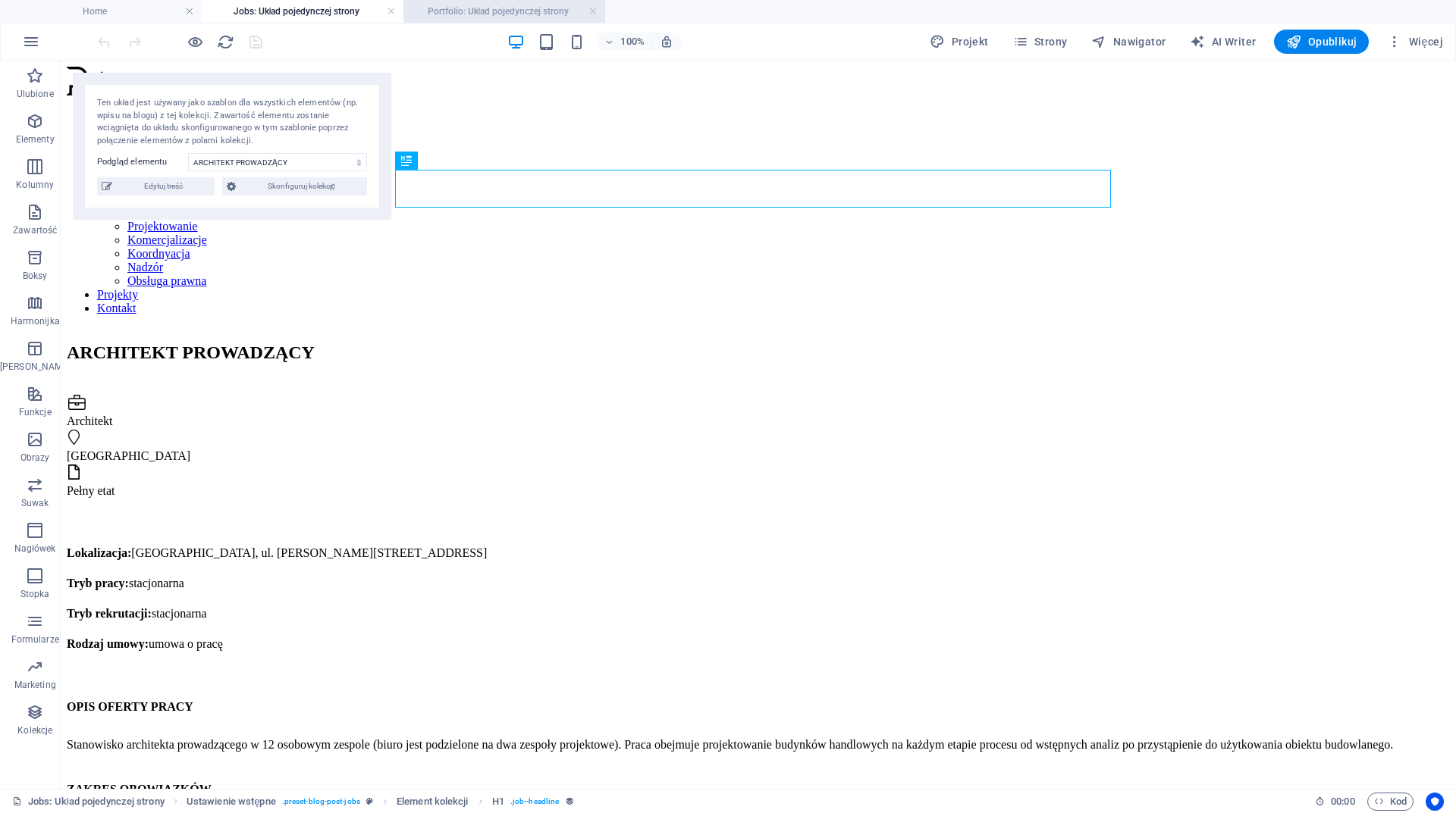
click at [547, 14] on h4 "Portfolio: Układ pojedynczej strony" at bounding box center [504, 11] width 202 height 17
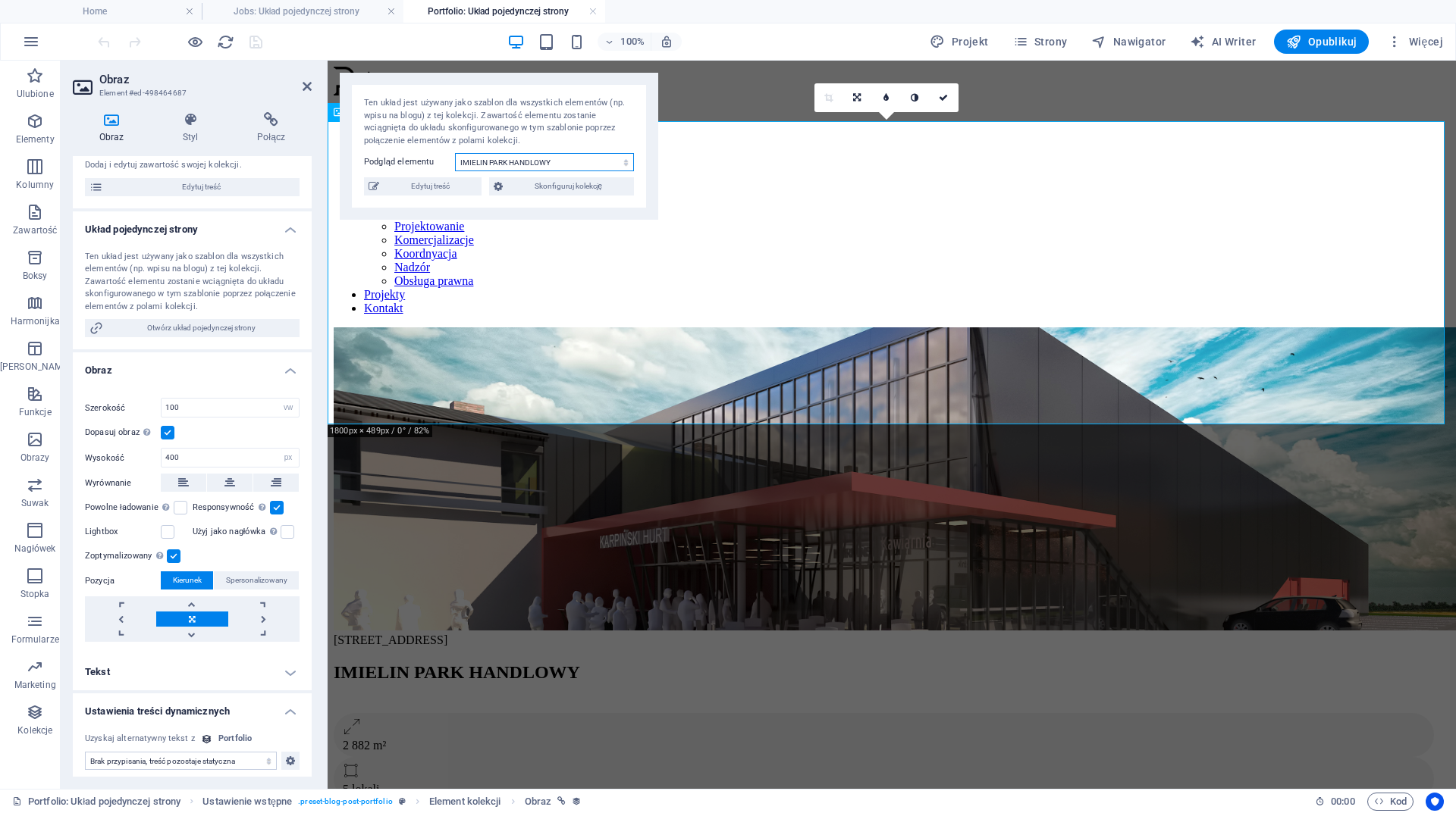
click at [558, 167] on select "CENTRA MALARSKIE [GEOGRAPHIC_DATA] ZAKROCZYM [GEOGRAPHIC_DATA] PNIEWY [GEOGRAPH…" at bounding box center [544, 162] width 179 height 18
click at [455, 153] on select "CENTRA MALARSKIE [GEOGRAPHIC_DATA] ZAKROCZYM [GEOGRAPHIC_DATA] PNIEWY [GEOGRAPH…" at bounding box center [544, 162] width 179 height 18
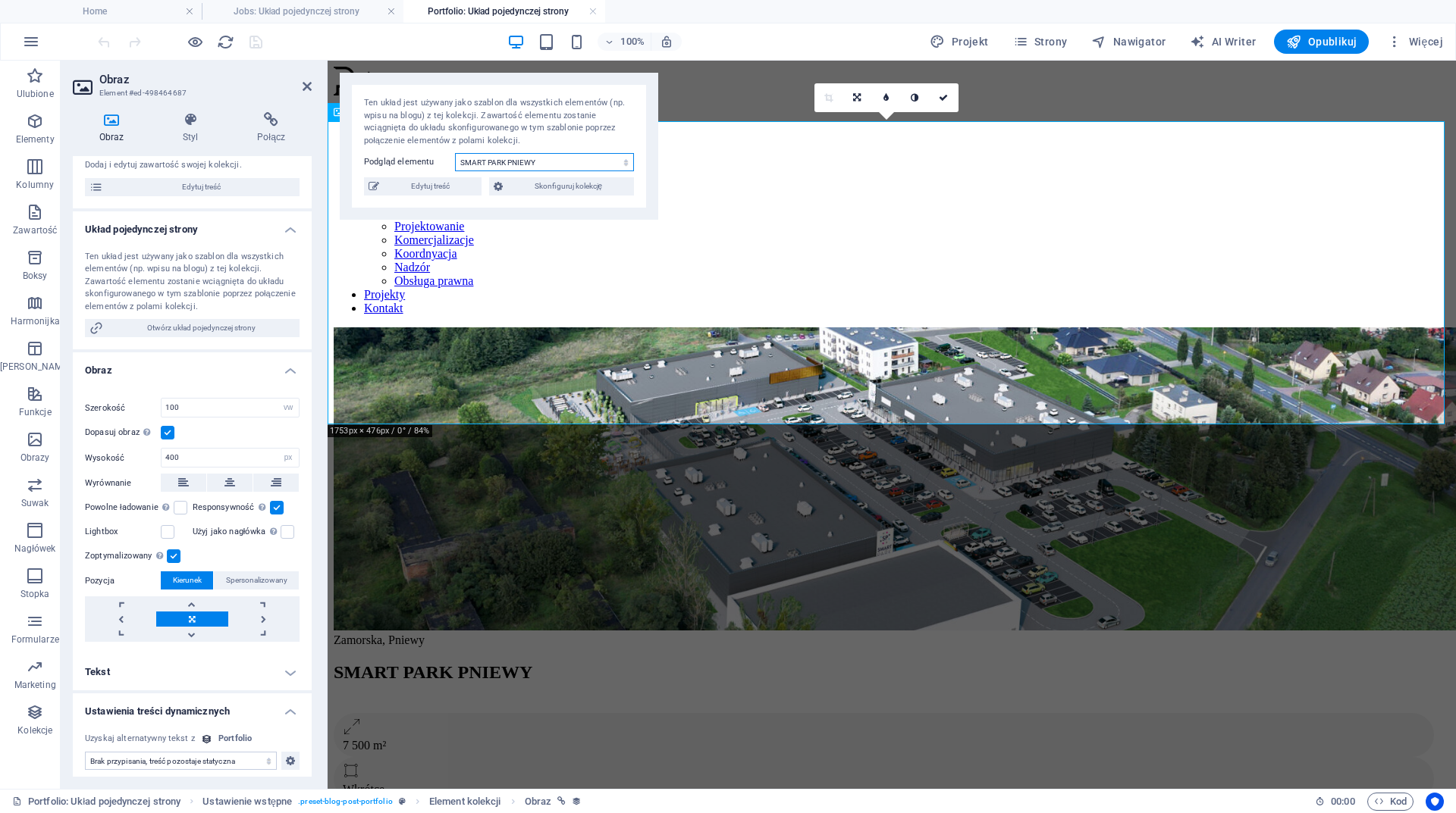
click at [565, 157] on select "CENTRA MALARSKIE [GEOGRAPHIC_DATA] ZAKROCZYM [GEOGRAPHIC_DATA] PNIEWY [GEOGRAPH…" at bounding box center [544, 162] width 179 height 18
click at [455, 153] on select "CENTRA MALARSKIE [GEOGRAPHIC_DATA] ZAKROCZYM [GEOGRAPHIC_DATA] PNIEWY [GEOGRAPH…" at bounding box center [544, 162] width 179 height 18
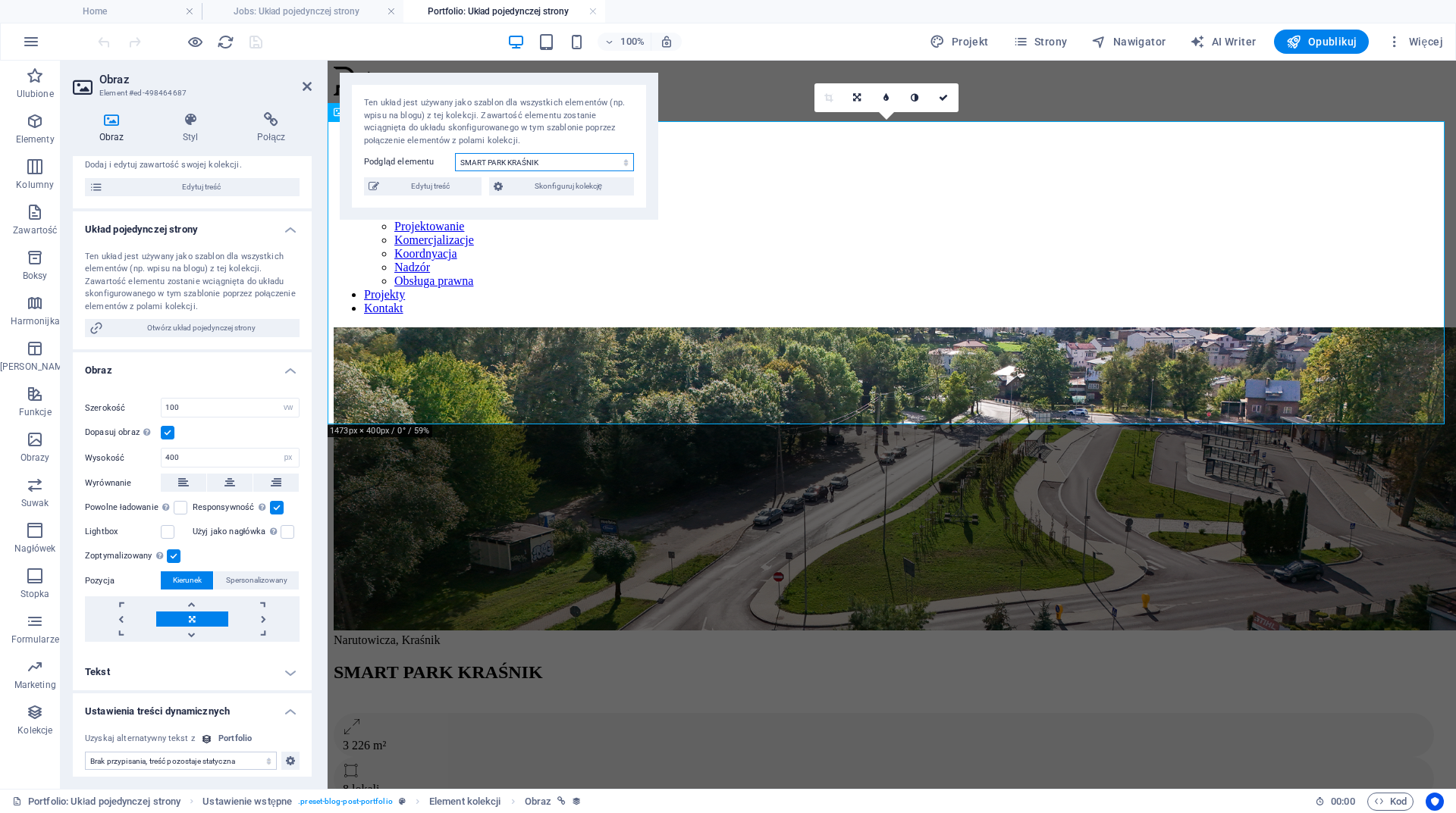
click at [557, 157] on select "CENTRA MALARSKIE [GEOGRAPHIC_DATA] ZAKROCZYM [GEOGRAPHIC_DATA] PNIEWY [GEOGRAPH…" at bounding box center [544, 162] width 179 height 18
click at [455, 153] on select "CENTRA MALARSKIE [GEOGRAPHIC_DATA] ZAKROCZYM [GEOGRAPHIC_DATA] PNIEWY [GEOGRAPH…" at bounding box center [544, 162] width 179 height 18
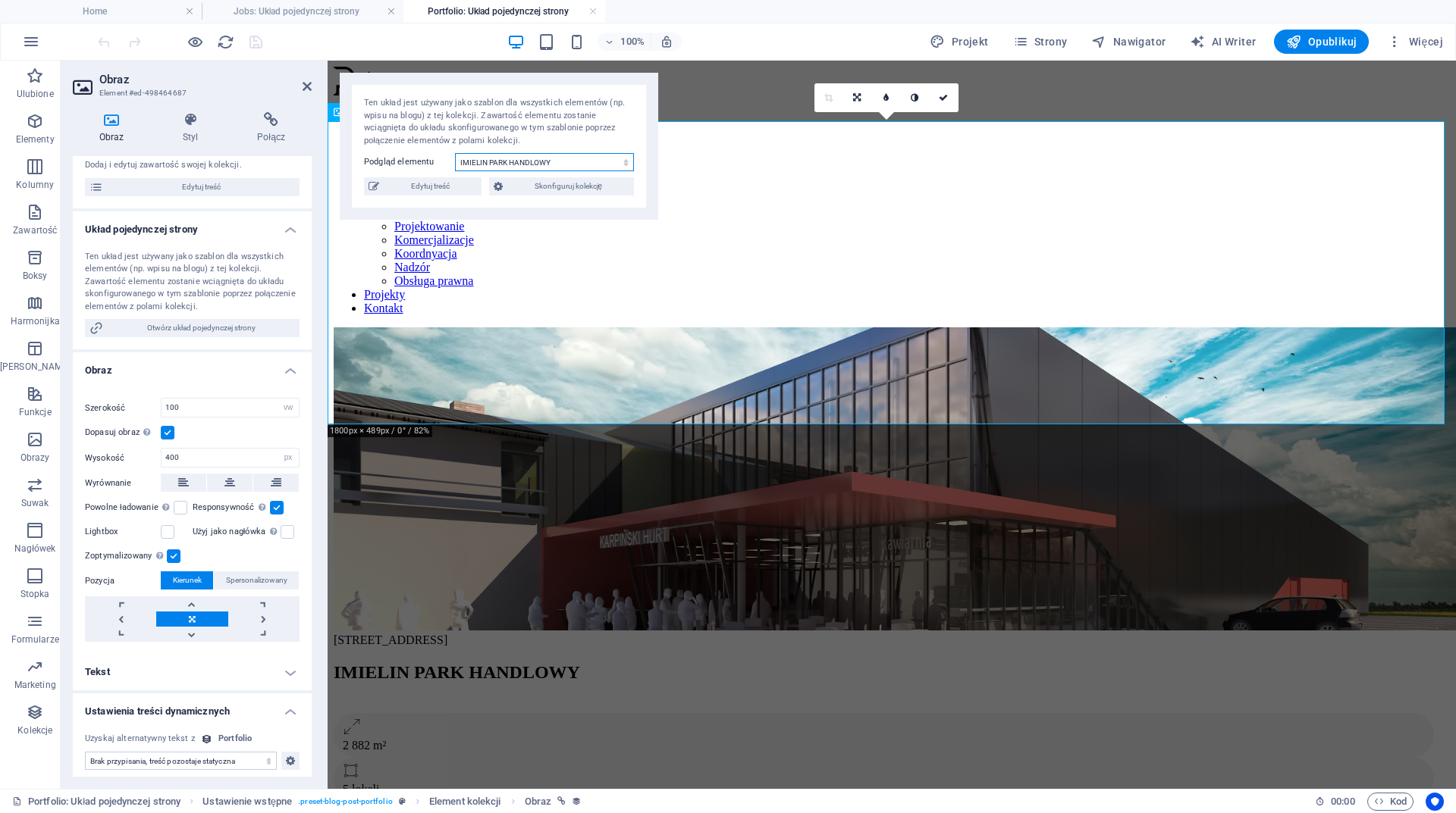
click at [558, 164] on select "CENTRA MALARSKIE [GEOGRAPHIC_DATA] ZAKROCZYM [GEOGRAPHIC_DATA] PNIEWY [GEOGRAPH…" at bounding box center [544, 162] width 179 height 18
click at [455, 153] on select "CENTRA MALARSKIE [GEOGRAPHIC_DATA] ZAKROCZYM [GEOGRAPHIC_DATA] PNIEWY [GEOGRAPH…" at bounding box center [544, 162] width 179 height 18
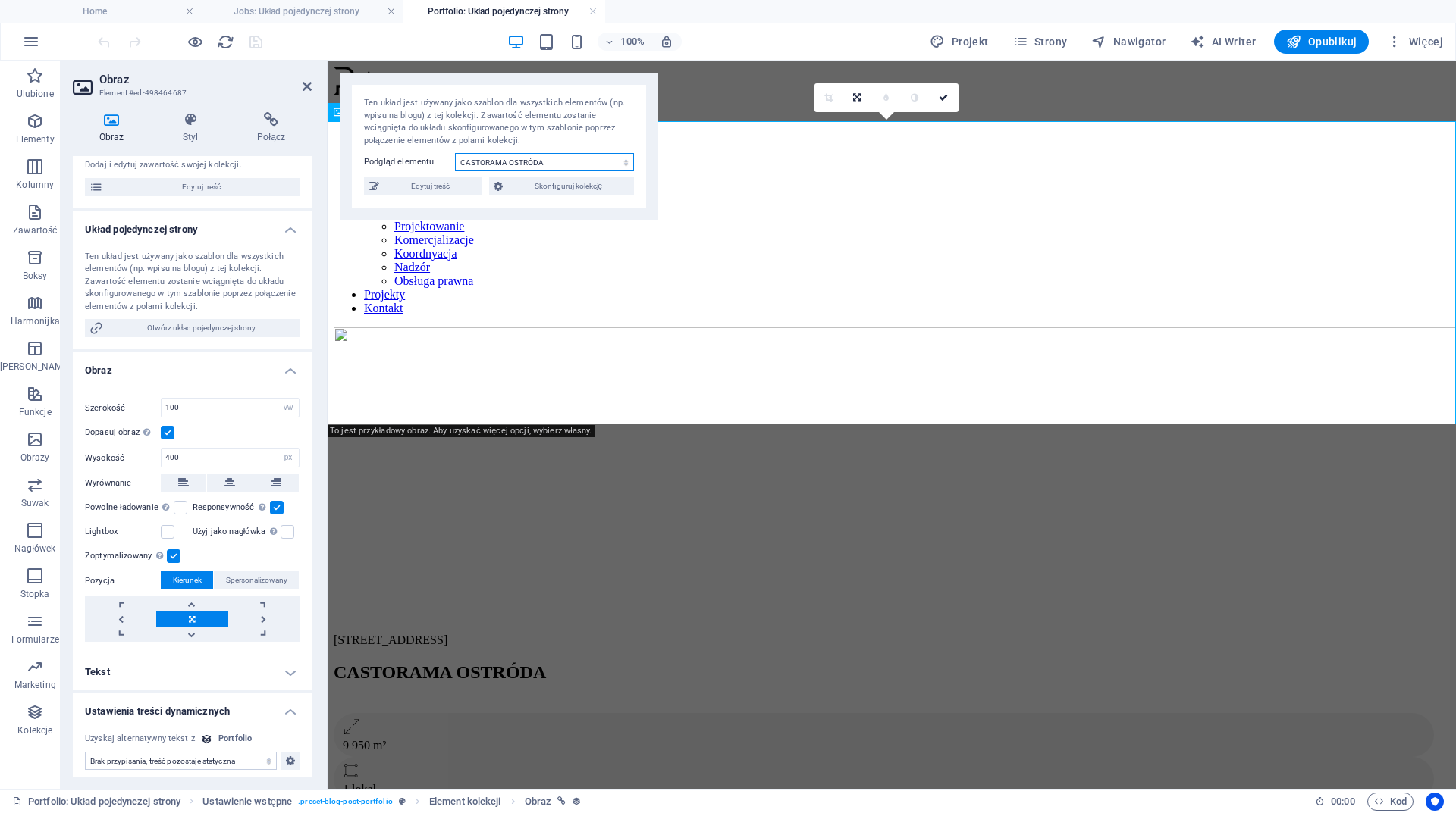
click at [559, 162] on select "CENTRA MALARSKIE [GEOGRAPHIC_DATA] ZAKROCZYM [GEOGRAPHIC_DATA] PNIEWY [GEOGRAPH…" at bounding box center [544, 162] width 179 height 18
click at [455, 153] on select "CENTRA MALARSKIE [GEOGRAPHIC_DATA] ZAKROCZYM [GEOGRAPHIC_DATA] PNIEWY [GEOGRAPH…" at bounding box center [544, 162] width 179 height 18
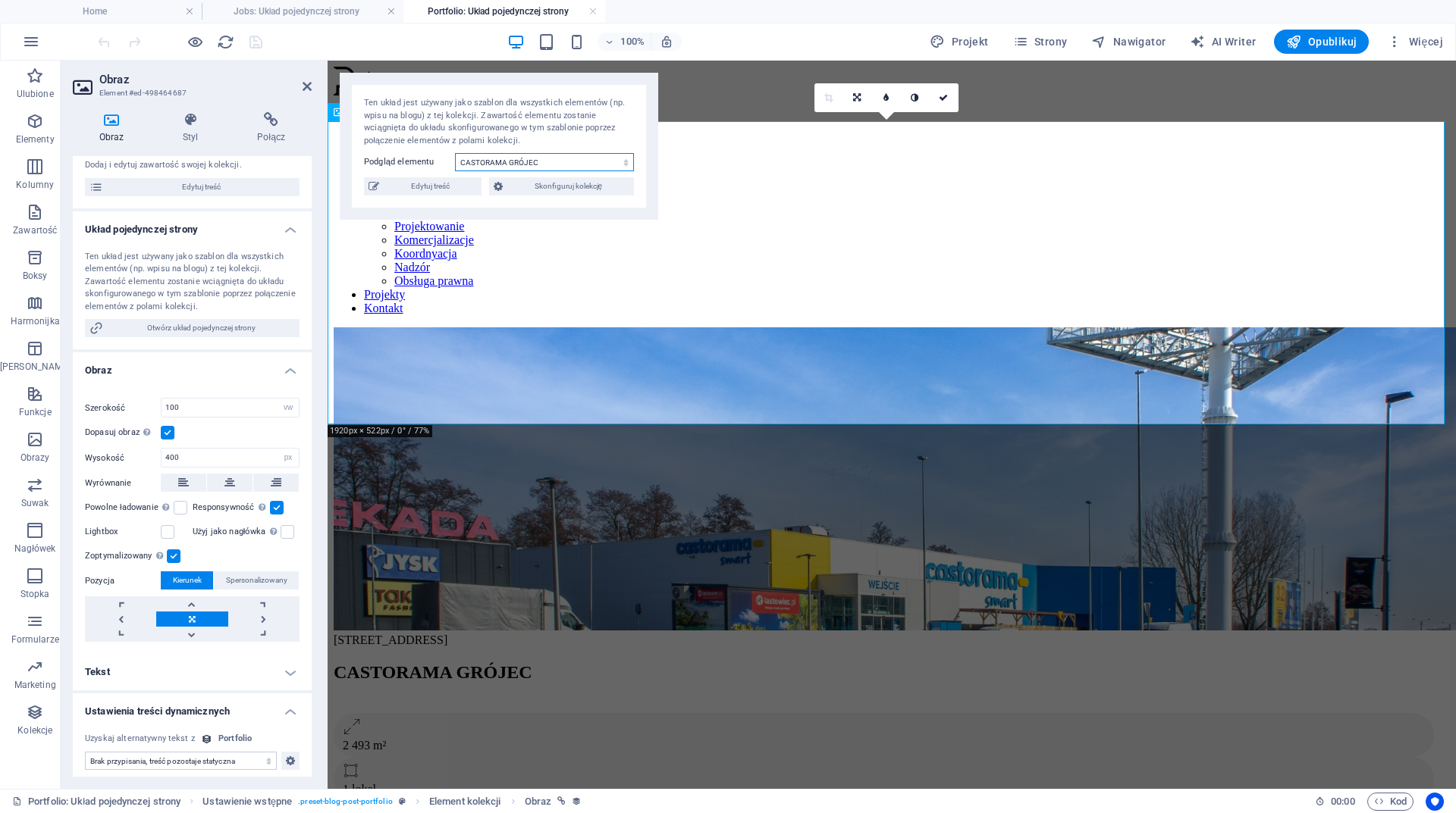
click at [541, 164] on select "CENTRA MALARSKIE [GEOGRAPHIC_DATA] ZAKROCZYM [GEOGRAPHIC_DATA] PNIEWY [GEOGRAPH…" at bounding box center [544, 162] width 179 height 18
select select "67c07ae87adbd918b92c36f2"
click at [455, 153] on select "CENTRA MALARSKIE [GEOGRAPHIC_DATA] ZAKROCZYM [GEOGRAPHIC_DATA] PNIEWY [GEOGRAPH…" at bounding box center [544, 162] width 179 height 18
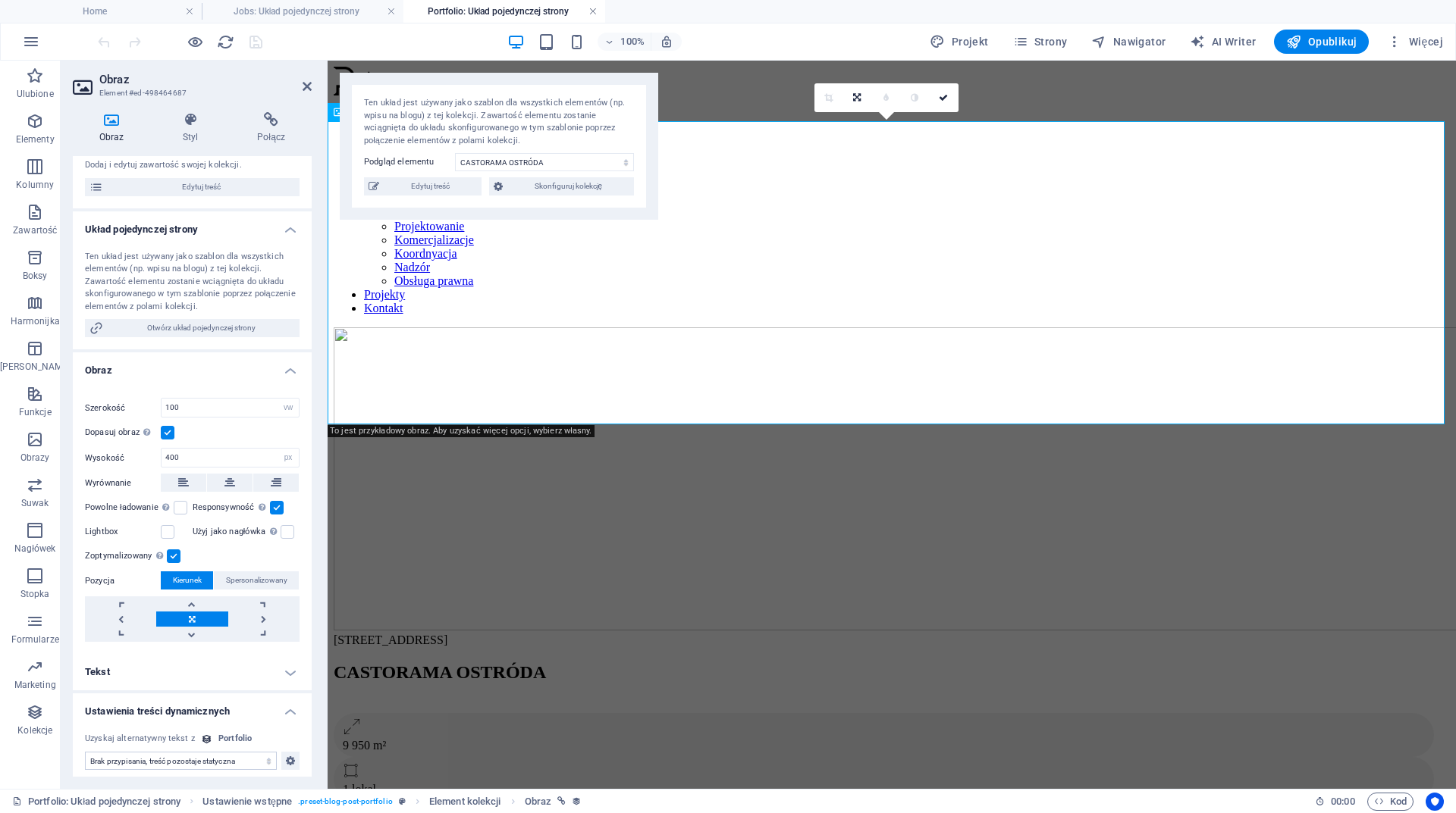
click at [595, 10] on link at bounding box center [592, 12] width 9 height 14
